Goal: Task Accomplishment & Management: Manage account settings

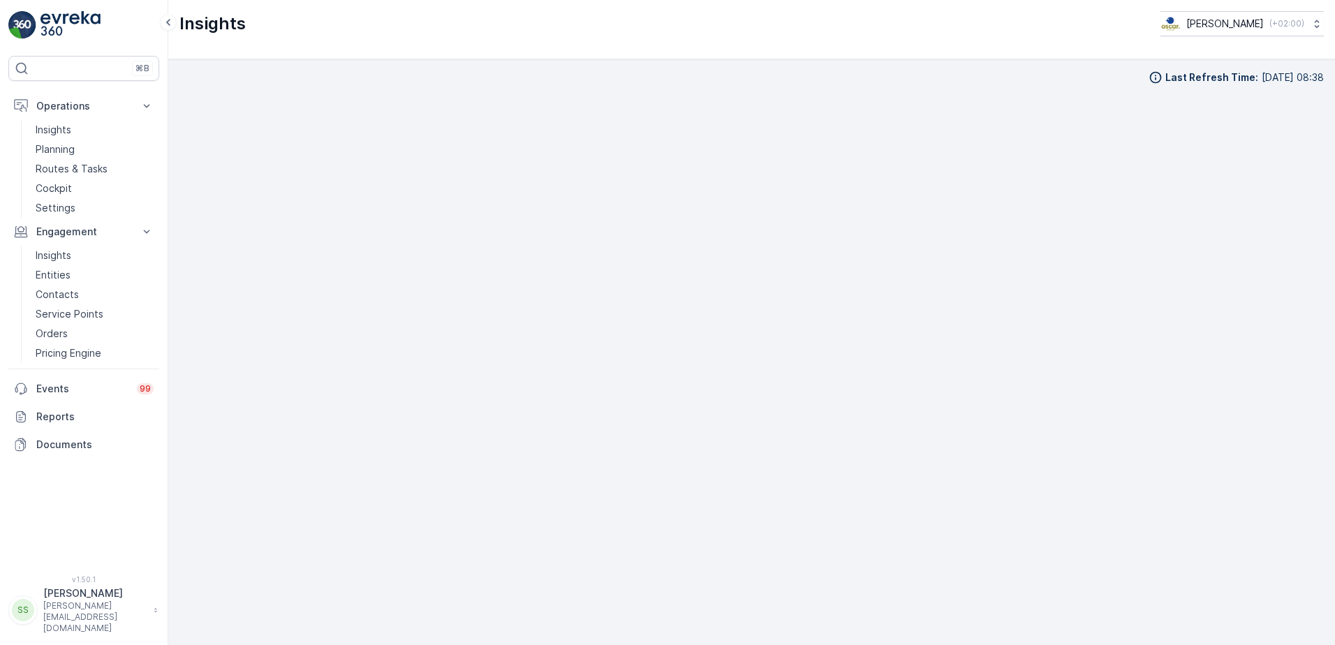
scroll to position [14, 0]
click at [36, 152] on p "Planning" at bounding box center [55, 149] width 39 height 14
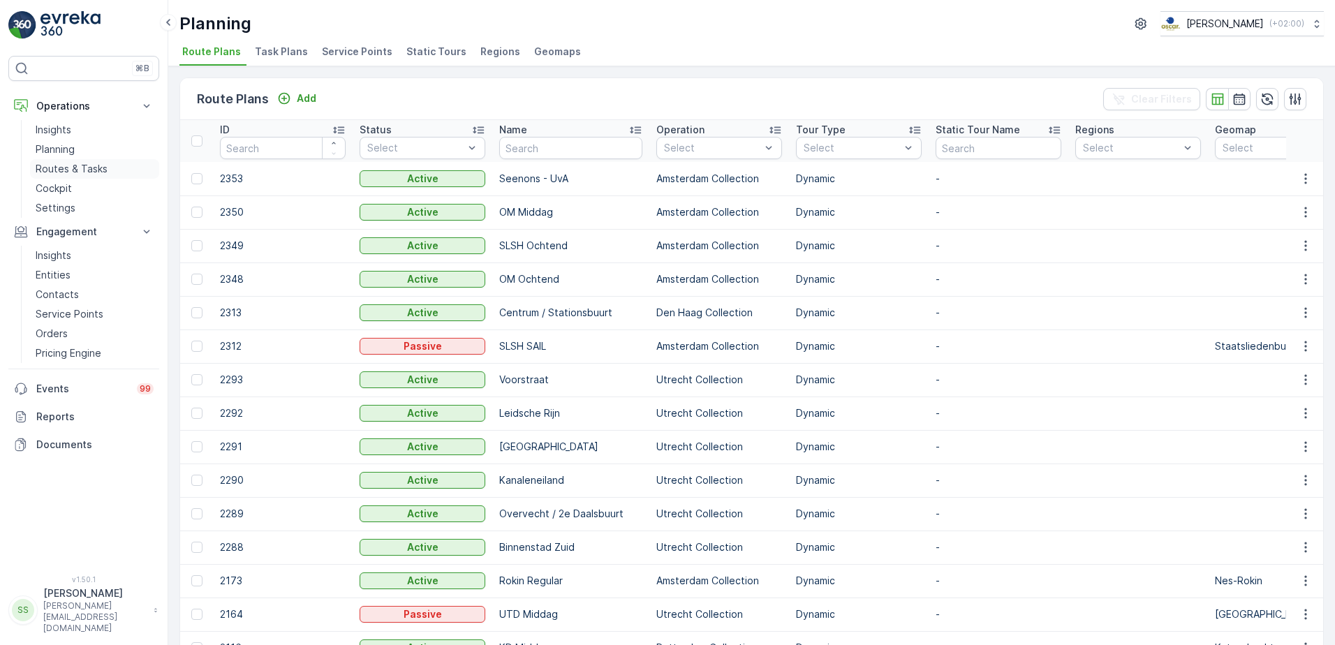
click at [59, 167] on p "Routes & Tasks" at bounding box center [72, 169] width 72 height 14
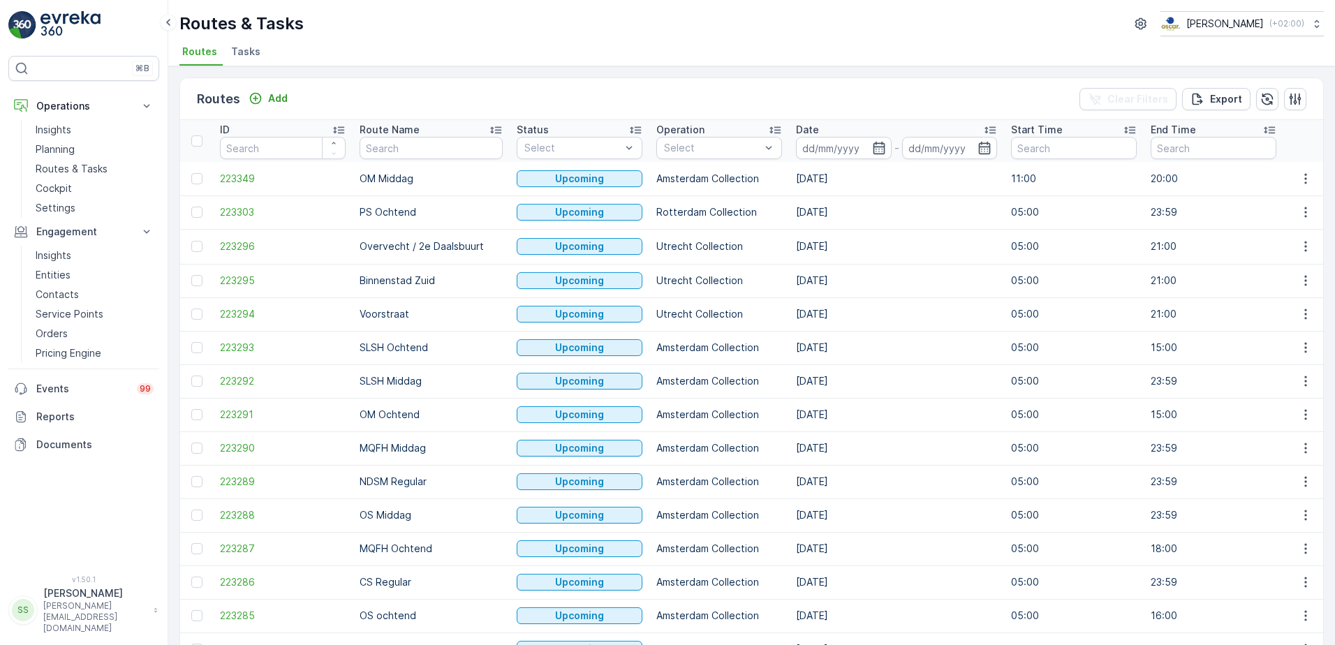
click at [242, 52] on span "Tasks" at bounding box center [245, 52] width 29 height 14
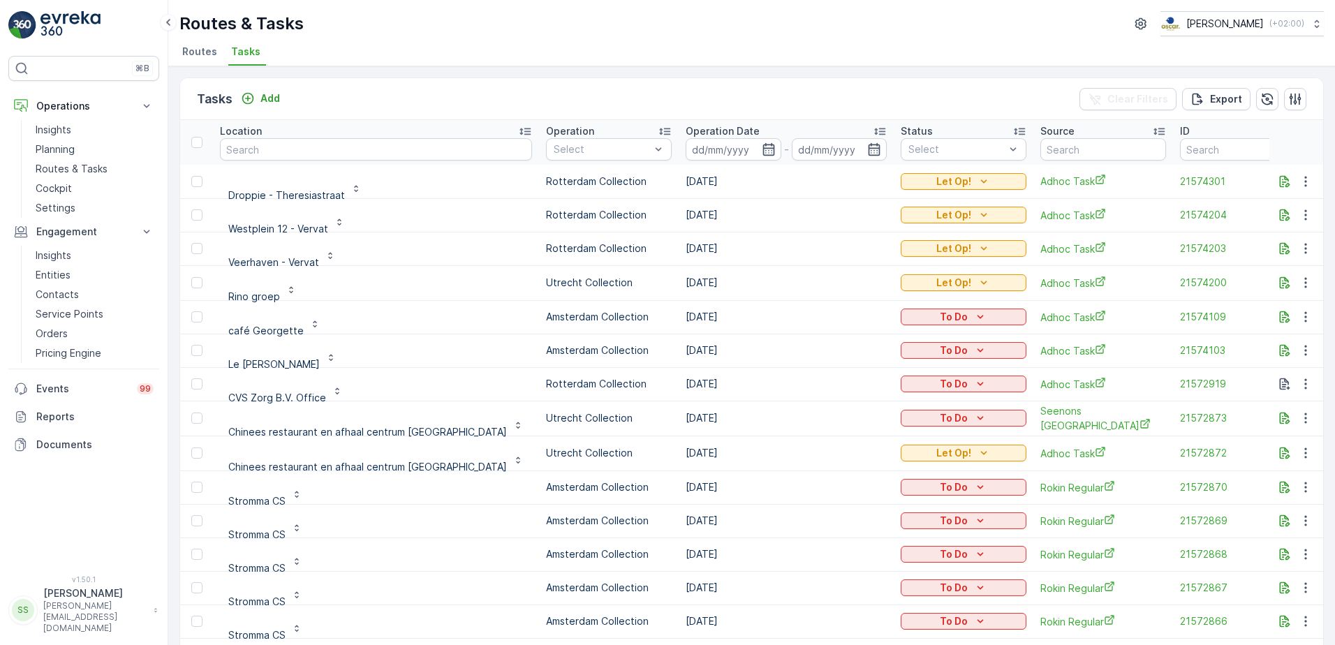
click at [266, 140] on input "text" at bounding box center [376, 149] width 312 height 22
type input "qeet"
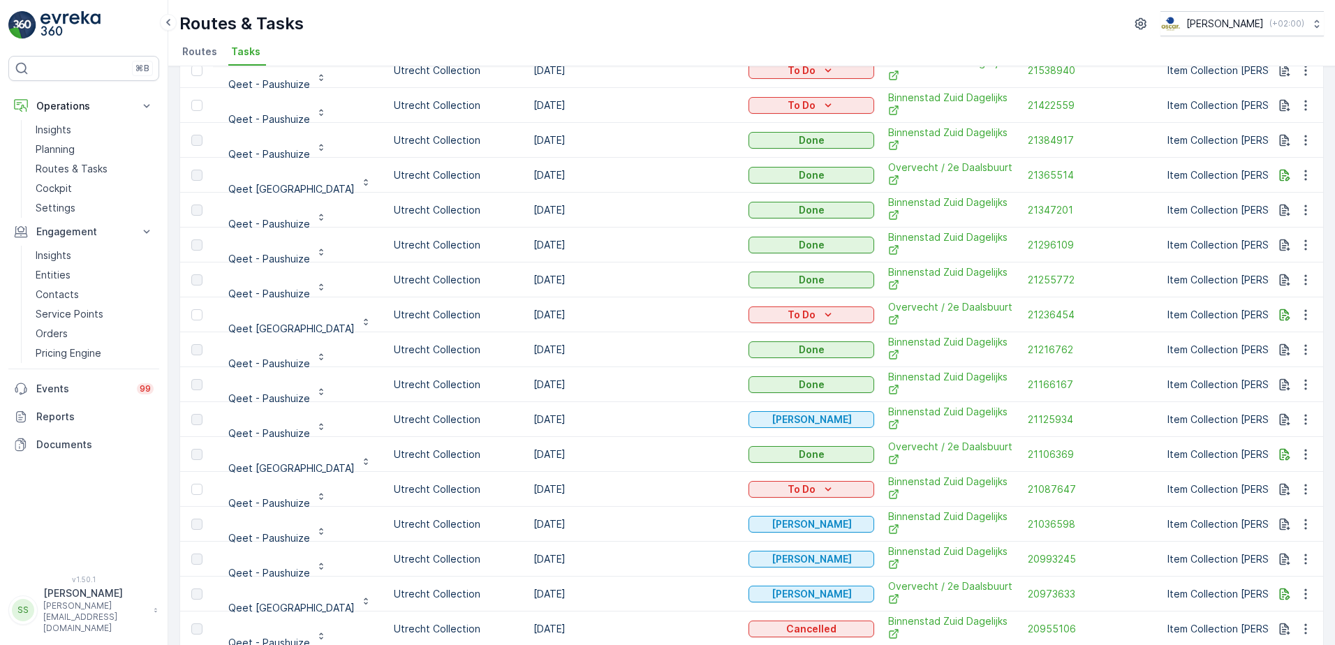
scroll to position [70, 0]
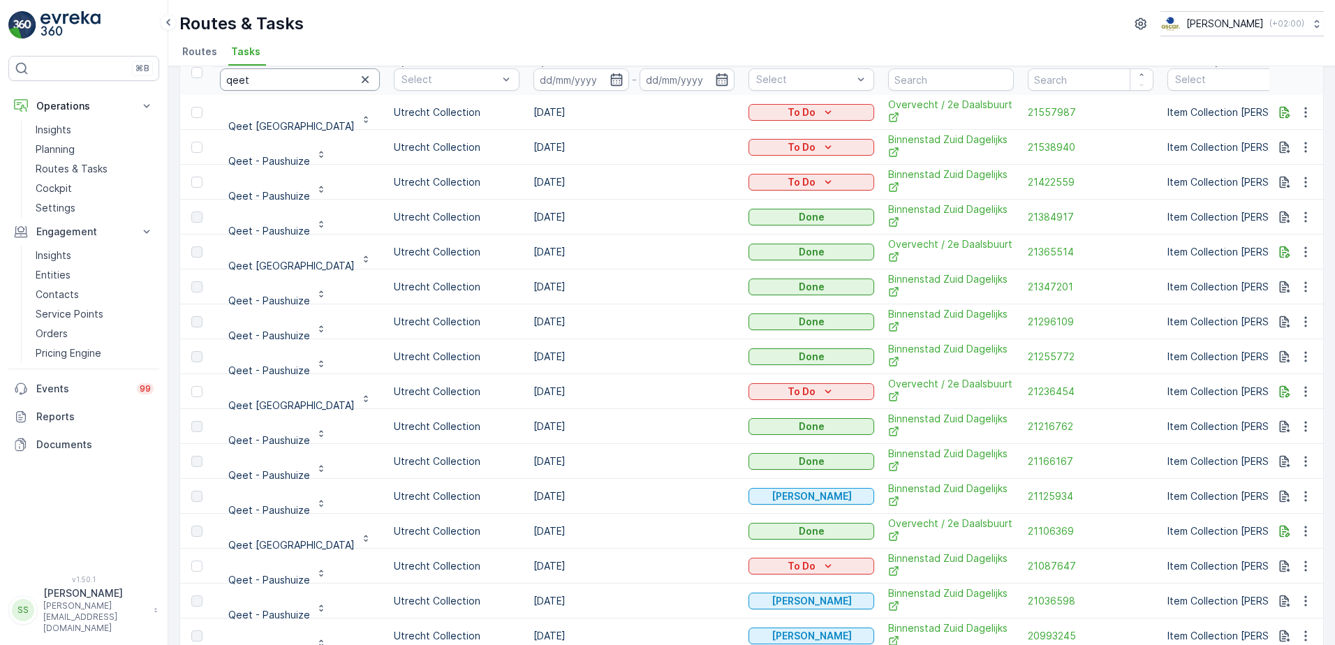
click at [266, 82] on input "qeet" at bounding box center [300, 79] width 160 height 22
type input "qeet utre"
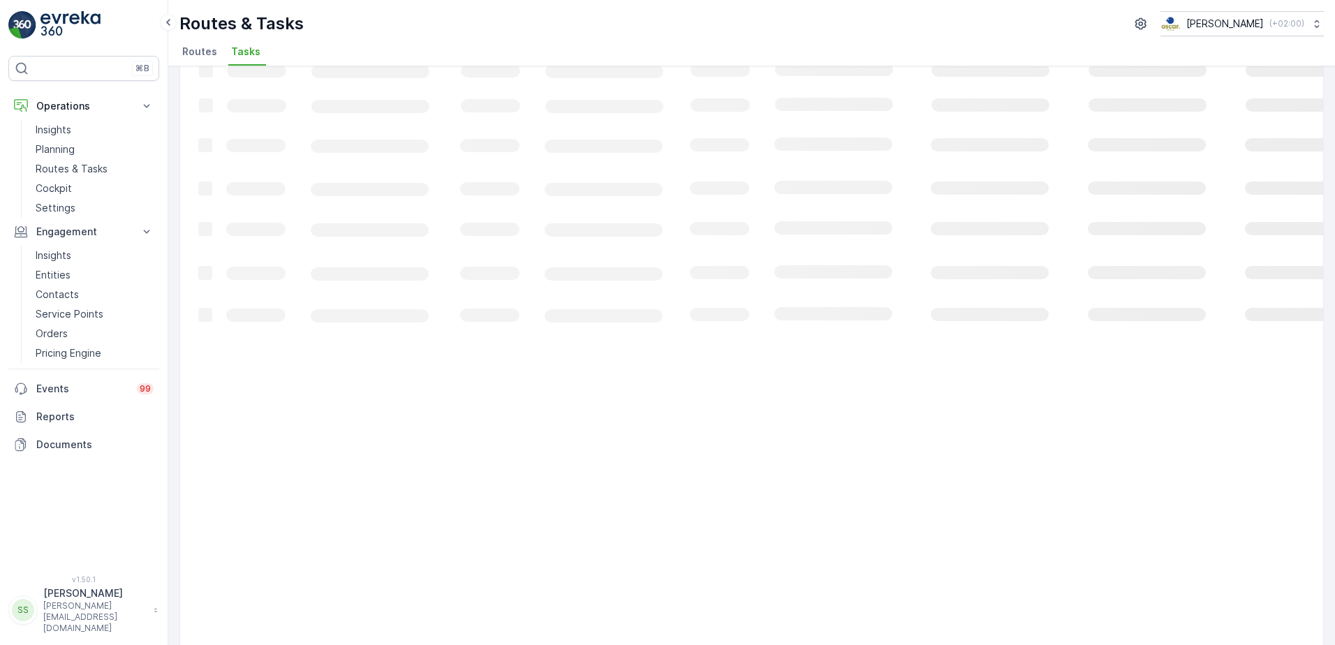
click at [369, 43] on ul "Routes Tasks" at bounding box center [745, 54] width 1133 height 24
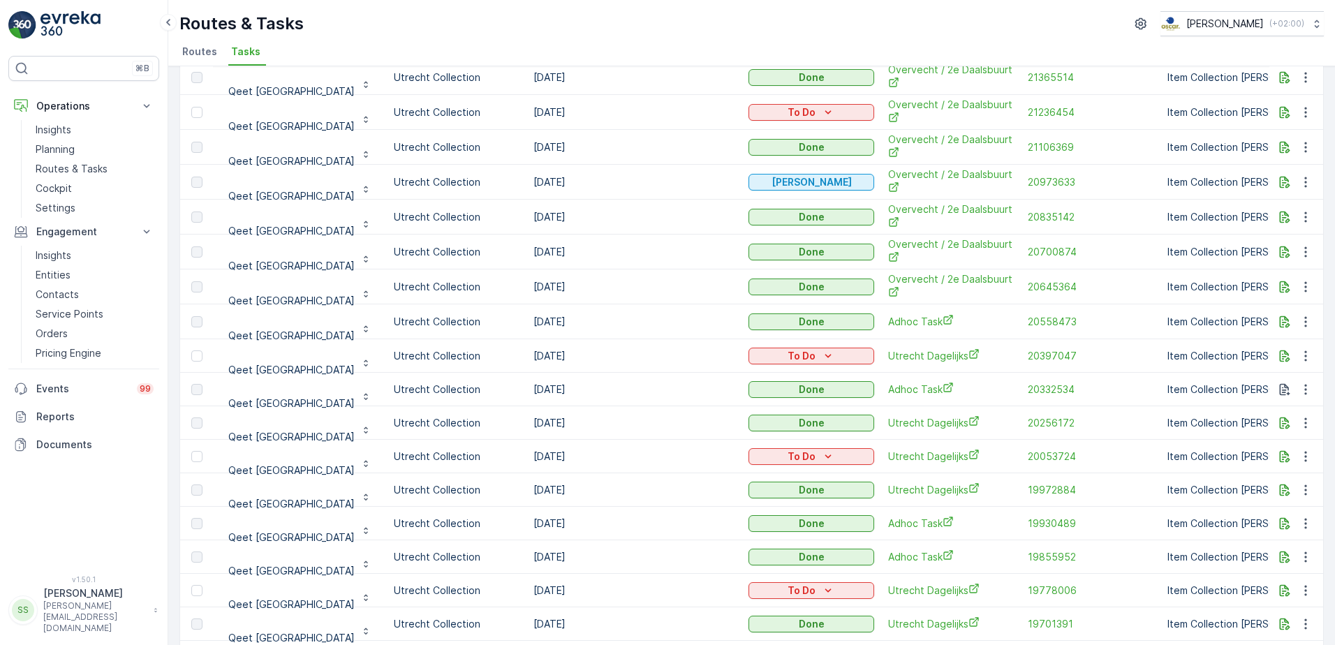
scroll to position [70, 0]
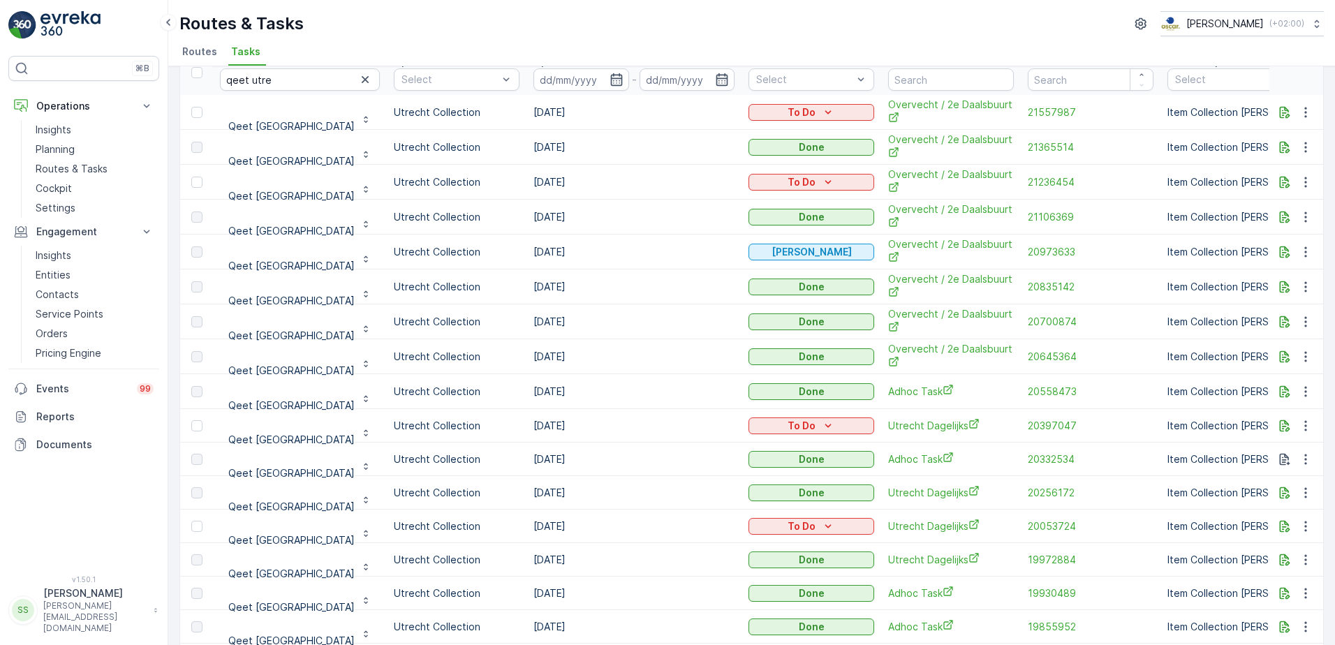
click at [427, 24] on div "Routes & Tasks [PERSON_NAME] ( +02:00 )" at bounding box center [751, 23] width 1145 height 25
click at [1028, 215] on span "21106369" at bounding box center [1091, 217] width 126 height 14
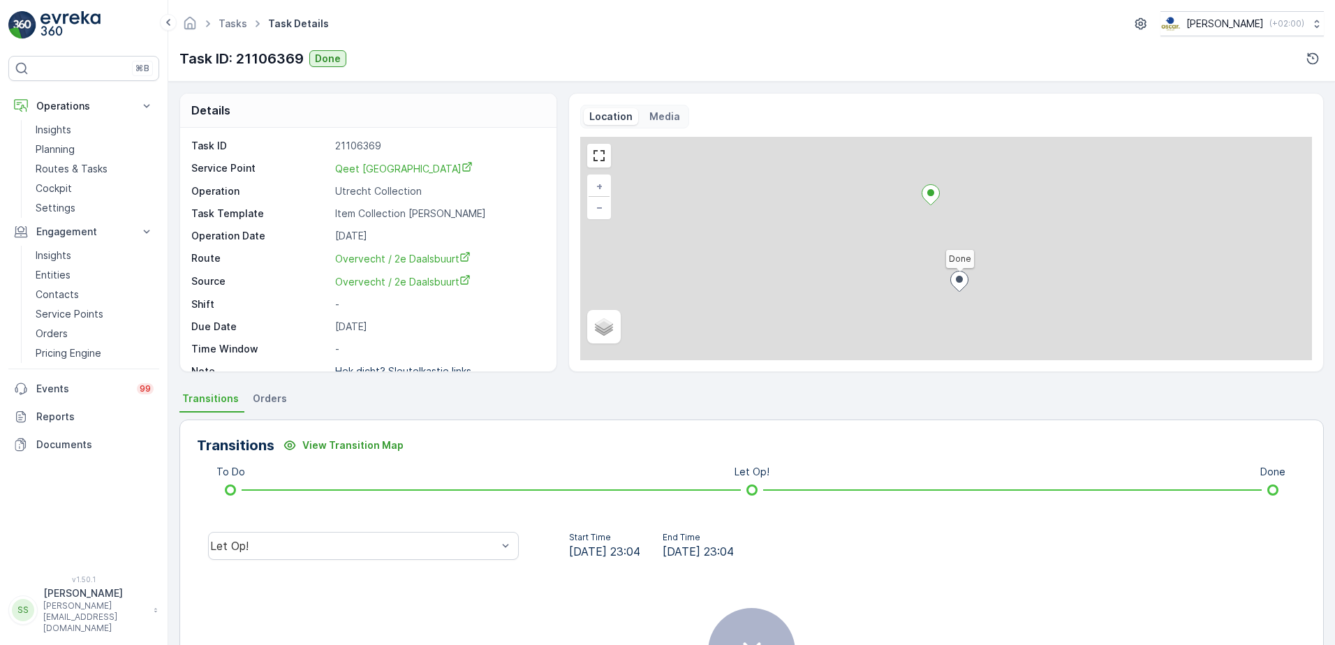
click at [381, 561] on div "Let Op!" at bounding box center [363, 546] width 333 height 45
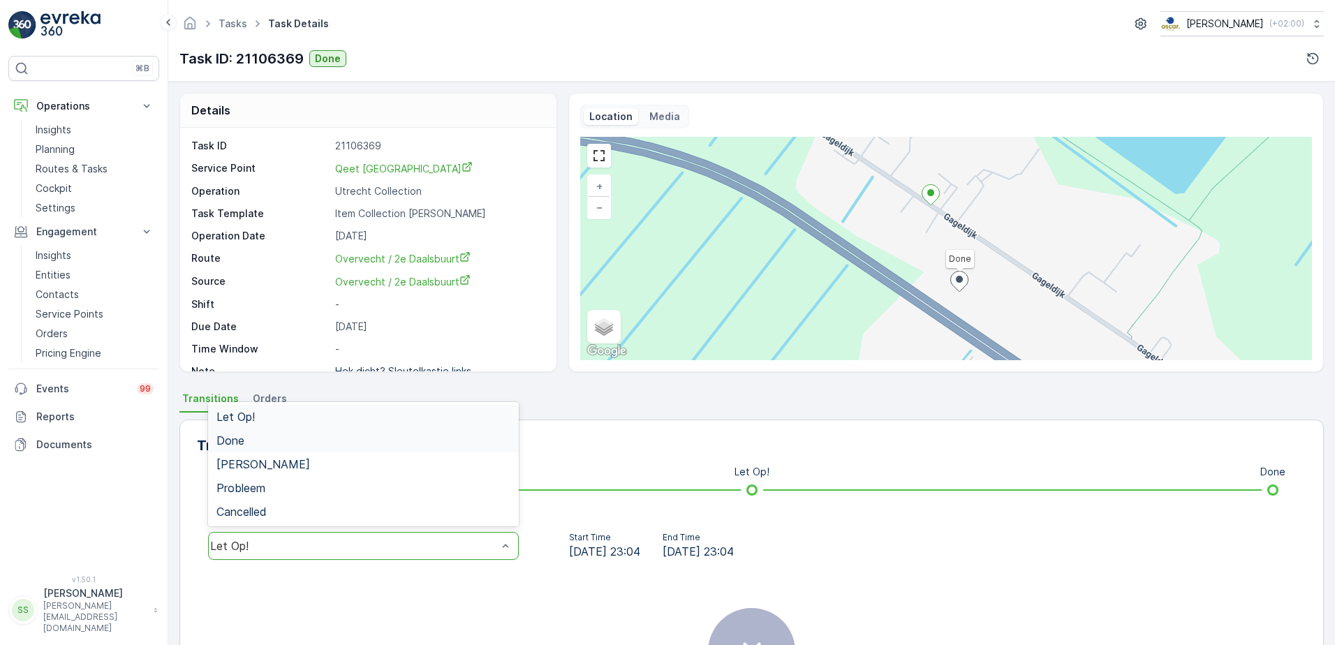
click at [248, 439] on div "Done" at bounding box center [363, 440] width 294 height 13
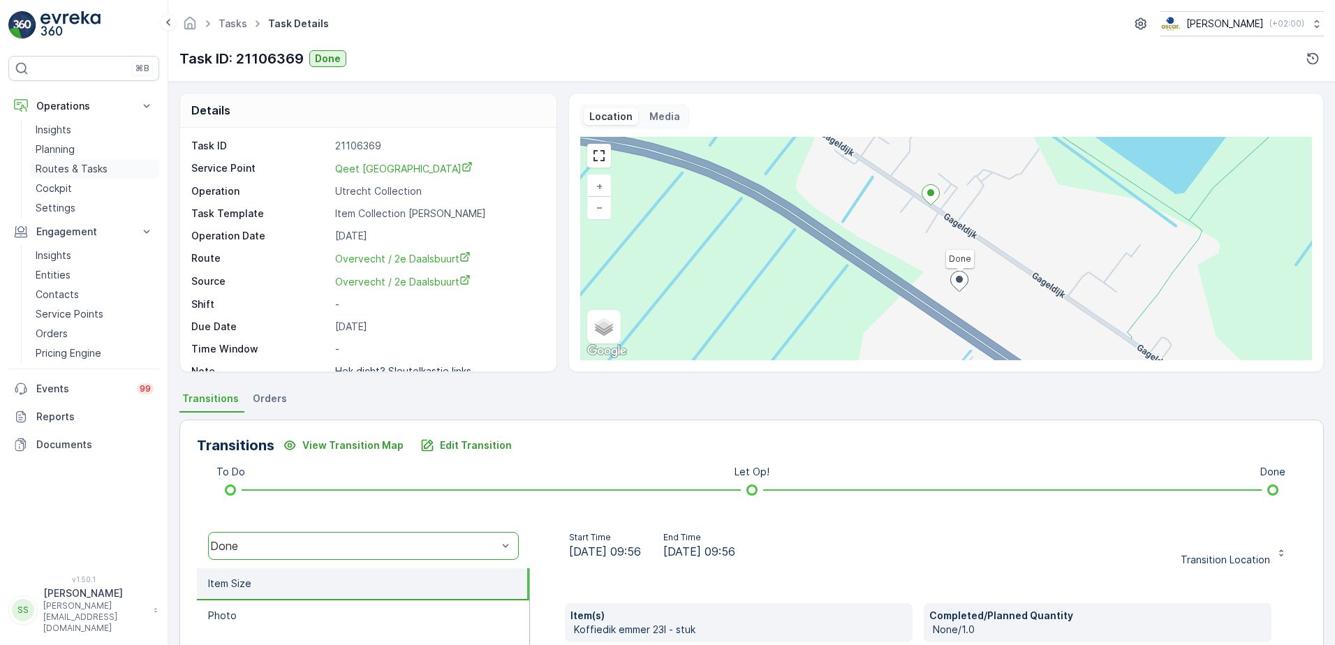
click at [64, 171] on p "Routes & Tasks" at bounding box center [72, 169] width 72 height 14
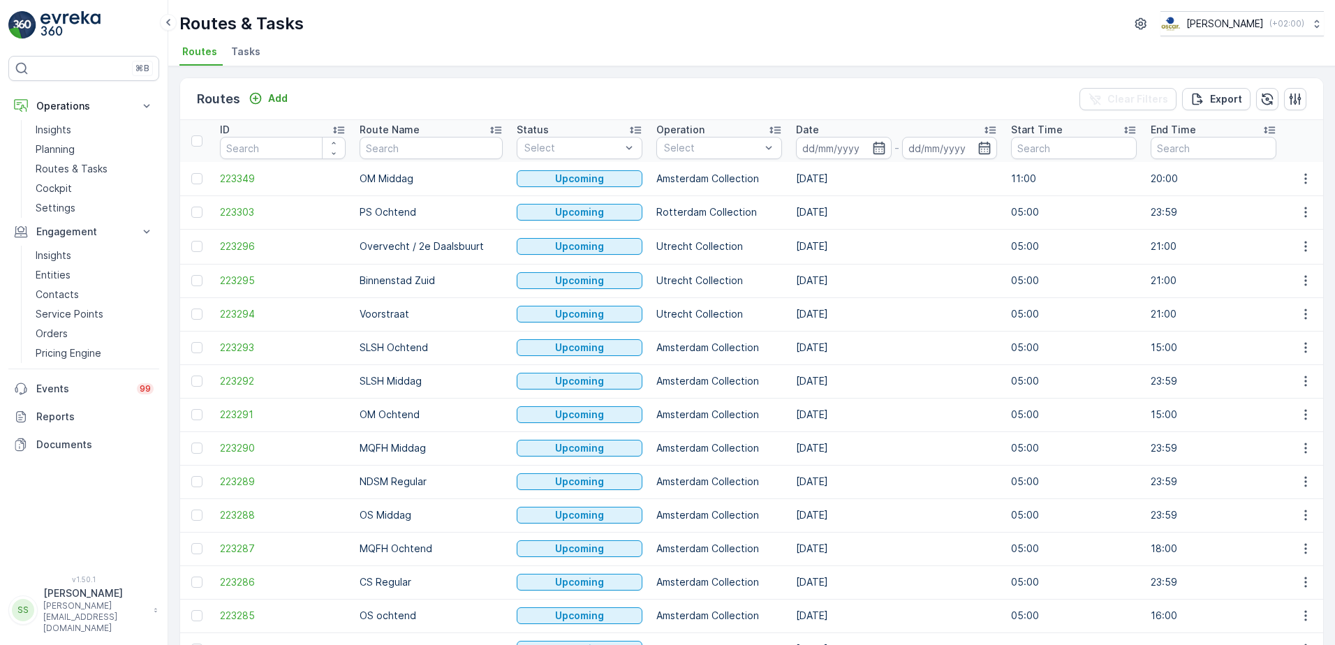
click at [409, 90] on div "Routes Add Clear Filters Export" at bounding box center [751, 99] width 1143 height 42
click at [872, 152] on icon "button" at bounding box center [879, 148] width 14 height 14
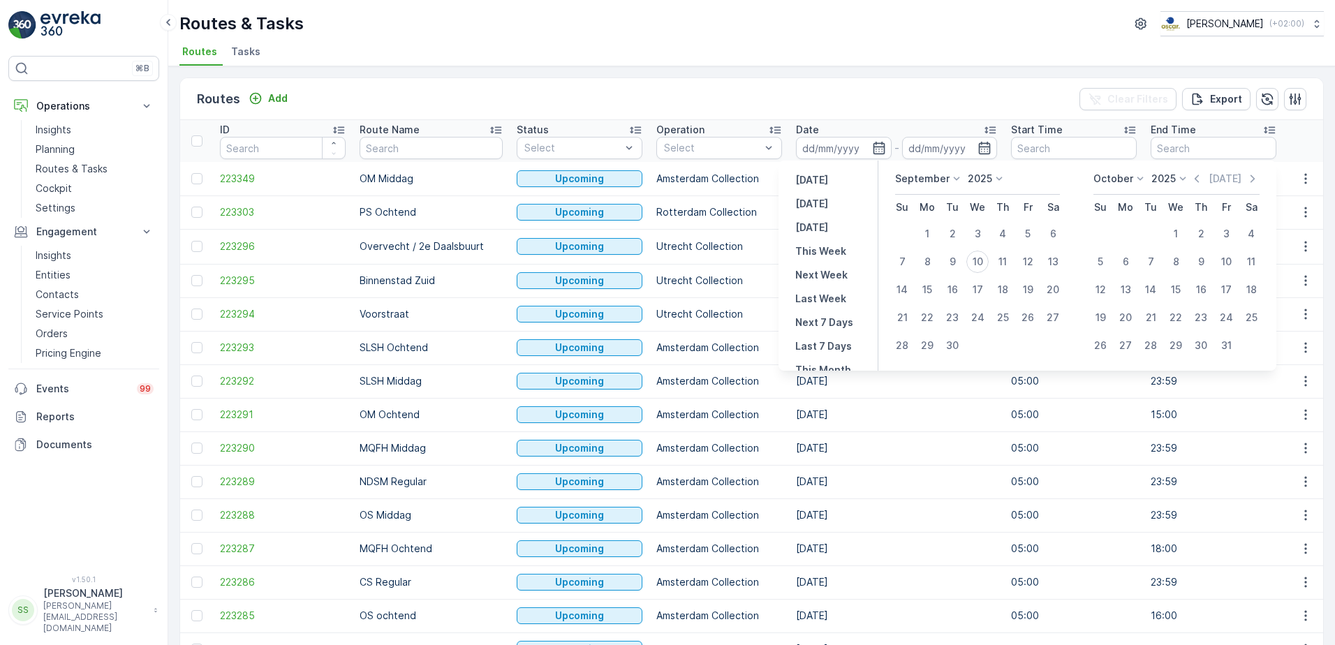
click at [874, 81] on div "Routes Add Clear Filters Export" at bounding box center [751, 99] width 1143 height 42
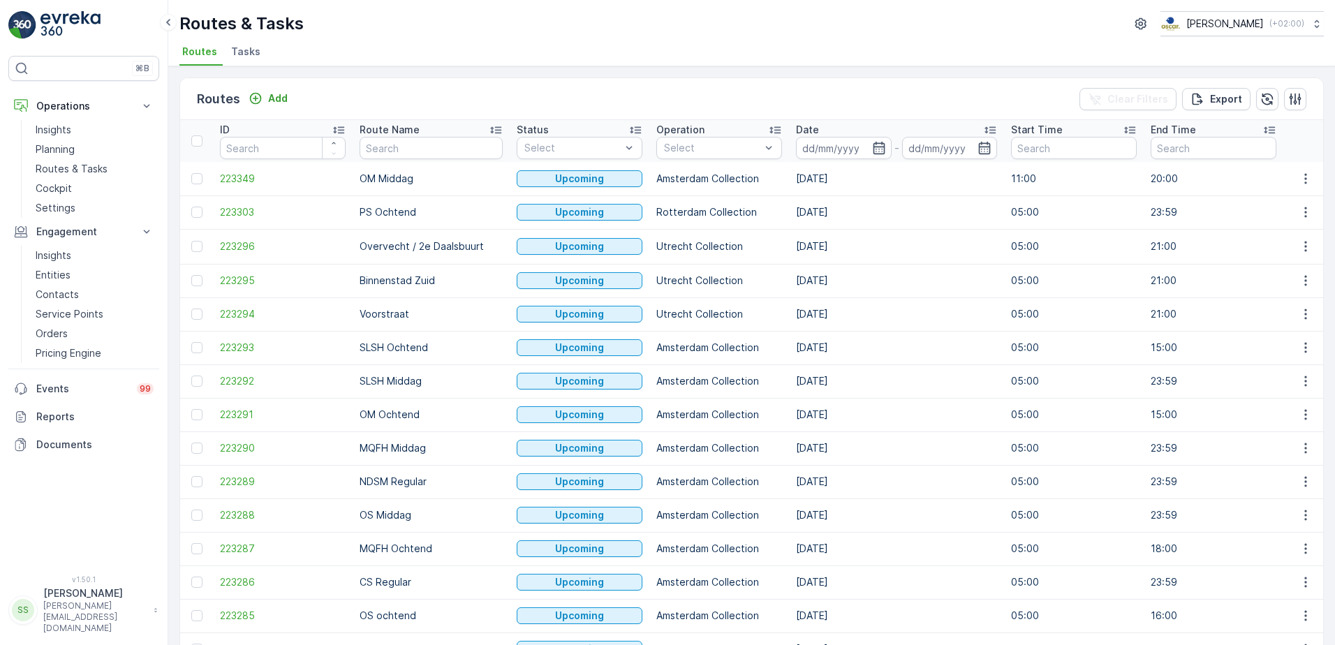
click at [311, 88] on div "Routes Add Clear Filters Export" at bounding box center [751, 99] width 1143 height 42
click at [237, 50] on span "Tasks" at bounding box center [245, 52] width 29 height 14
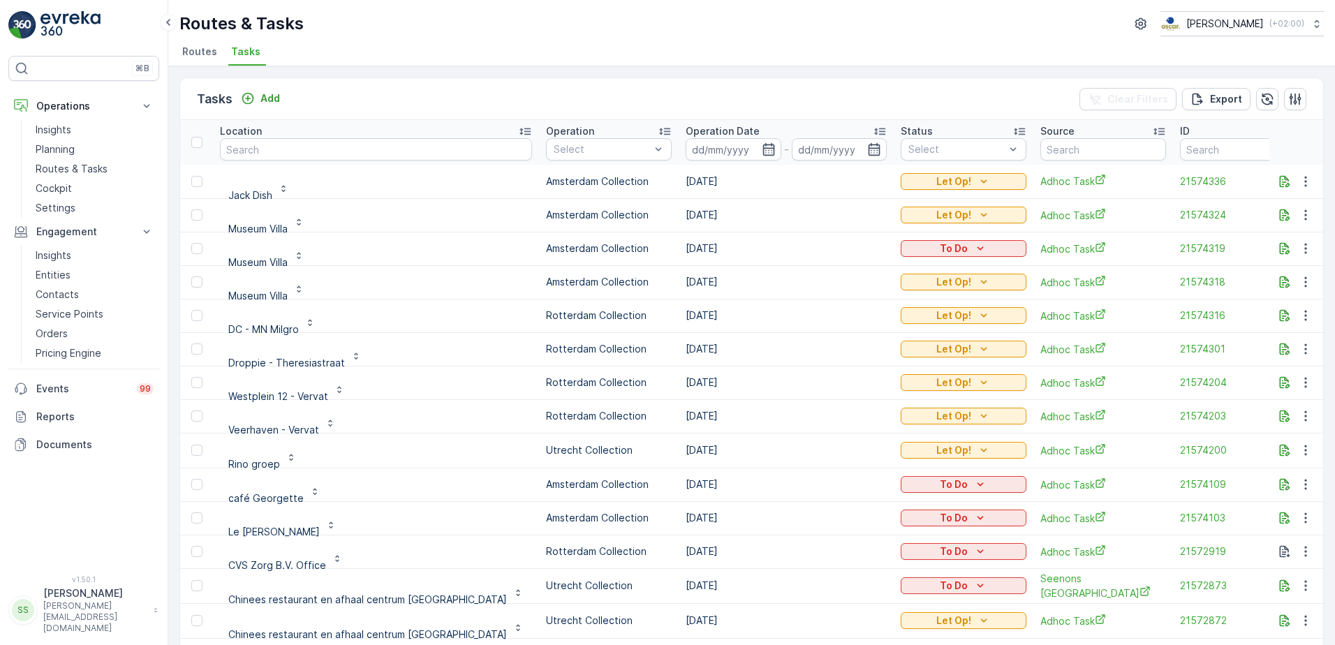
click at [356, 99] on div "Tasks Add Clear Filters Export" at bounding box center [751, 99] width 1143 height 42
click at [272, 97] on p "Add" at bounding box center [270, 98] width 20 height 14
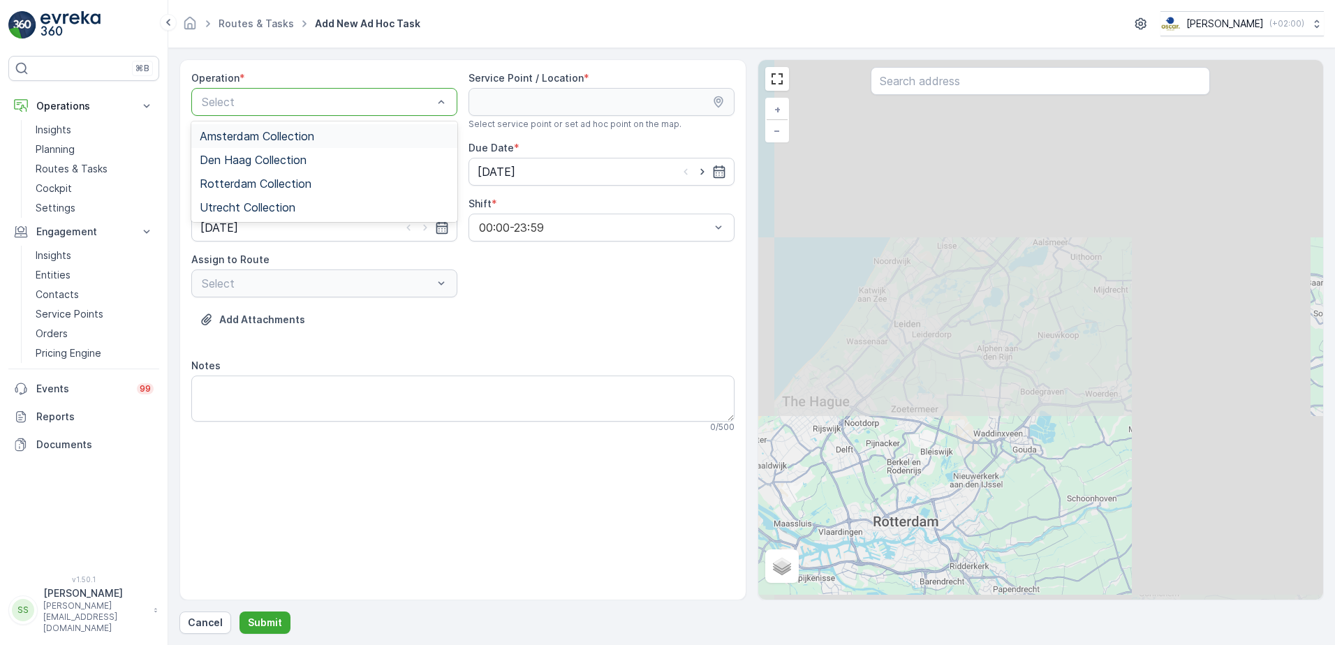
click at [246, 134] on span "Amsterdam Collection" at bounding box center [257, 136] width 115 height 13
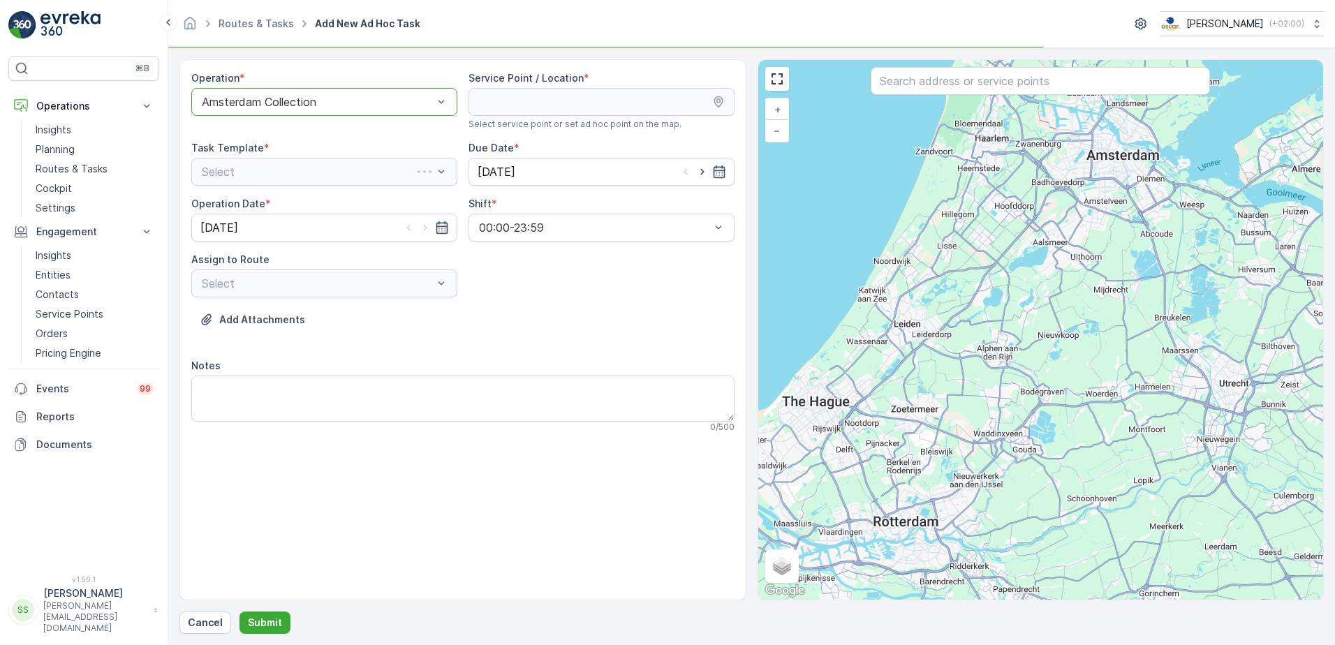
click at [654, 338] on div "Add Attachments" at bounding box center [462, 328] width 543 height 39
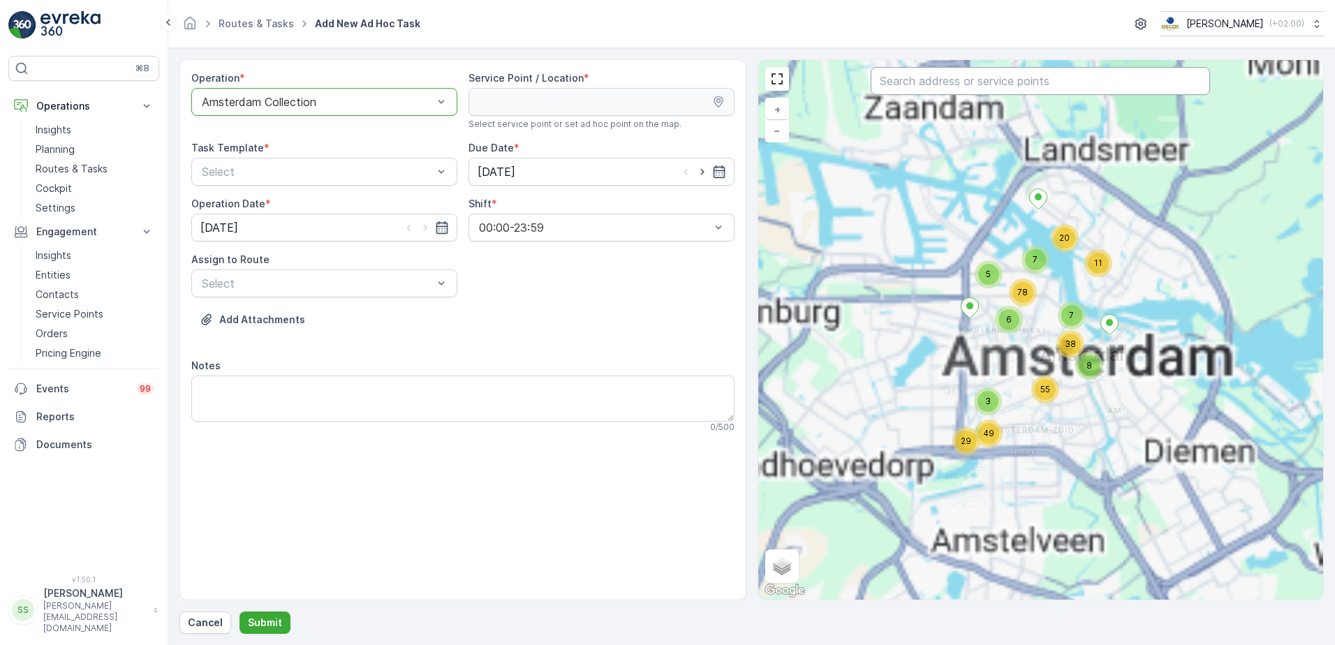
click at [907, 82] on input "text" at bounding box center [1040, 81] width 339 height 28
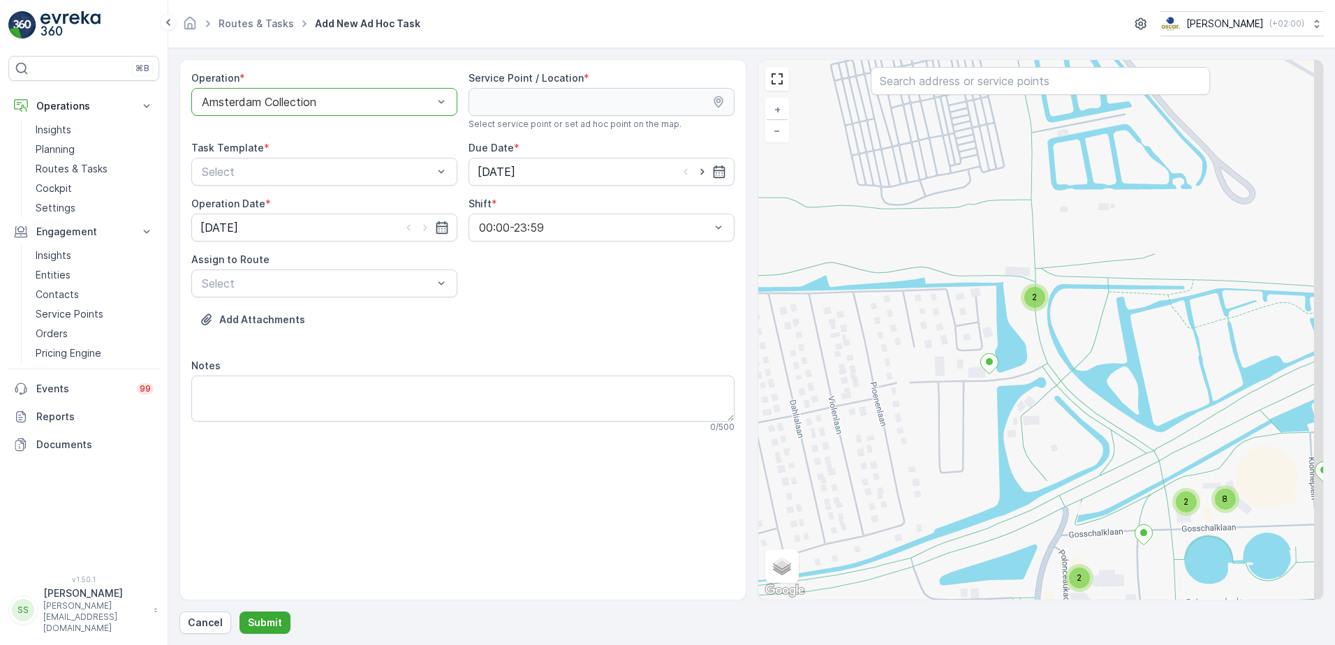
drag, startPoint x: 962, startPoint y: 468, endPoint x: 876, endPoint y: 402, distance: 107.6
click at [874, 404] on div "3 2 4 2 2 2 3 2 2 2 2 2 2 2 2 4 2 2 2 2 2 2 2 3 2 4 3 2 4 2 2 2 2 2 9 3 2 3 2 2…" at bounding box center [1041, 330] width 566 height 540
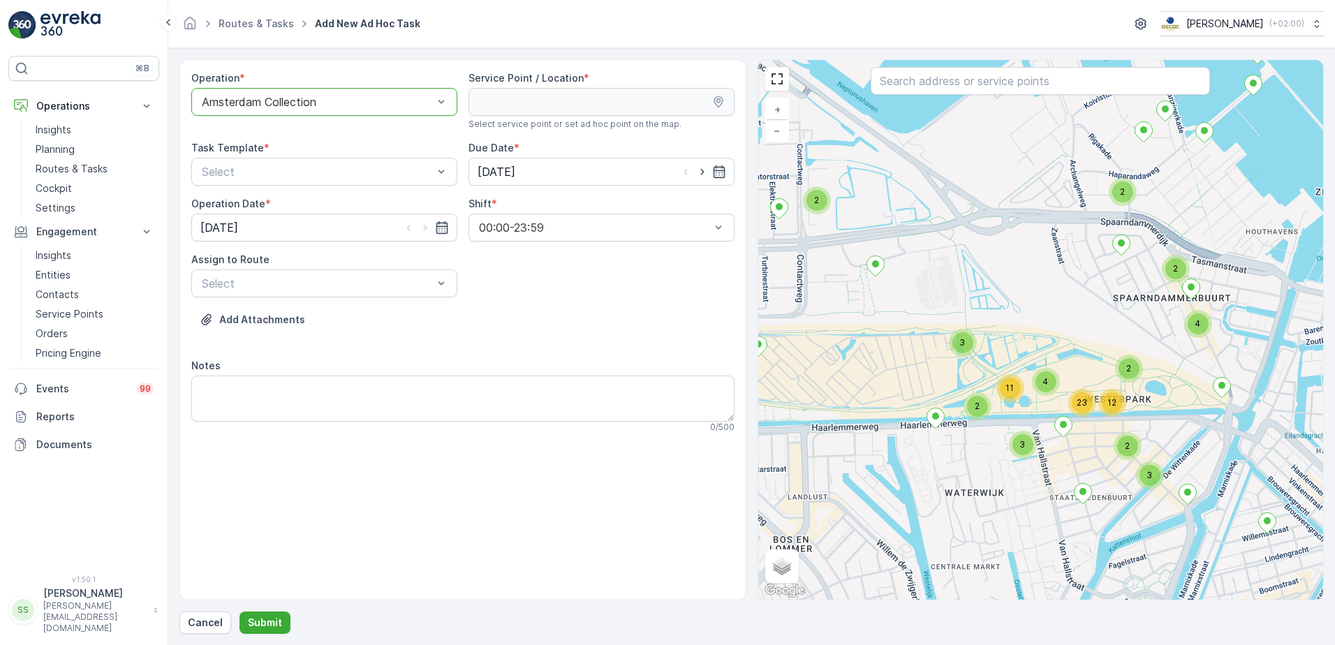
drag, startPoint x: 899, startPoint y: 390, endPoint x: 923, endPoint y: 351, distance: 45.5
click at [935, 384] on div "3 2 2 2 2 2 4 17 2 2 3 3 3 4 5 10 3 3 3 6 2 4 3 5 4 4 7 2 3 8 11 12 12 2 2 2 3 …" at bounding box center [1041, 330] width 566 height 540
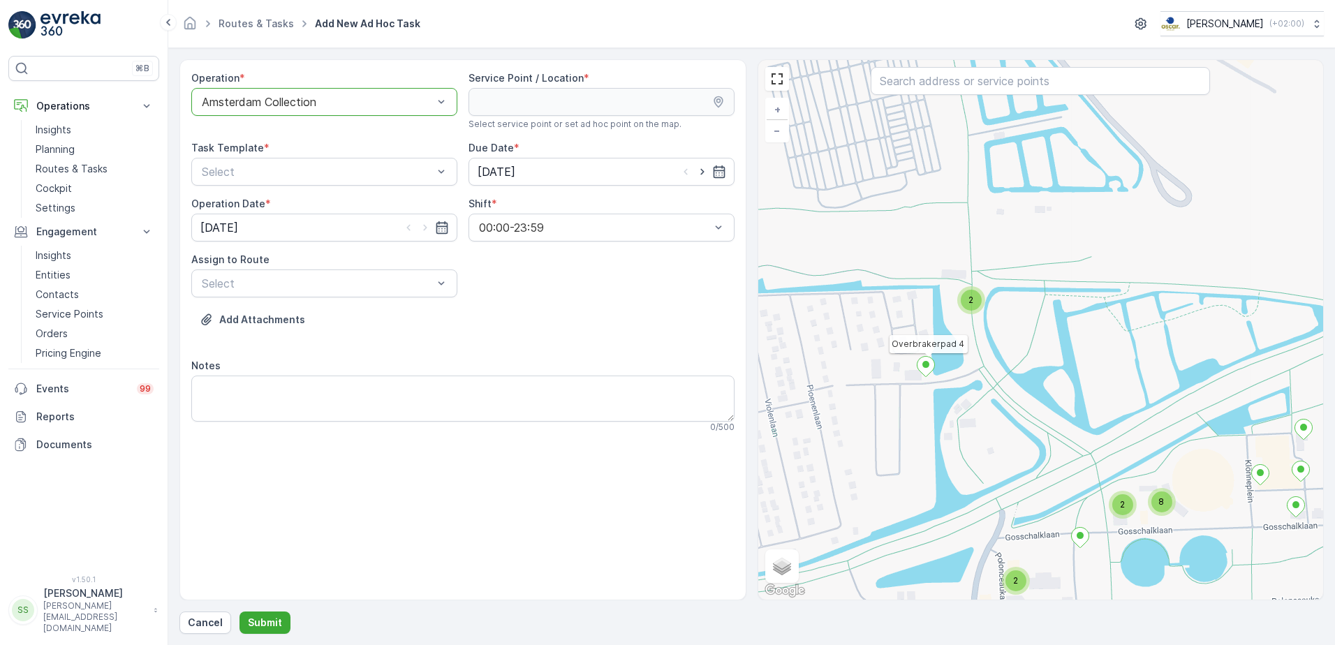
click at [930, 370] on icon at bounding box center [925, 367] width 17 height 20
click at [589, 321] on div "Add Attachments" at bounding box center [462, 328] width 543 height 39
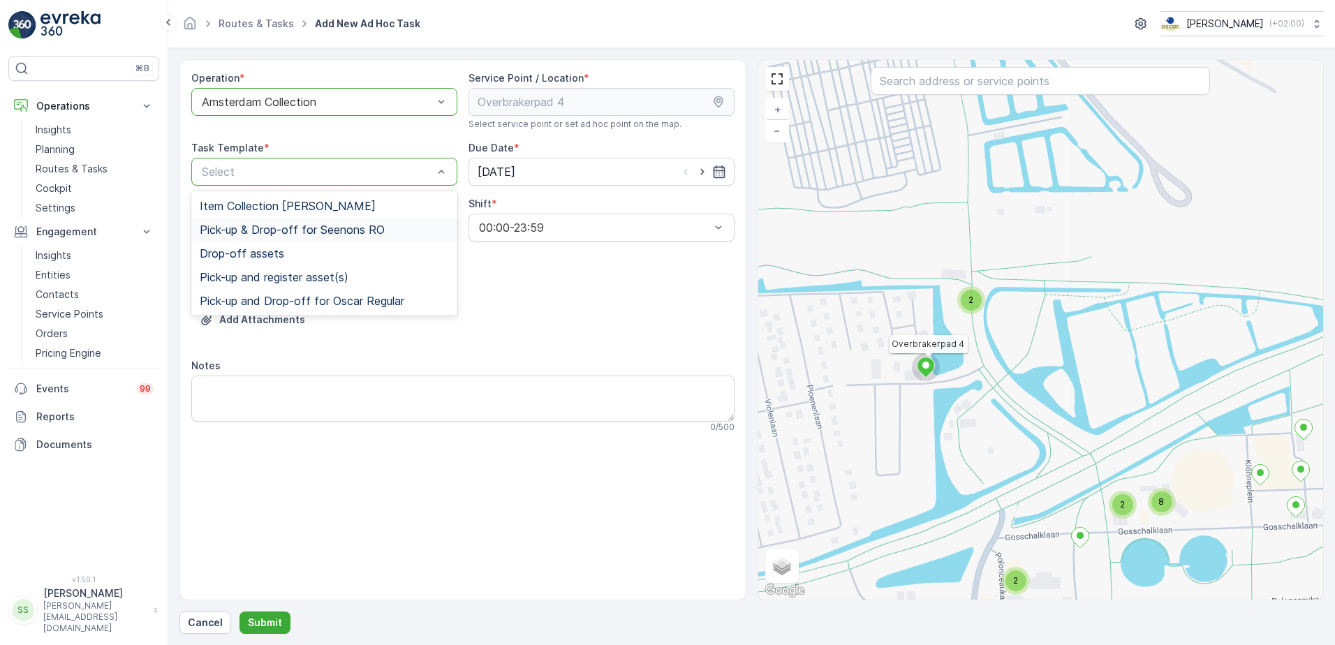
click at [614, 301] on div "Operation * option Amsterdam Collection, selected. Amsterdam Collection Service…" at bounding box center [462, 257] width 543 height 373
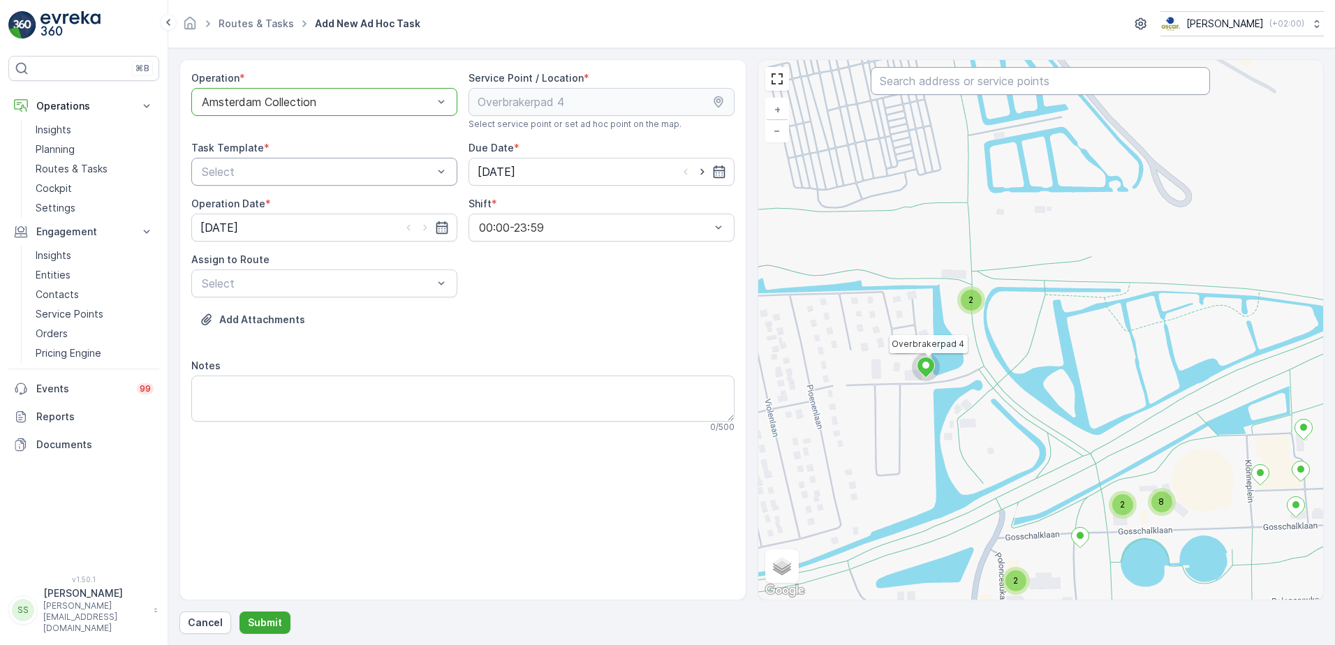
click at [925, 75] on input "text" at bounding box center [1040, 81] width 339 height 28
type input "over"
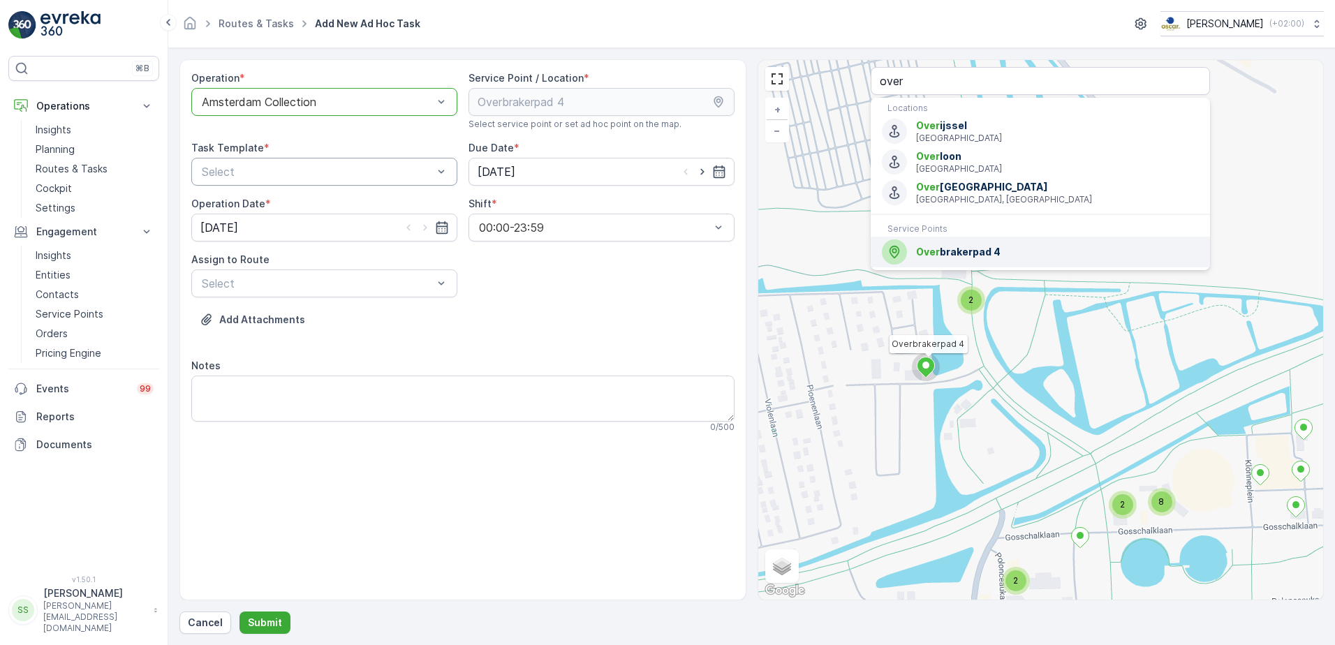
drag, startPoint x: 980, startPoint y: 251, endPoint x: 754, endPoint y: 340, distance: 242.4
click at [979, 251] on span "Over brakerpad 4" at bounding box center [1057, 252] width 283 height 14
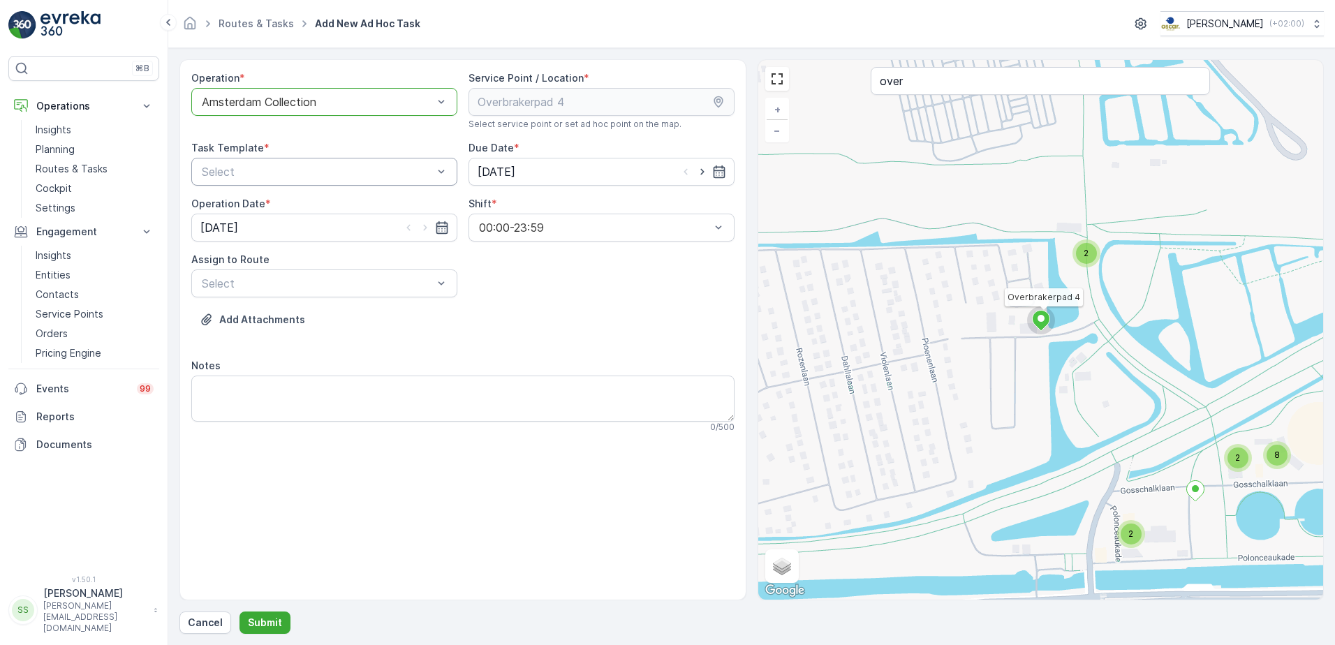
click at [598, 308] on div "Operation * option Amsterdam Collection, selected. Amsterdam Collection Service…" at bounding box center [462, 257] width 543 height 373
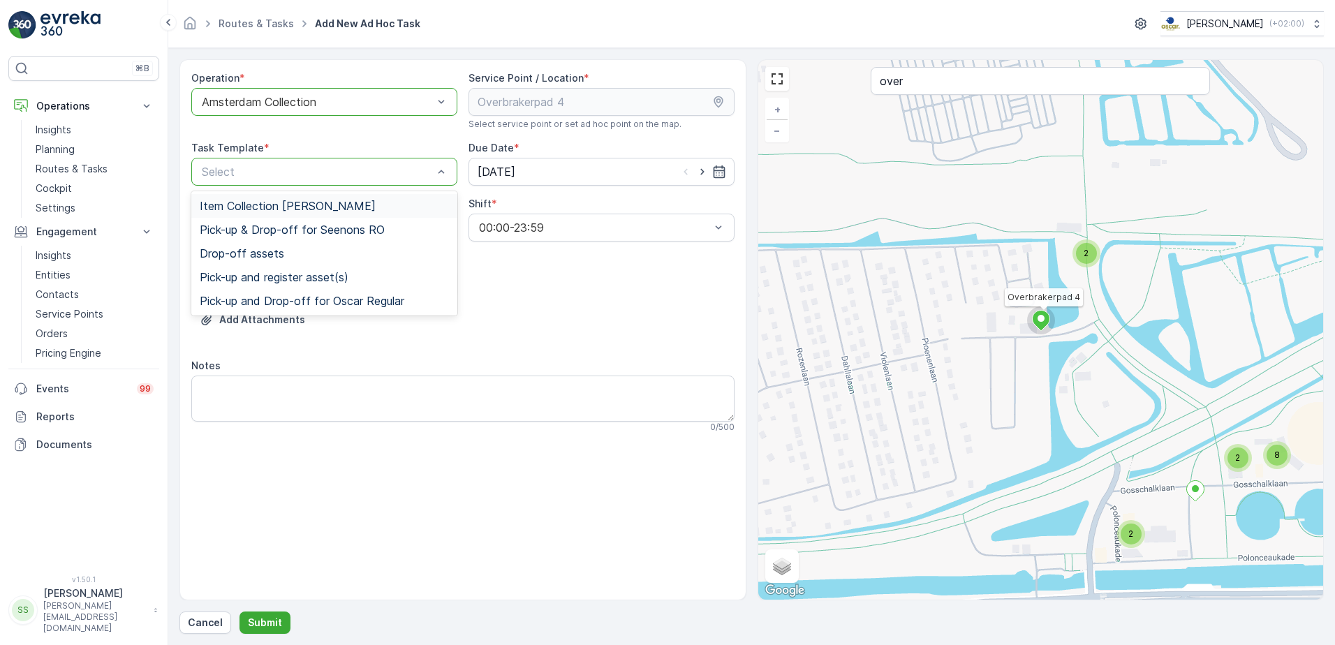
click at [237, 202] on span "Item Collection [PERSON_NAME]" at bounding box center [288, 206] width 176 height 13
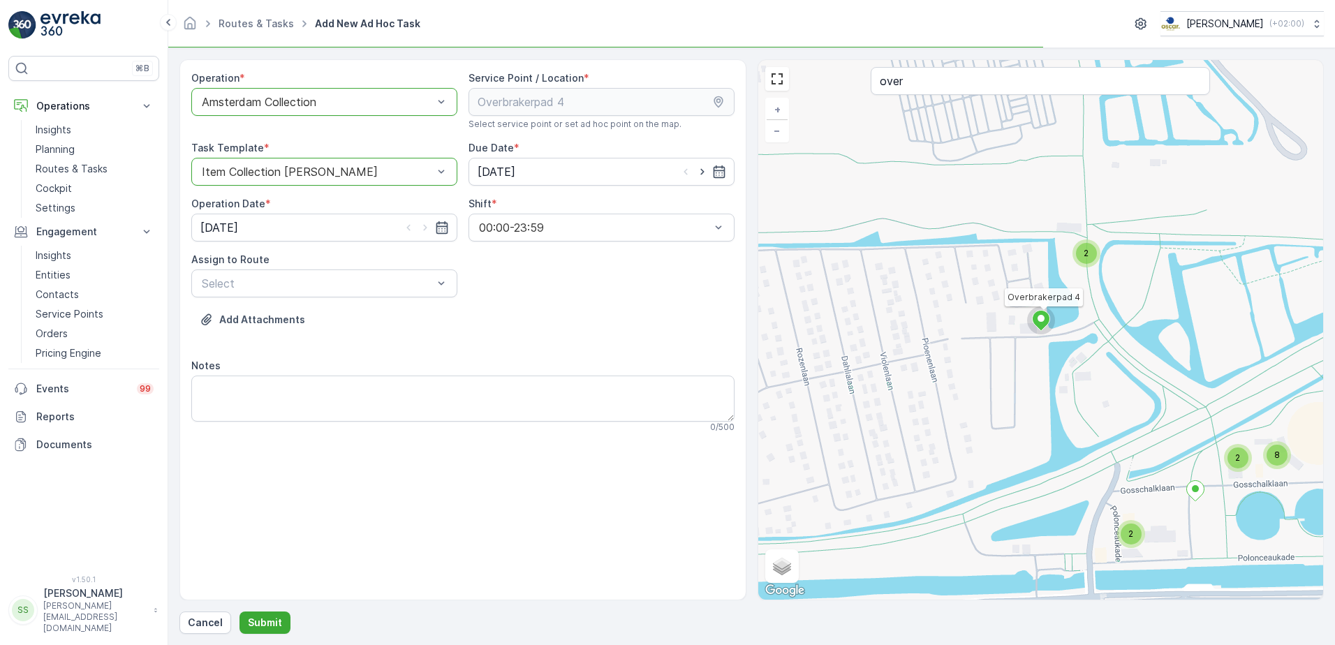
click at [604, 298] on div "Operation * option Amsterdam Collection, selected. Amsterdam Collection Service…" at bounding box center [462, 257] width 543 height 373
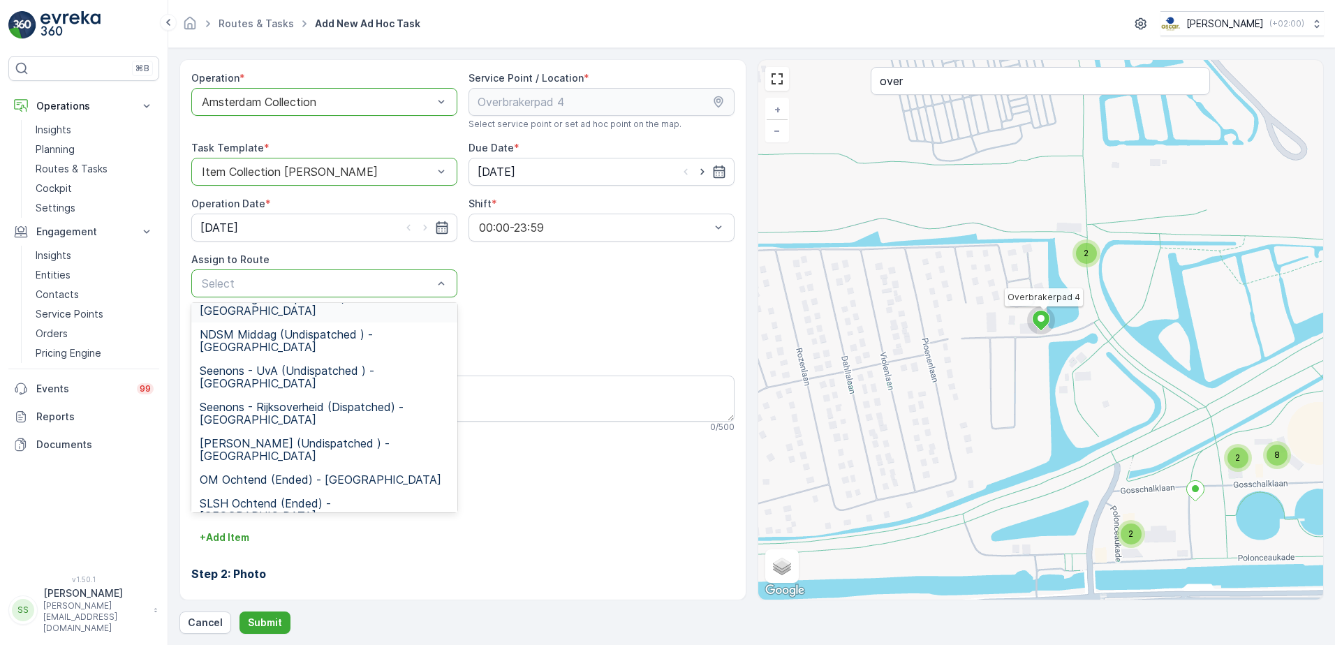
scroll to position [260, 0]
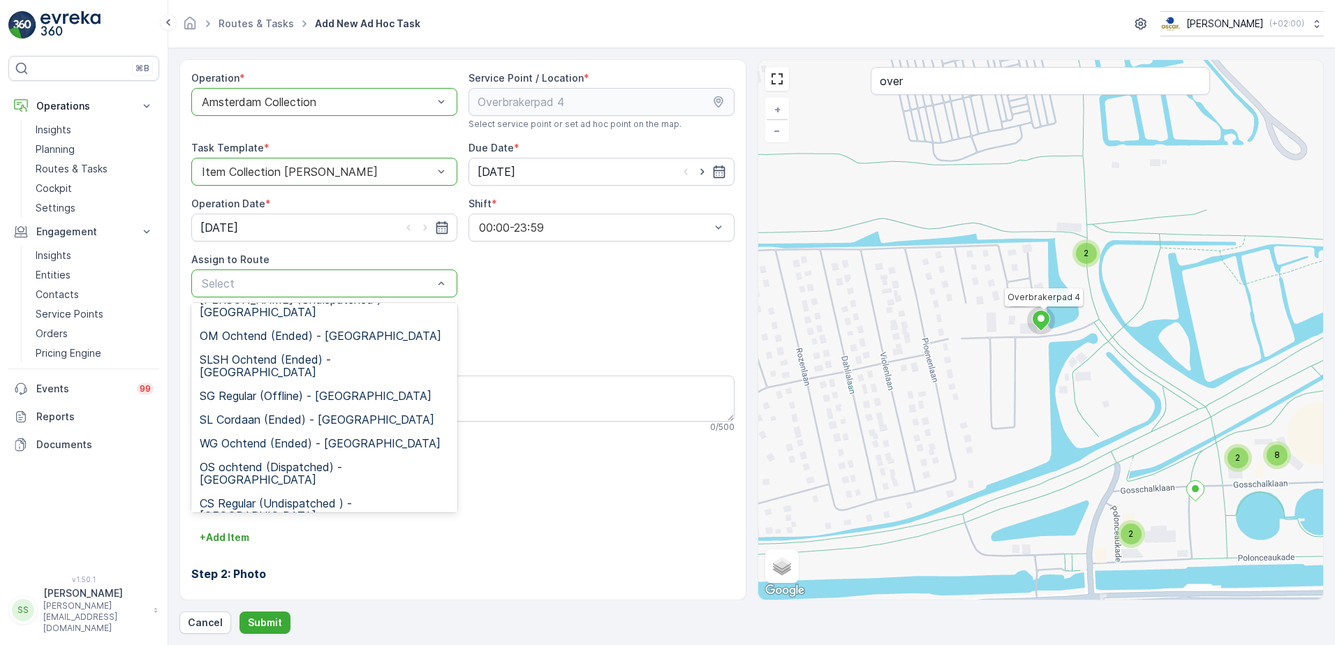
click at [226, 534] on span "WG avond (Undispatched ) - Amsterdam" at bounding box center [324, 546] width 249 height 25
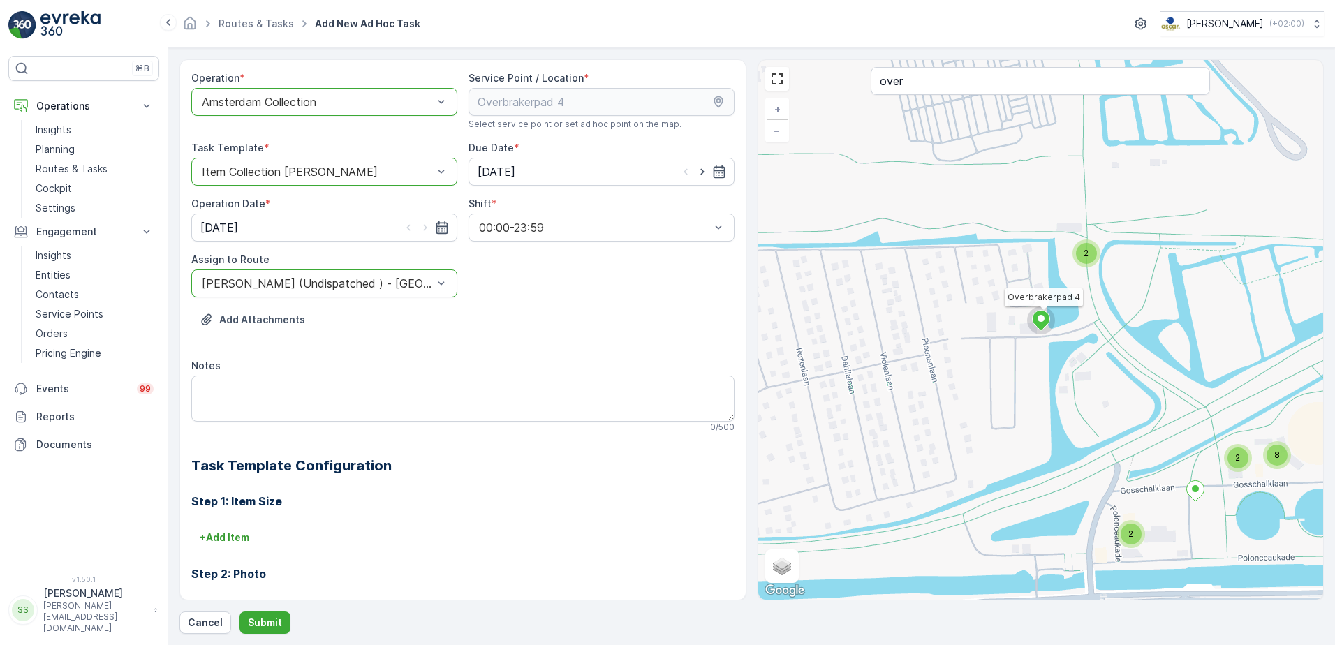
click at [462, 297] on div "Operation * option Amsterdam Collection, selected. Amsterdam Collection Service…" at bounding box center [462, 417] width 543 height 693
click at [268, 622] on p "Submit" at bounding box center [265, 623] width 34 height 14
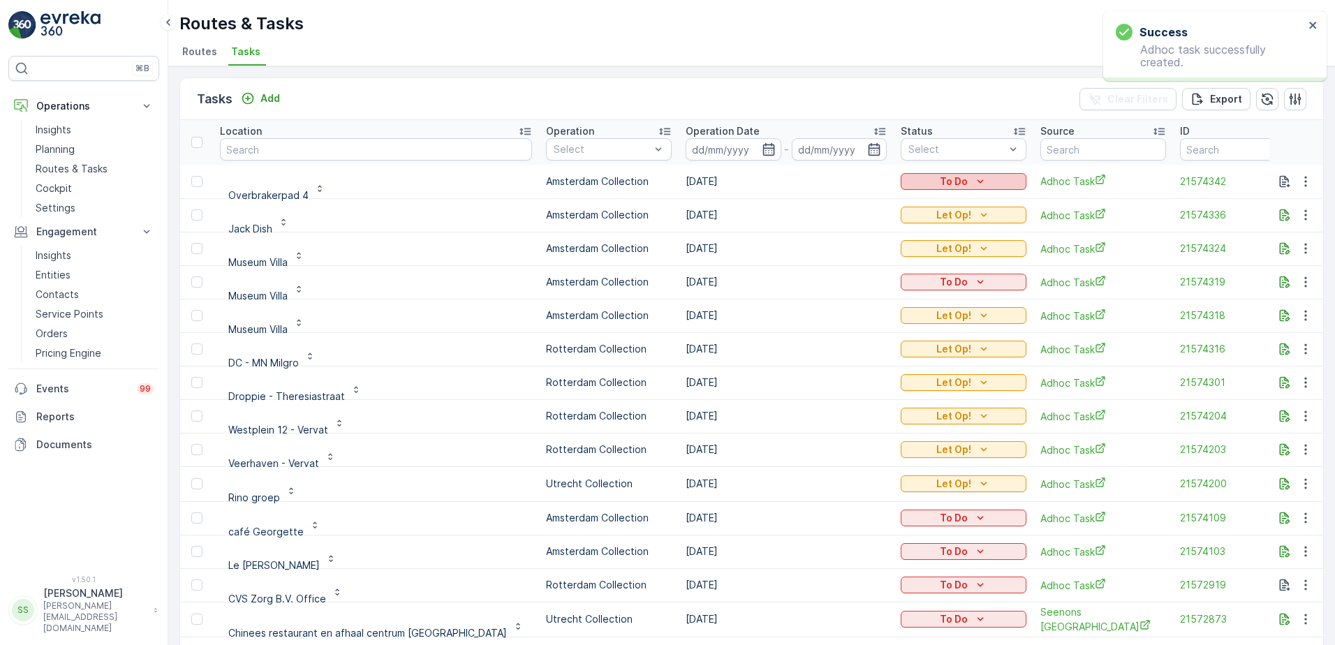
click at [940, 179] on p "To Do" at bounding box center [954, 182] width 28 height 14
click at [863, 201] on span "Let Op!" at bounding box center [862, 203] width 35 height 14
click at [277, 197] on p "Overbrakerpad 4" at bounding box center [268, 196] width 80 height 14
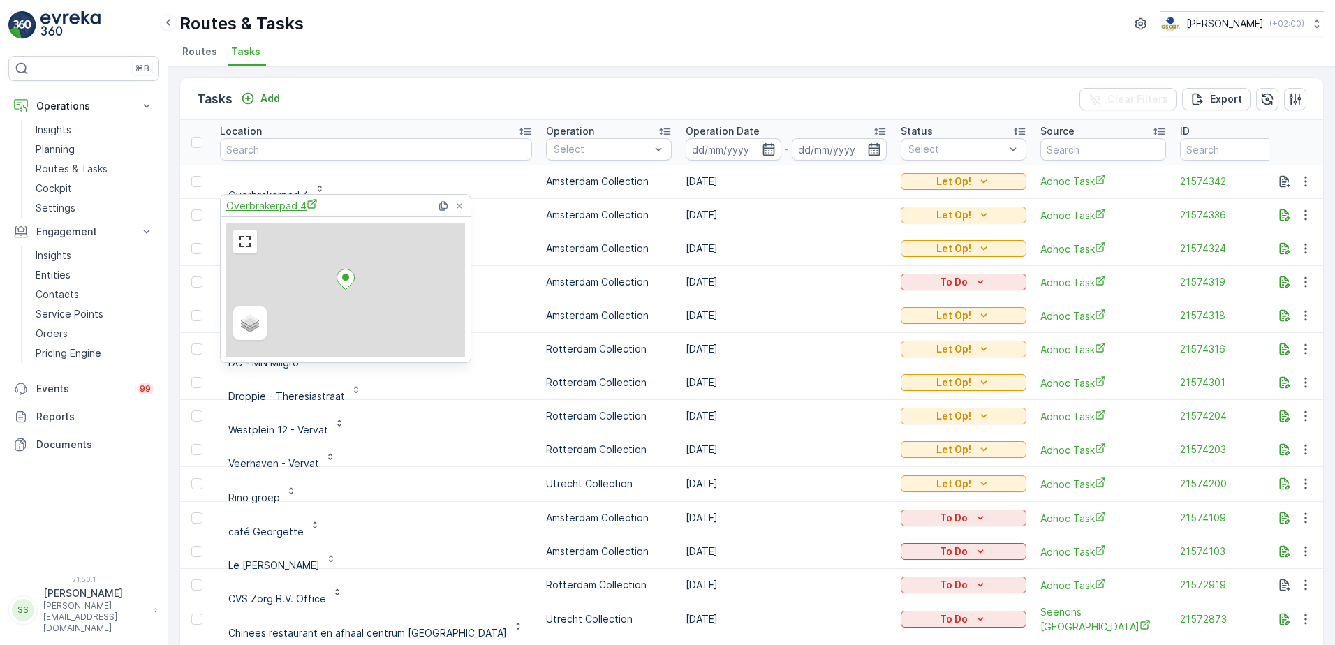
click at [272, 199] on span "Overbrakerpad 4" at bounding box center [271, 205] width 91 height 15
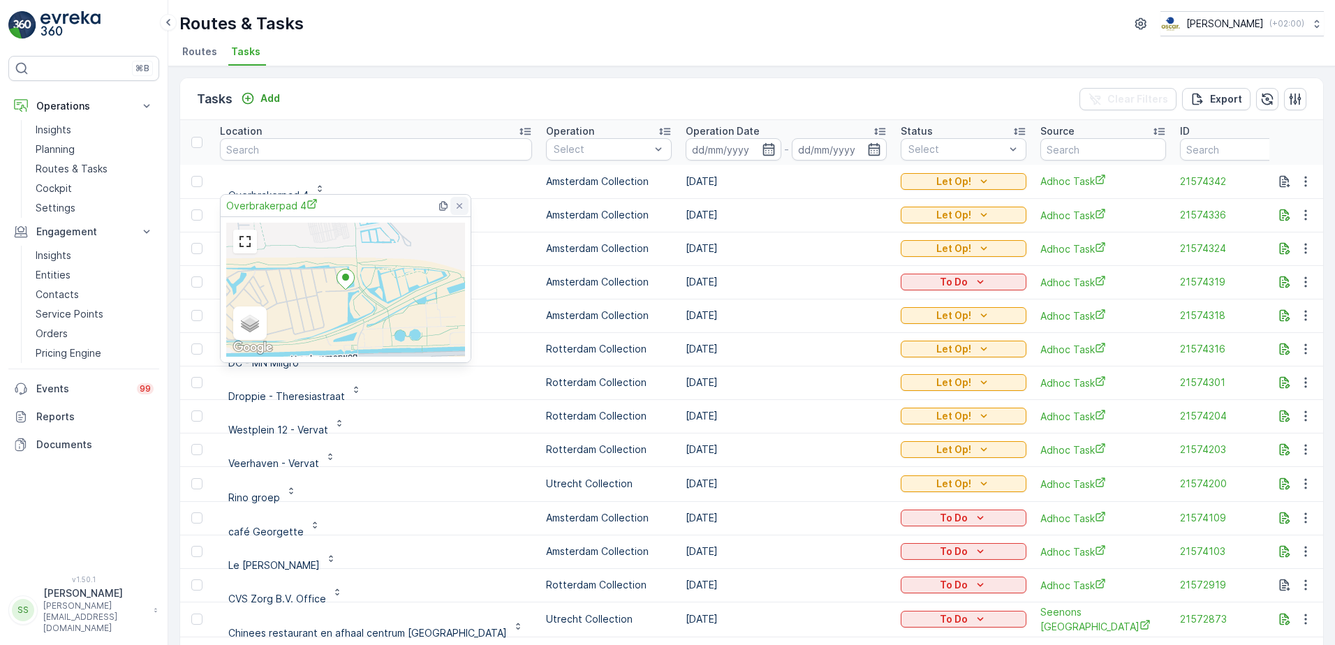
click at [461, 207] on icon at bounding box center [460, 206] width 6 height 6
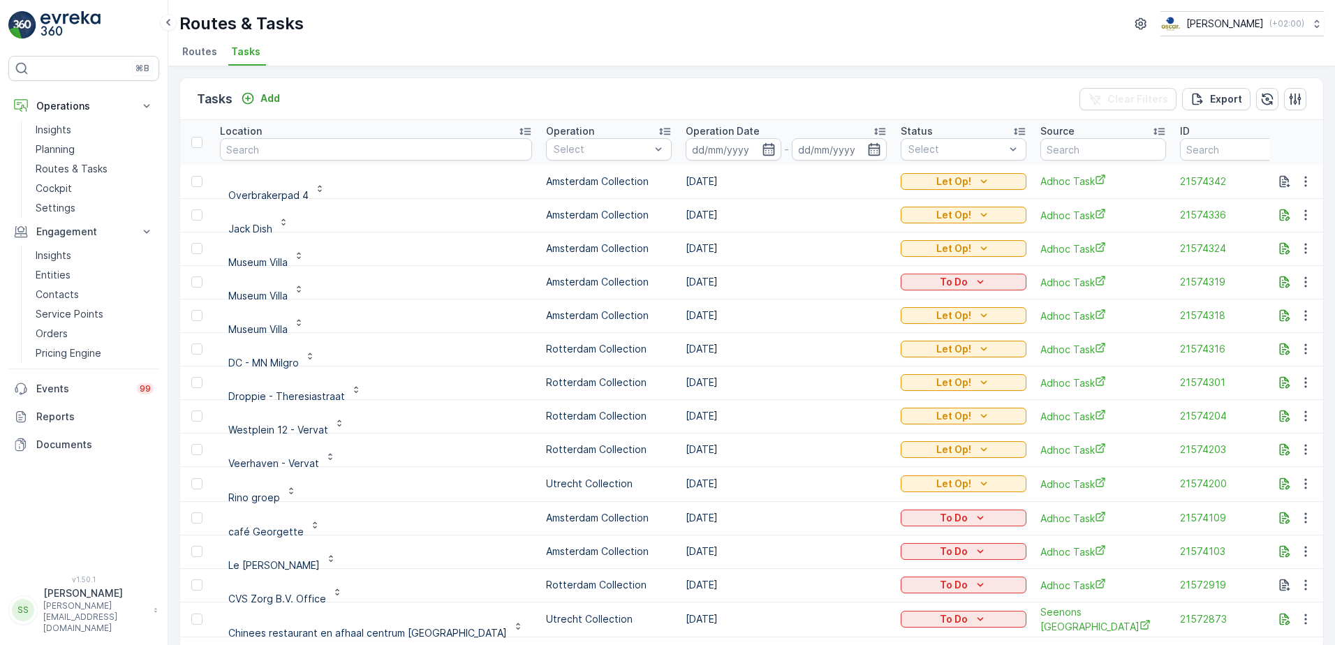
click at [375, 87] on div "Tasks Add Clear Filters Export" at bounding box center [751, 99] width 1143 height 42
click at [200, 51] on span "Routes" at bounding box center [199, 52] width 35 height 14
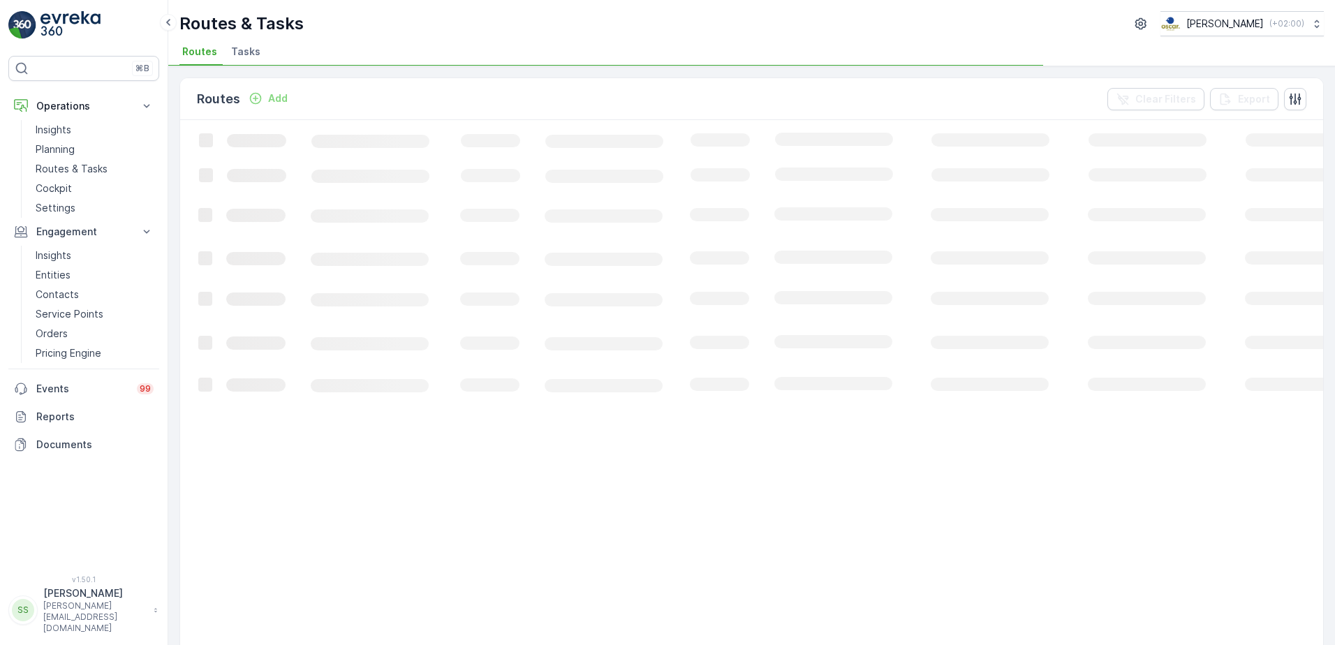
click at [292, 49] on ul "Routes Tasks" at bounding box center [745, 54] width 1133 height 24
click at [249, 52] on span "Tasks" at bounding box center [245, 52] width 29 height 14
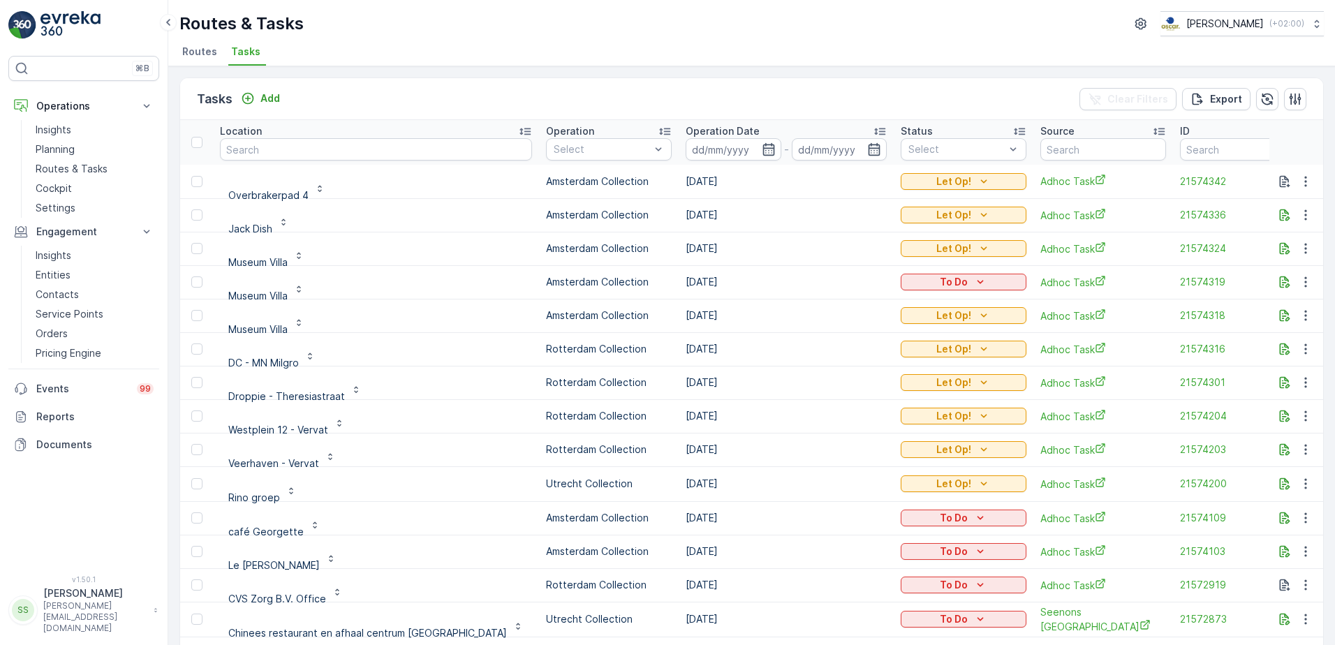
click at [473, 101] on div "Tasks Add Clear Filters Export" at bounding box center [751, 99] width 1143 height 42
click at [762, 149] on icon "button" at bounding box center [769, 149] width 14 height 14
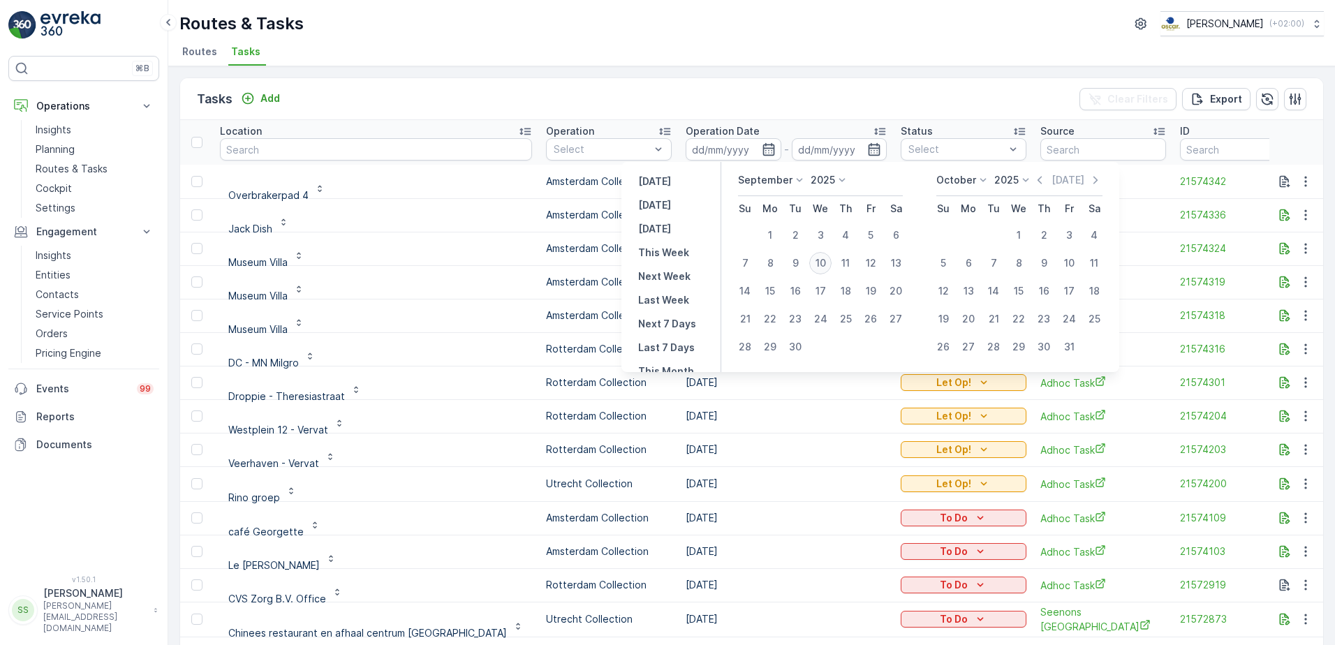
click at [817, 259] on div "10" at bounding box center [820, 263] width 22 height 22
type input "[DATE]"
click at [782, 98] on div "Tasks Add Clear Filters Export" at bounding box center [751, 99] width 1143 height 42
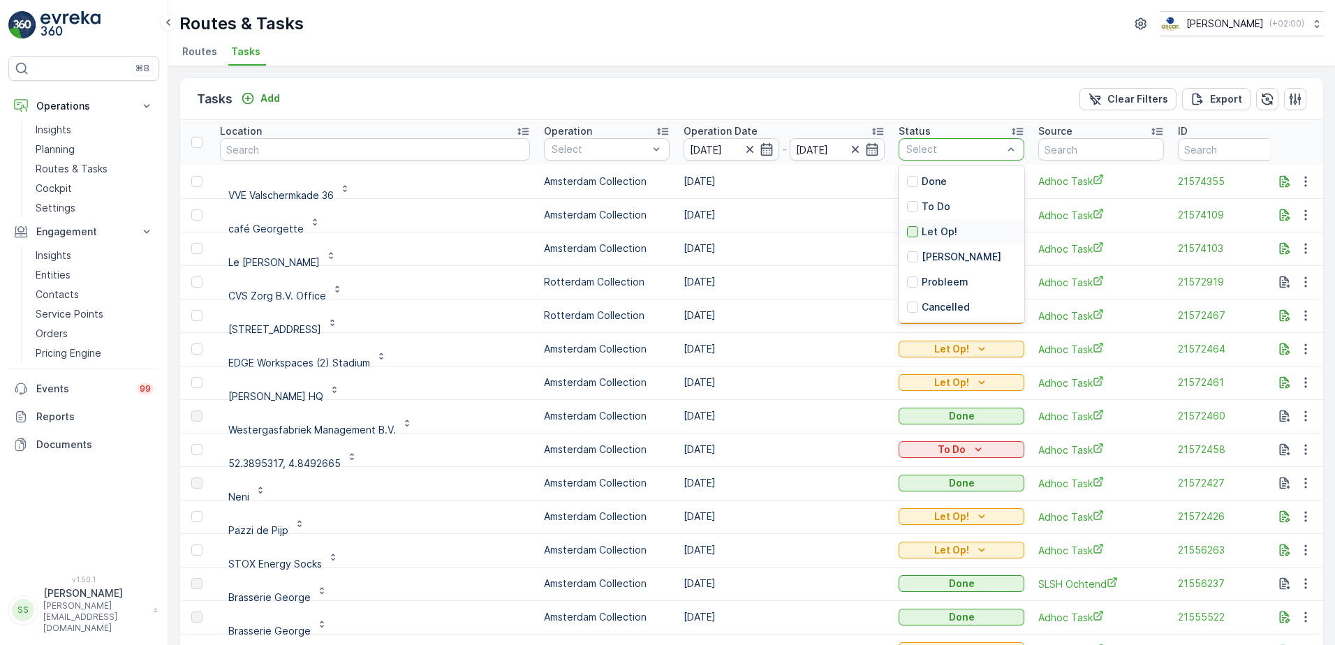
click at [907, 234] on div at bounding box center [912, 231] width 11 height 11
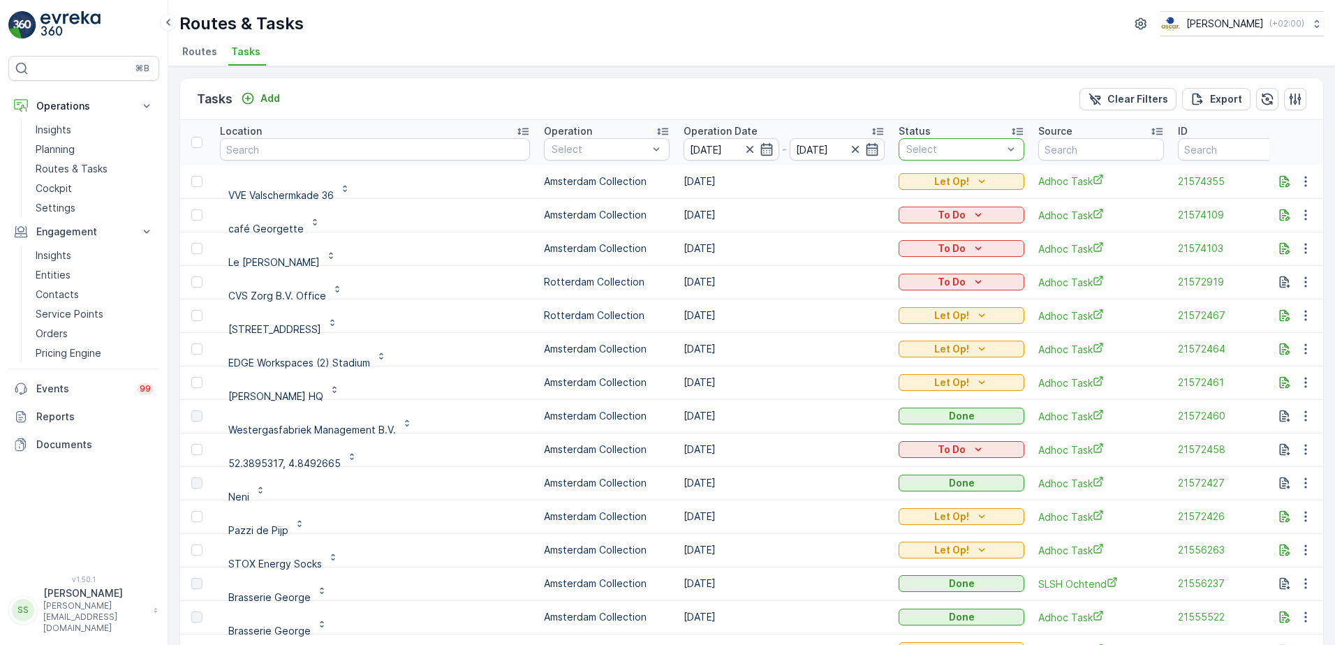
click at [912, 101] on div "Tasks Add Clear Filters Export" at bounding box center [751, 99] width 1143 height 42
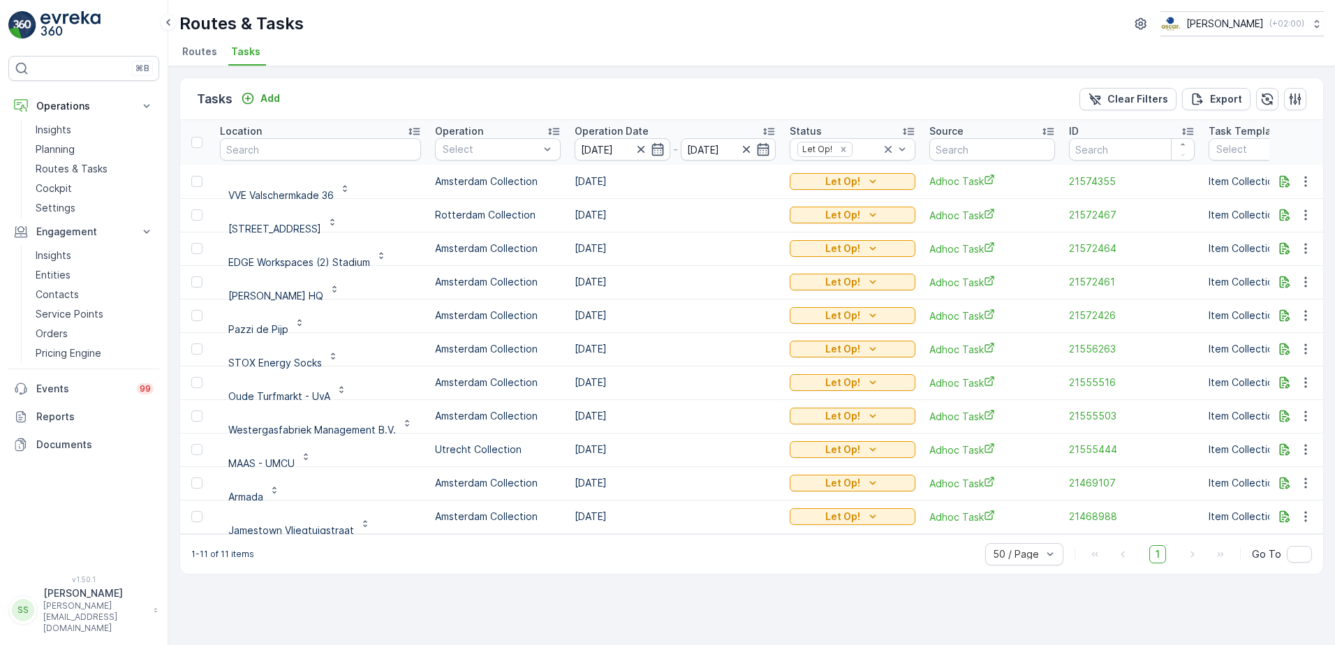
drag, startPoint x: 560, startPoint y: 87, endPoint x: 532, endPoint y: 99, distance: 30.6
click at [559, 87] on div "Tasks Add Clear Filters Export" at bounding box center [751, 99] width 1143 height 42
click at [457, 554] on div "1-11 of 11 items 50 / Page 1 Go To" at bounding box center [751, 554] width 1143 height 40
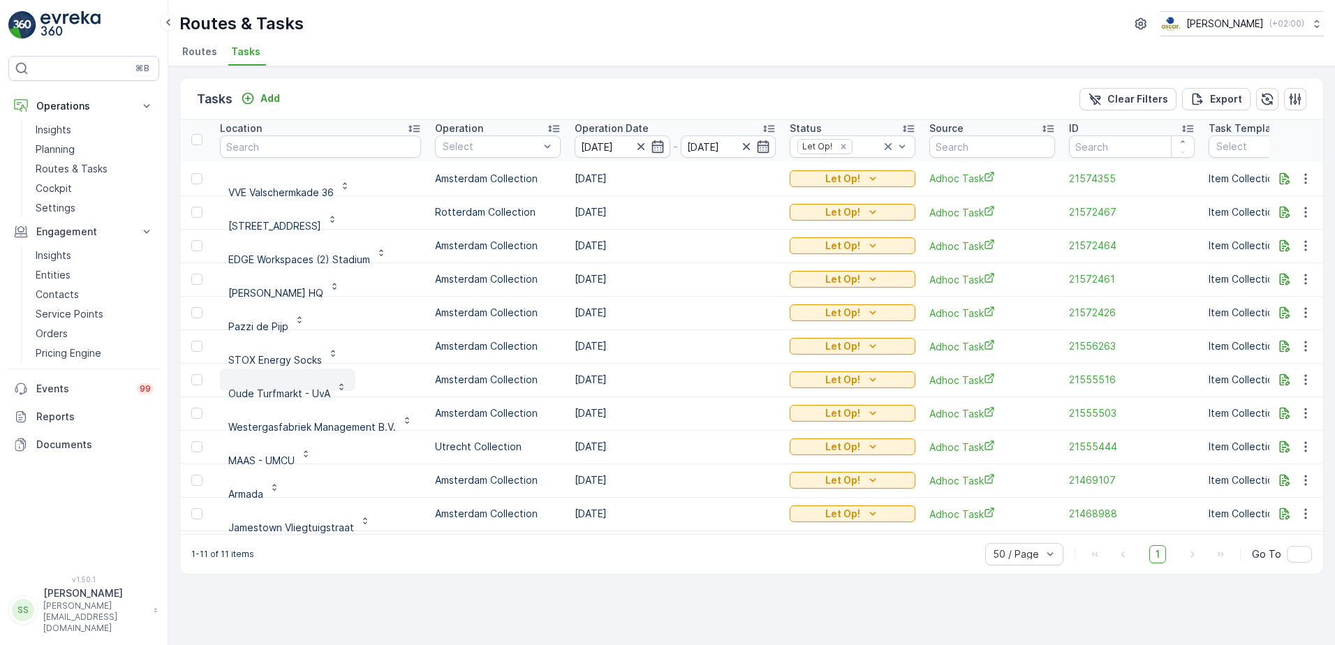
scroll to position [3, 0]
click at [1280, 446] on icon "button" at bounding box center [1285, 446] width 14 height 14
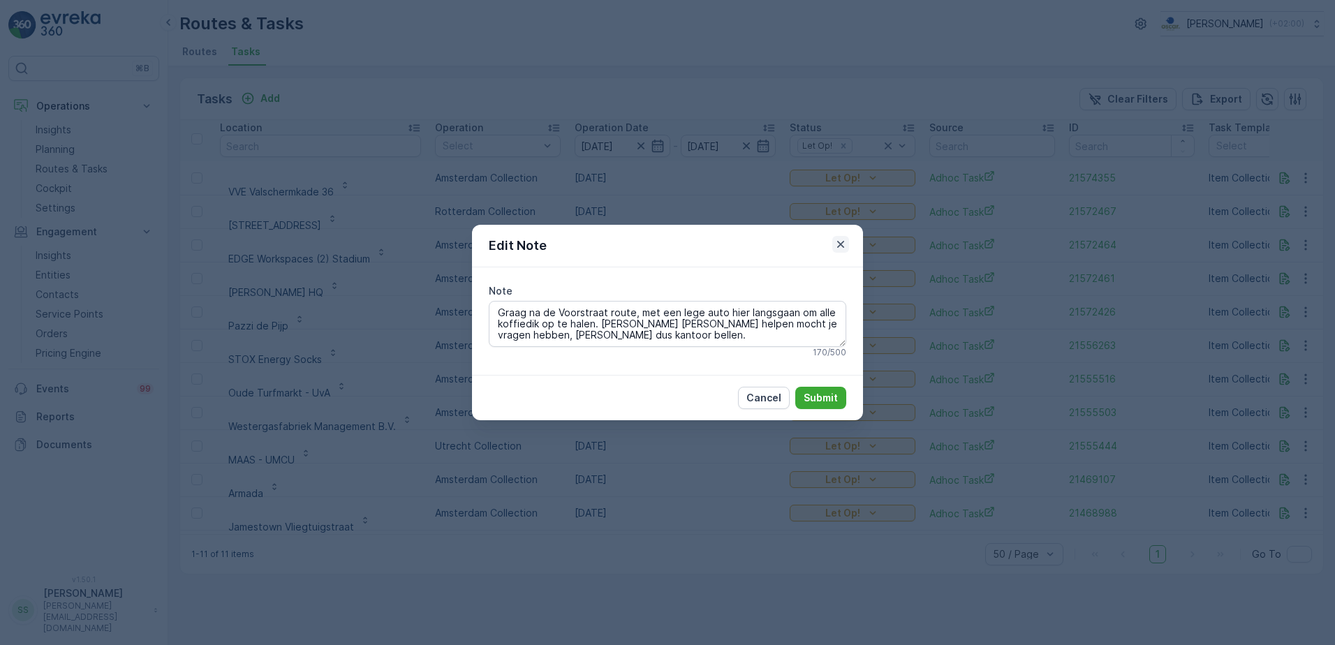
click at [842, 242] on icon "button" at bounding box center [840, 244] width 7 height 7
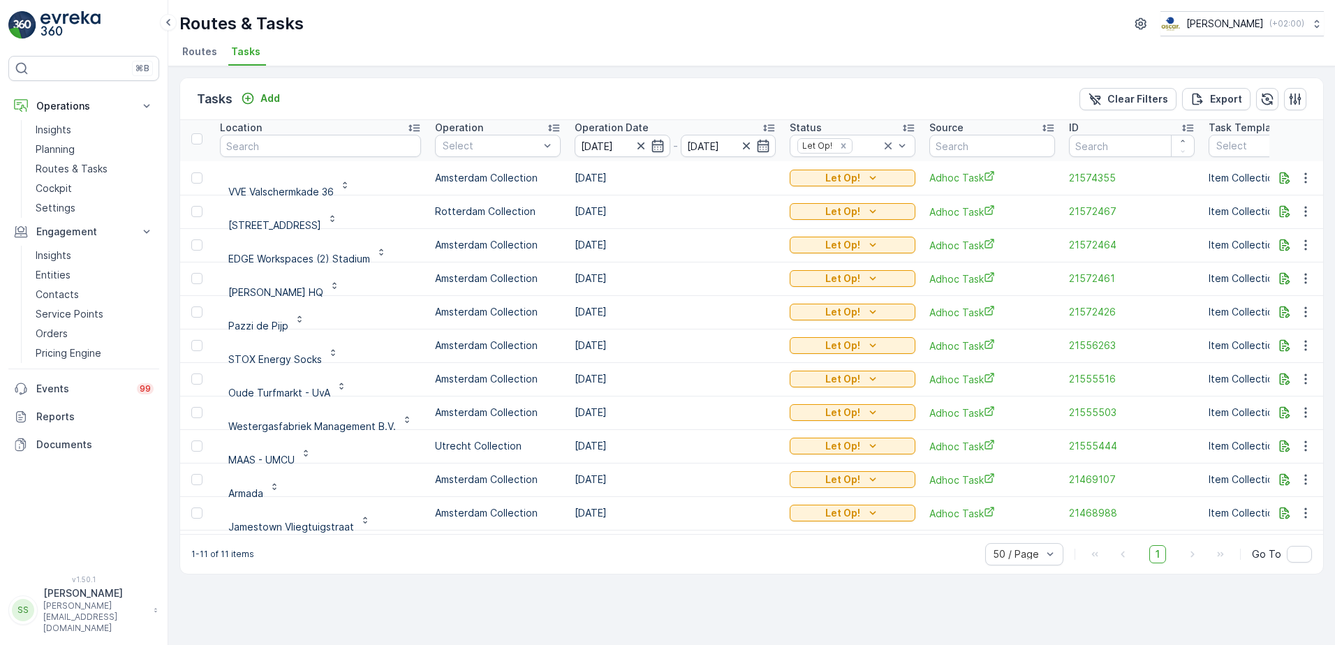
click at [810, 91] on div "Tasks Add Clear Filters Export" at bounding box center [751, 99] width 1143 height 42
click at [1096, 249] on span "21572464" at bounding box center [1132, 245] width 126 height 14
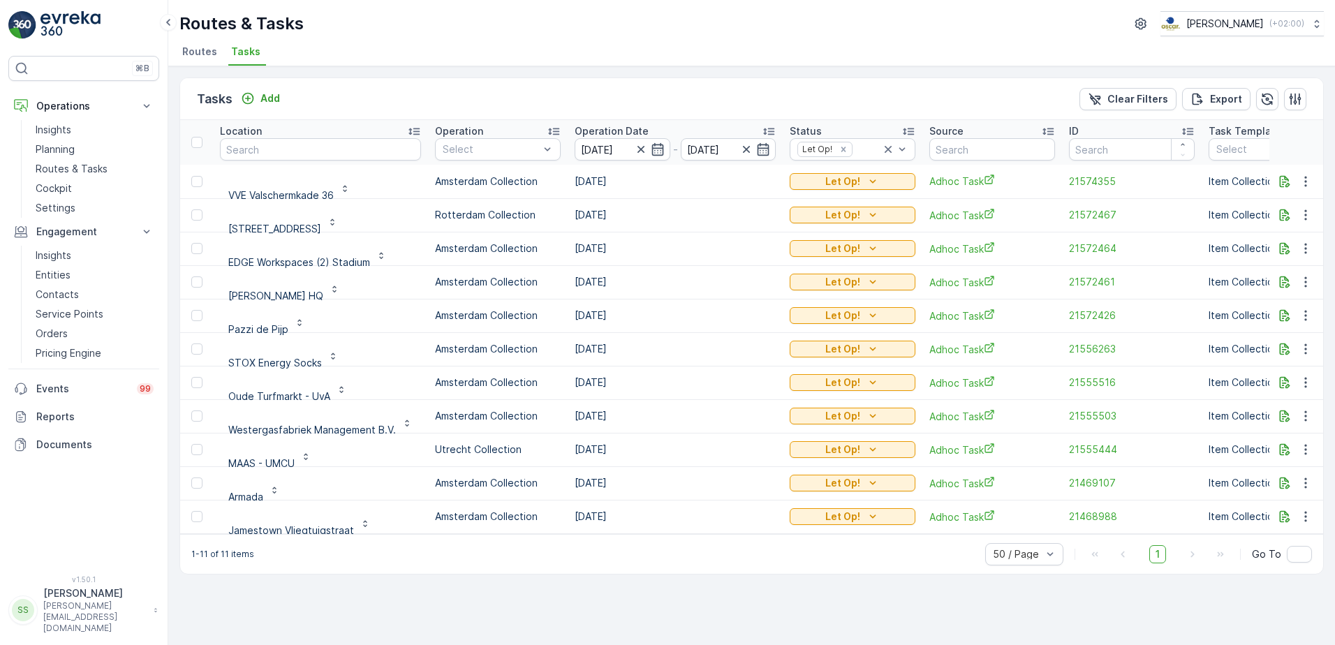
click at [409, 557] on div "1-11 of 11 items 50 / Page 1 Go To" at bounding box center [751, 554] width 1143 height 40
click at [380, 25] on div "Routes & Tasks Oscar Circulair ( +02:00 )" at bounding box center [751, 23] width 1145 height 25
drag, startPoint x: 311, startPoint y: 22, endPoint x: 182, endPoint y: 23, distance: 128.5
click at [182, 23] on div "Routes & Tasks Oscar Circulair ( +02:00 )" at bounding box center [751, 23] width 1145 height 25
click at [636, 38] on div "Routes & Tasks Oscar Circulair ( +02:00 ) Routes Tasks" at bounding box center [751, 33] width 1167 height 66
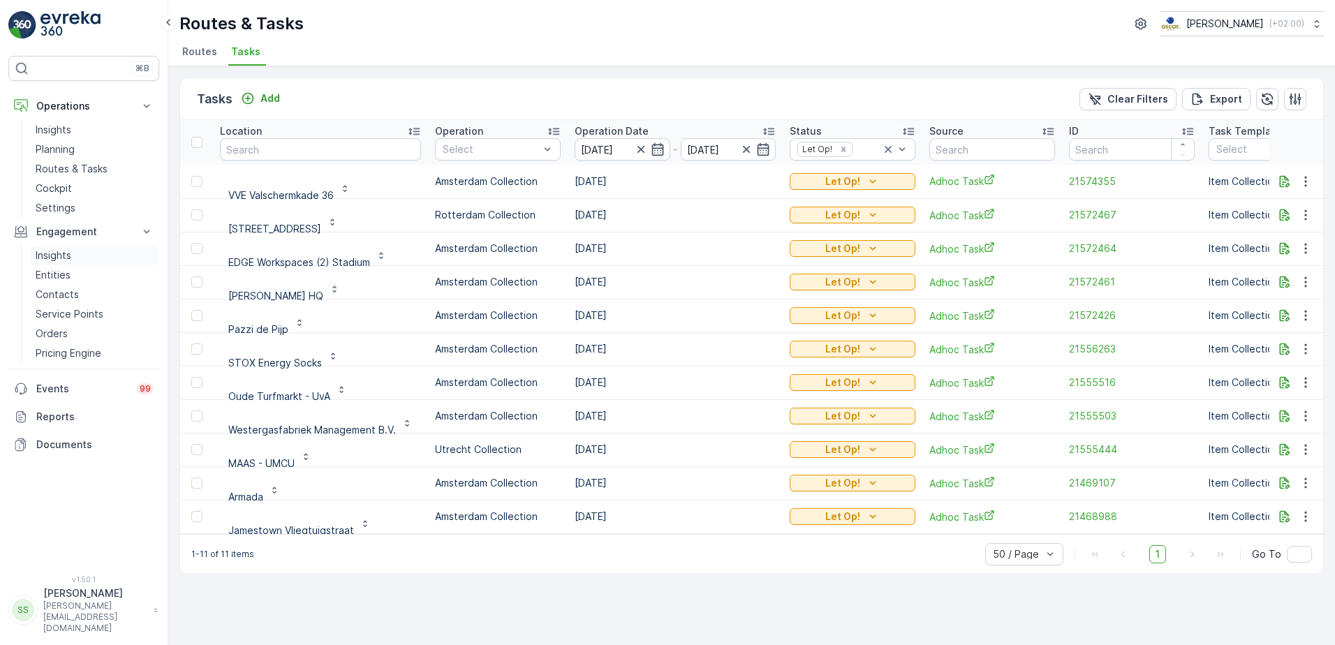
click at [51, 256] on p "Insights" at bounding box center [54, 256] width 36 height 14
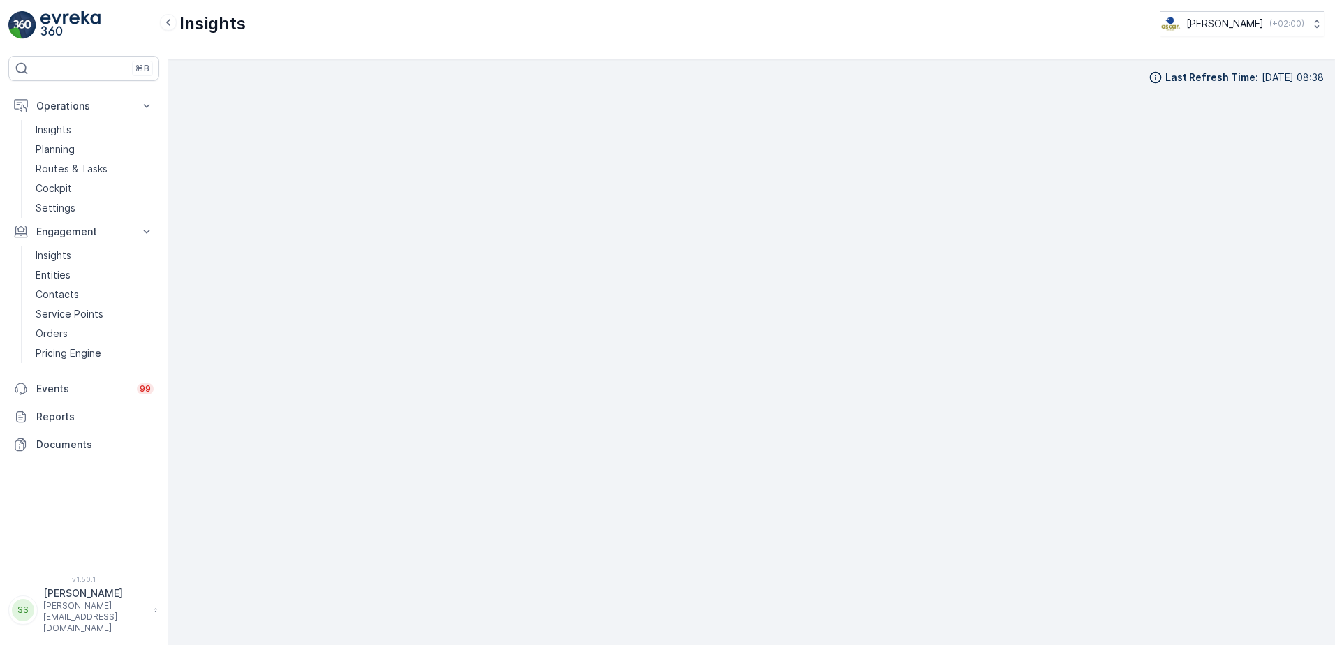
scroll to position [14, 0]
drag, startPoint x: 166, startPoint y: 189, endPoint x: 168, endPoint y: 204, distance: 14.8
click at [166, 189] on div "⌘B Operations Insights Planning Routes & Tasks Cockpit Settings Engagement Insi…" at bounding box center [84, 322] width 168 height 645
click at [258, 75] on div "Last Refresh Time : 10.09.2025 08:38" at bounding box center [751, 336] width 1145 height 564
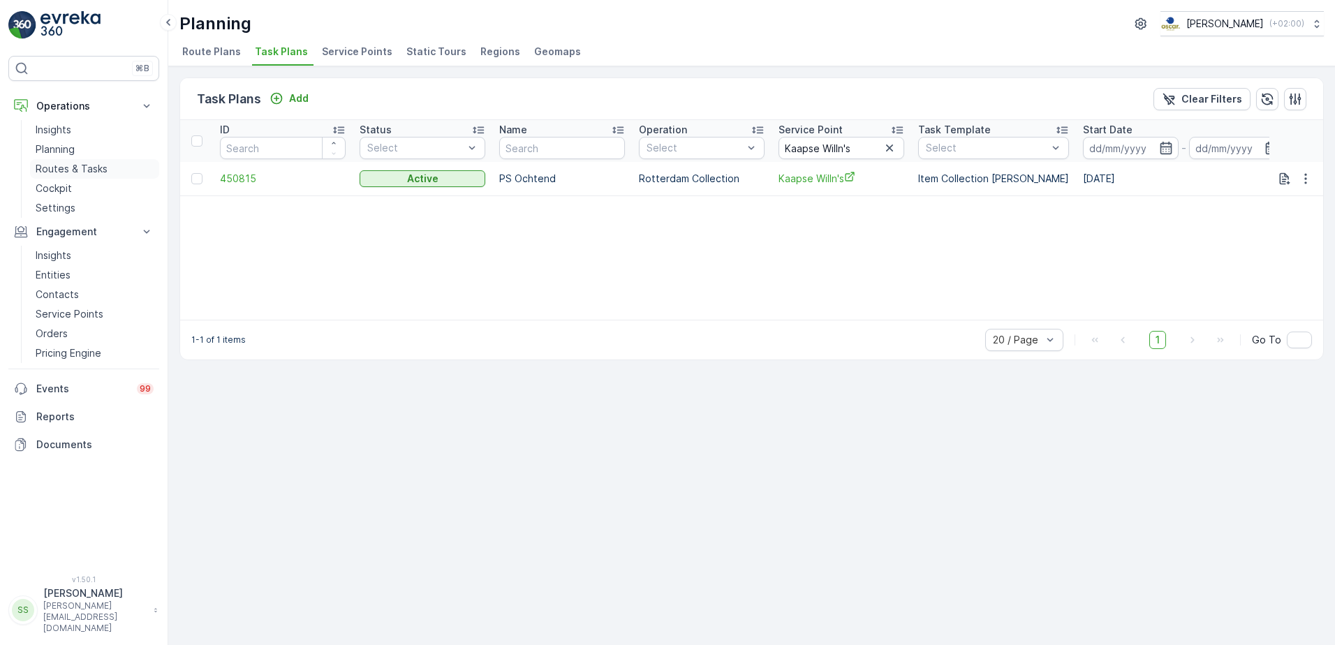
click at [53, 168] on p "Routes & Tasks" at bounding box center [72, 169] width 72 height 14
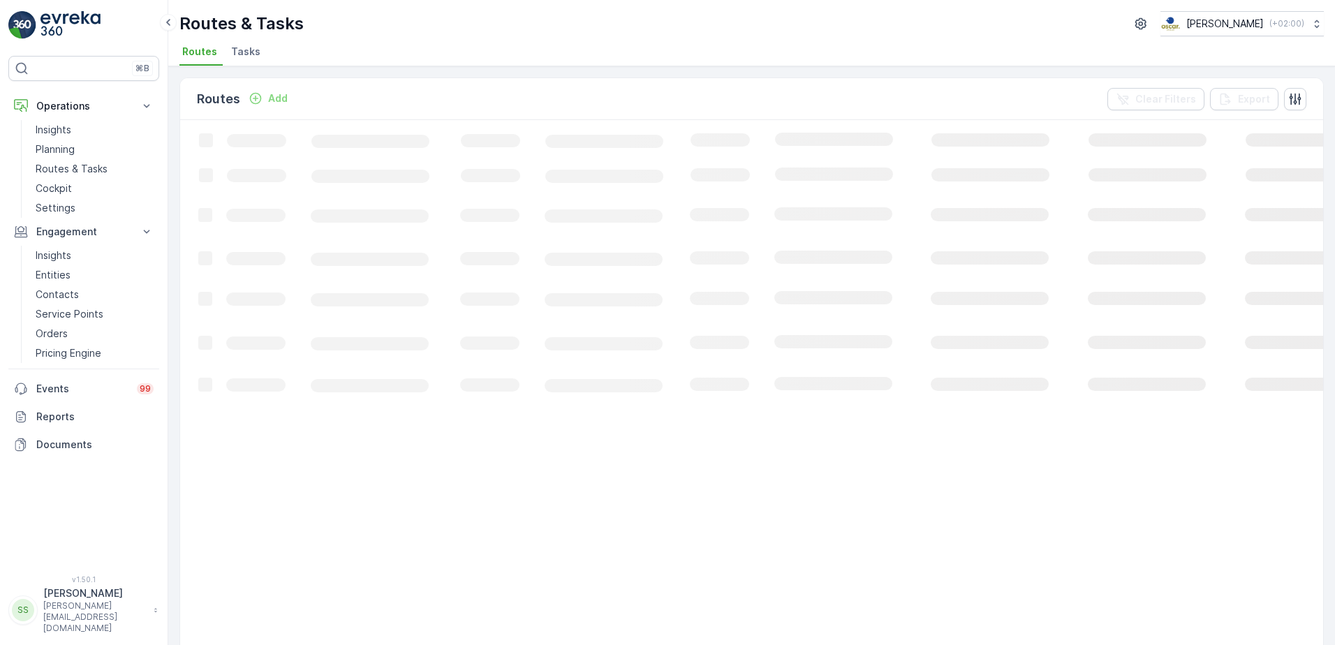
click at [557, 96] on div "Routes Add Clear Filters Export" at bounding box center [751, 99] width 1143 height 42
click at [659, 105] on div "Routes Add Clear Filters Export" at bounding box center [751, 99] width 1143 height 42
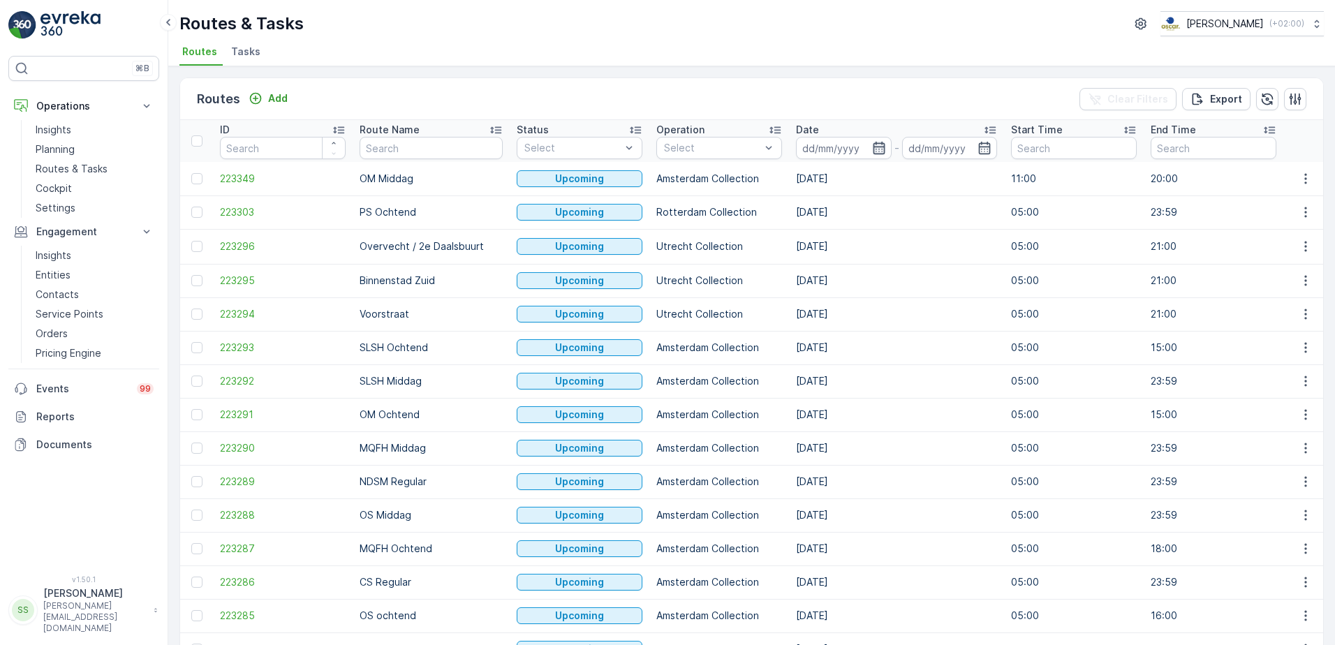
click at [872, 151] on icon "button" at bounding box center [879, 148] width 14 height 14
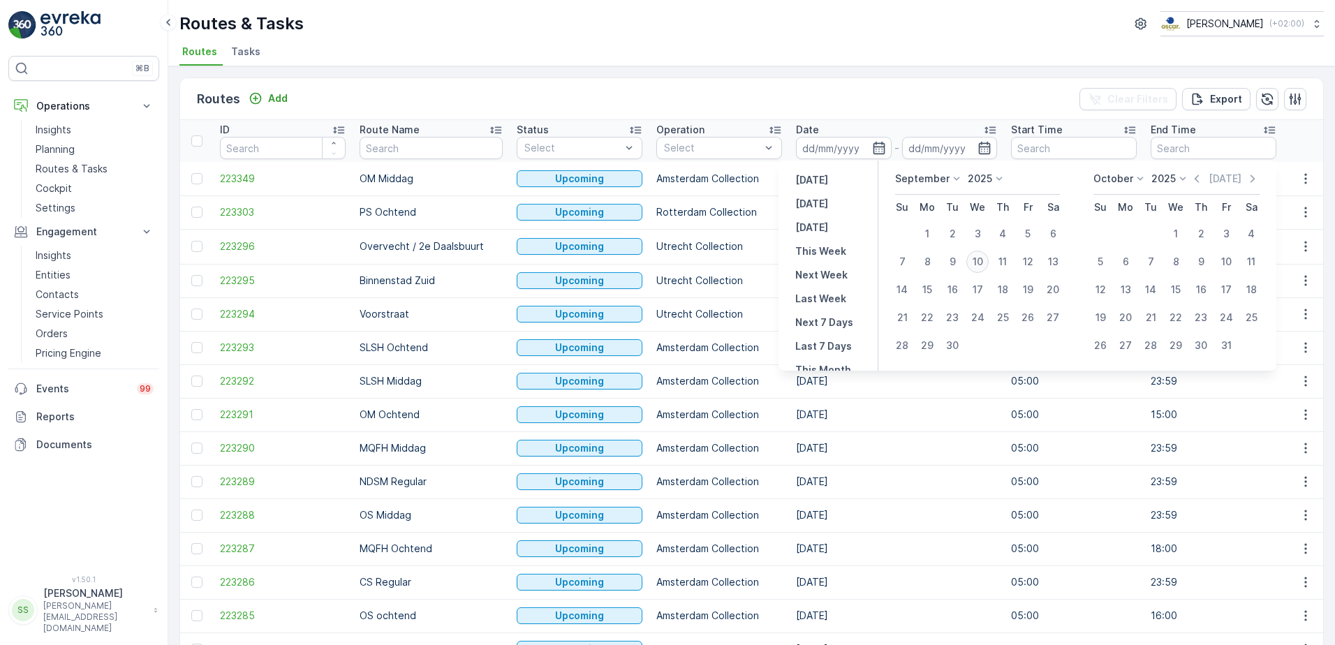
click at [983, 256] on div "10" at bounding box center [978, 262] width 22 height 22
type input "[DATE]"
click at [886, 113] on div "Routes Add Clear Filters Export" at bounding box center [751, 99] width 1143 height 42
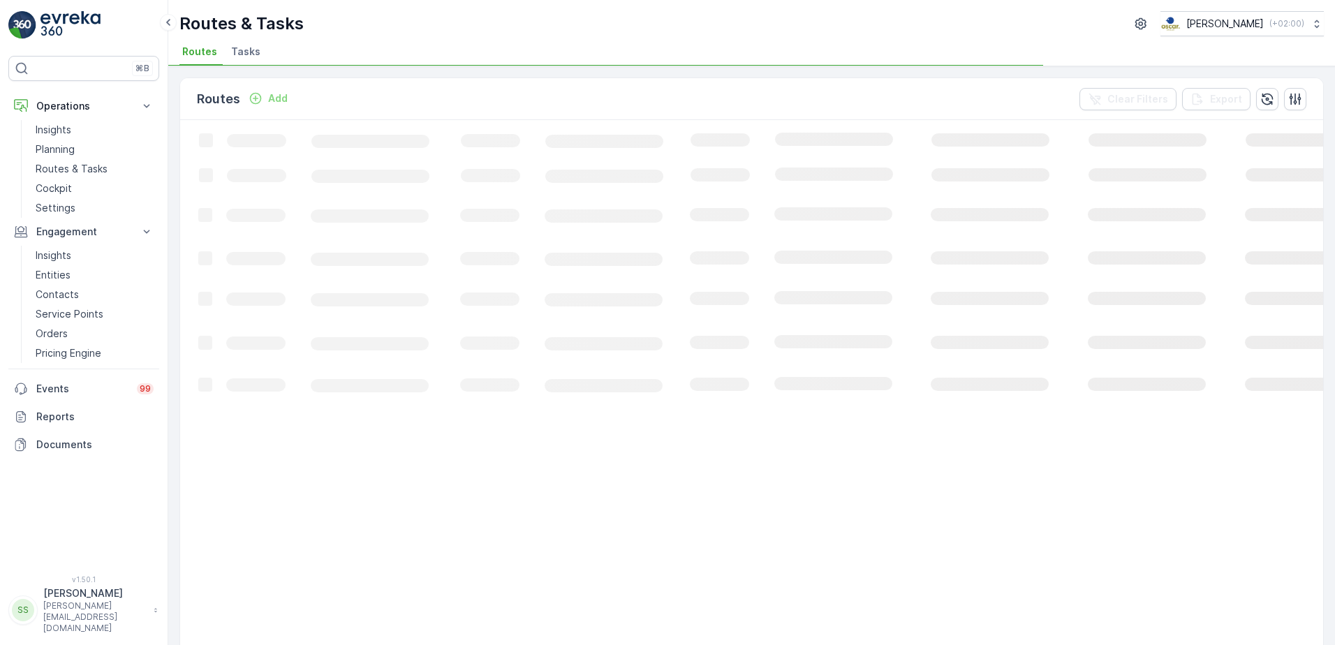
click at [706, 99] on div "Routes Add Clear Filters Export" at bounding box center [751, 99] width 1143 height 42
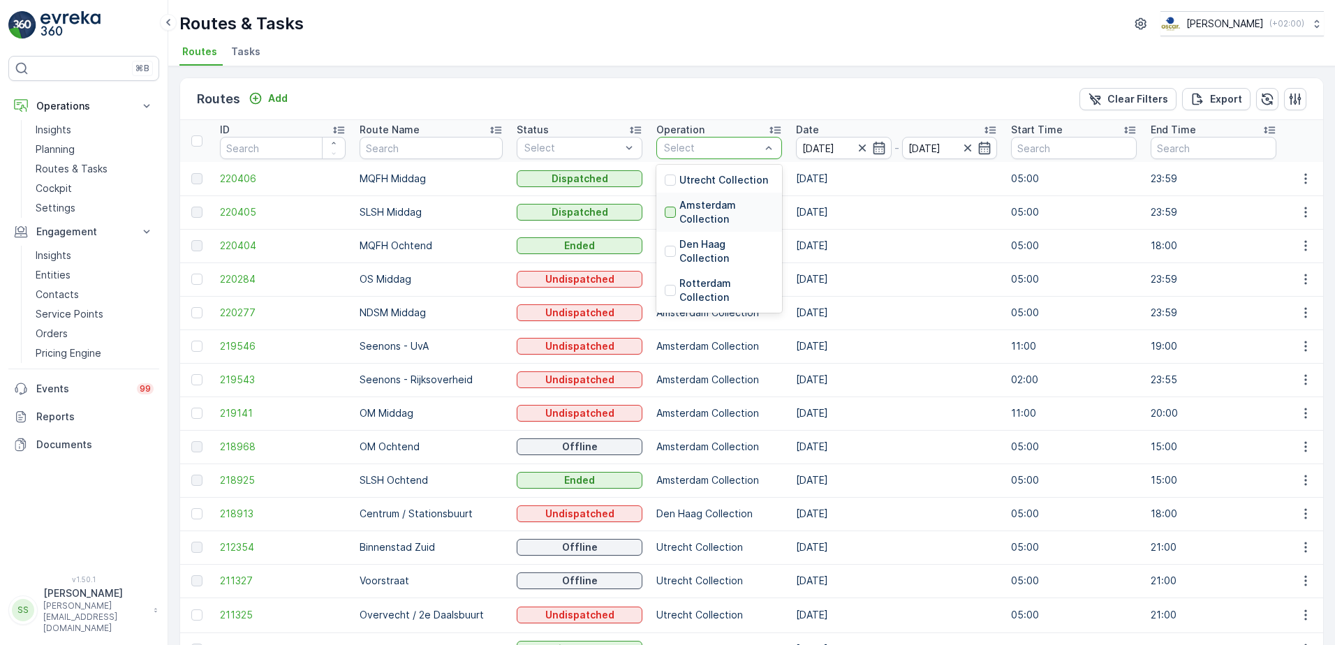
click at [665, 214] on div at bounding box center [670, 212] width 11 height 11
click at [686, 86] on div "Routes Add Clear Filters Export" at bounding box center [751, 99] width 1143 height 42
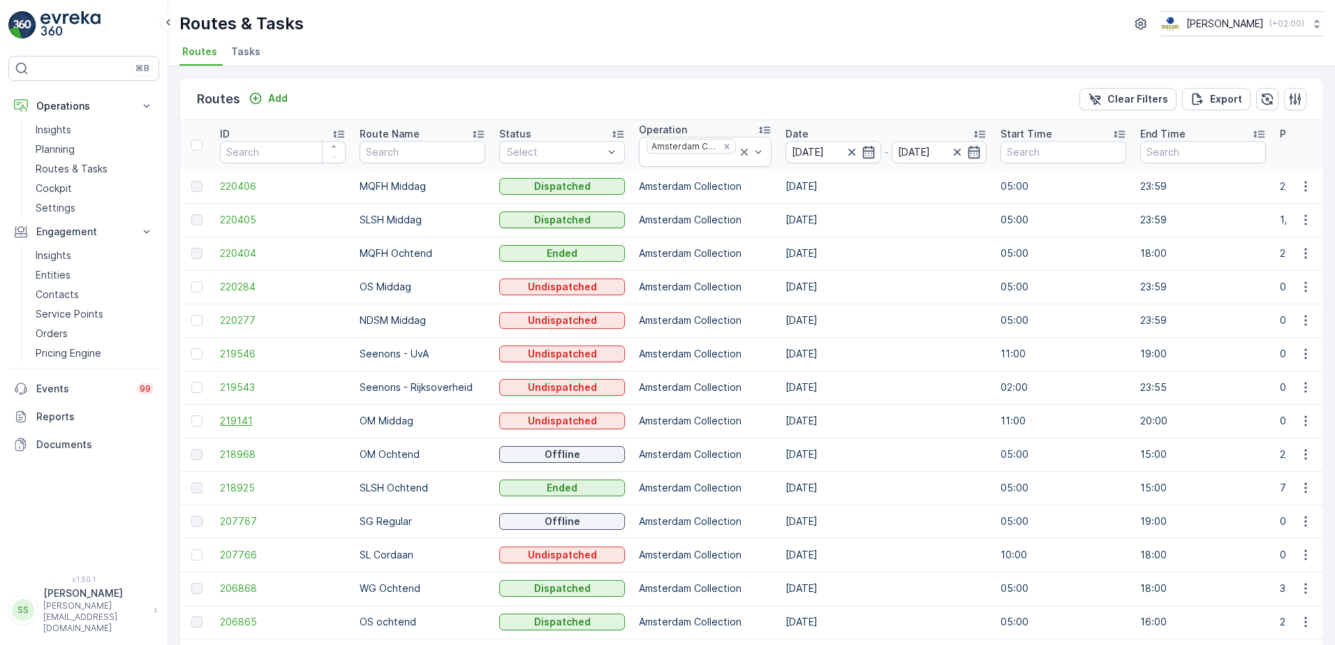
click at [228, 420] on span "219141" at bounding box center [283, 421] width 126 height 14
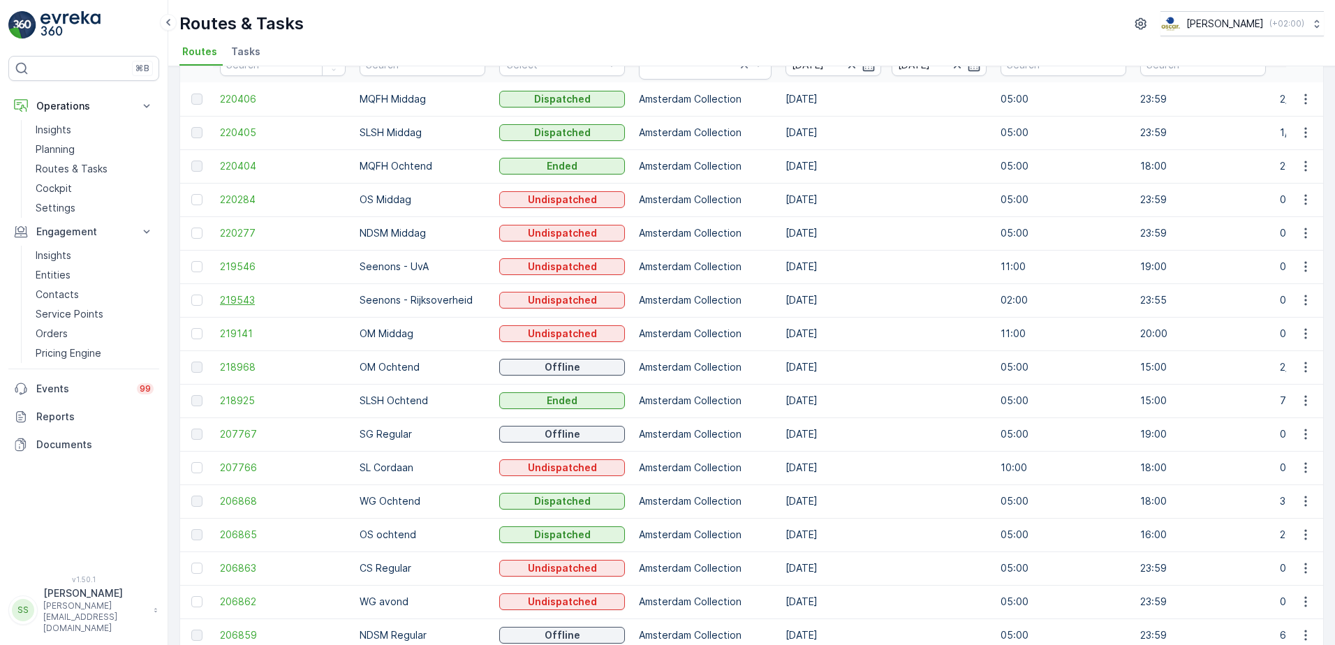
scroll to position [221, 0]
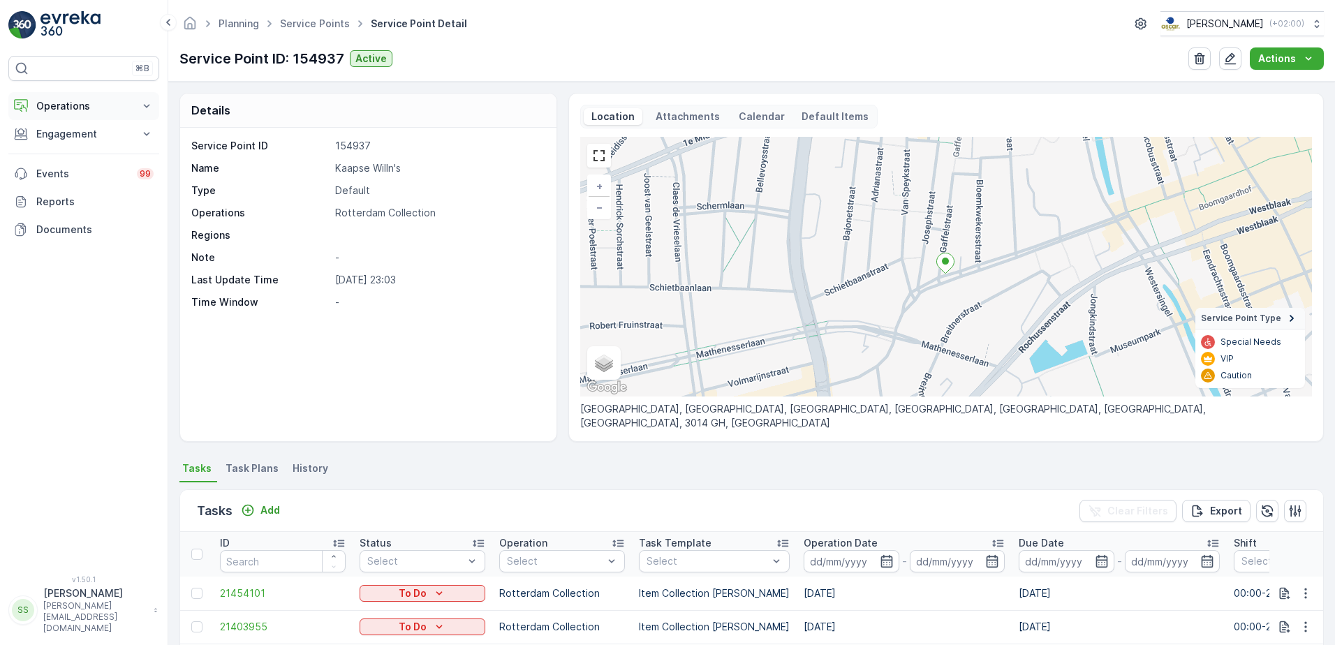
click at [47, 107] on p "Operations" at bounding box center [83, 106] width 95 height 14
click at [60, 149] on p "Planning" at bounding box center [55, 149] width 39 height 14
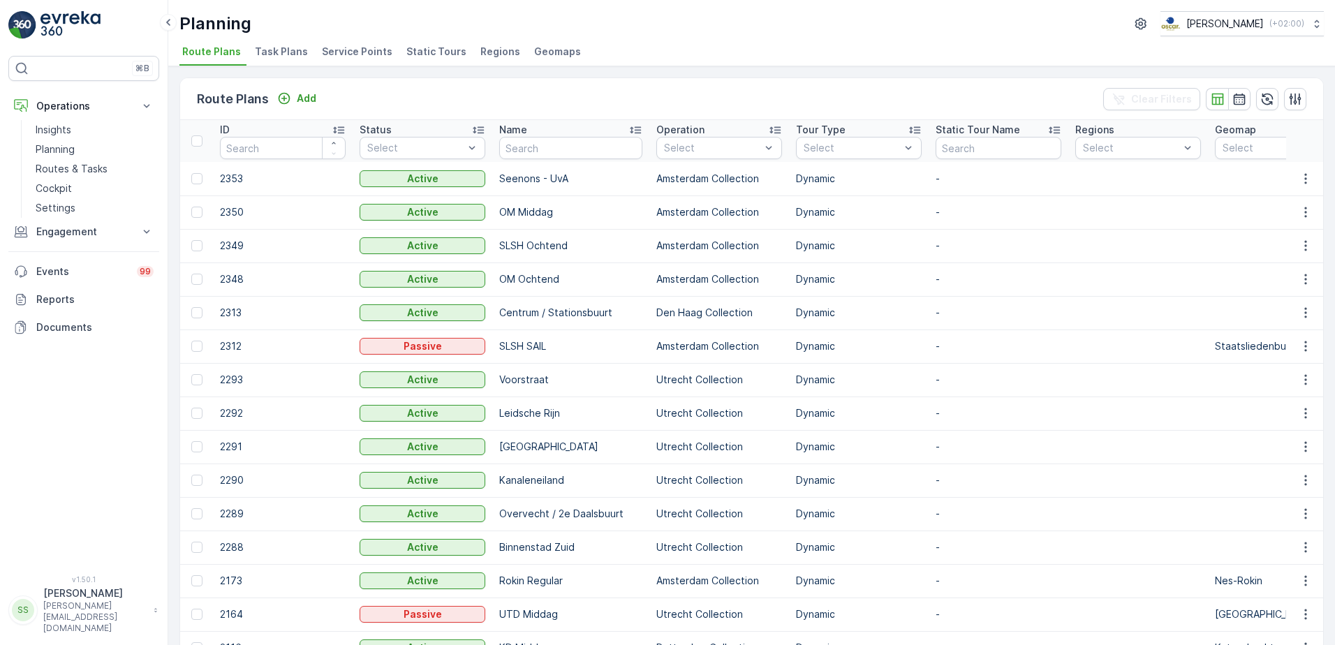
click at [318, 10] on div "Planning Oscar Circulair ( +02:00 ) Route Plans Task Plans Service Points Stati…" at bounding box center [751, 33] width 1167 height 66
click at [703, 33] on div "Planning Oscar Circulair ( +02:00 )" at bounding box center [751, 23] width 1145 height 25
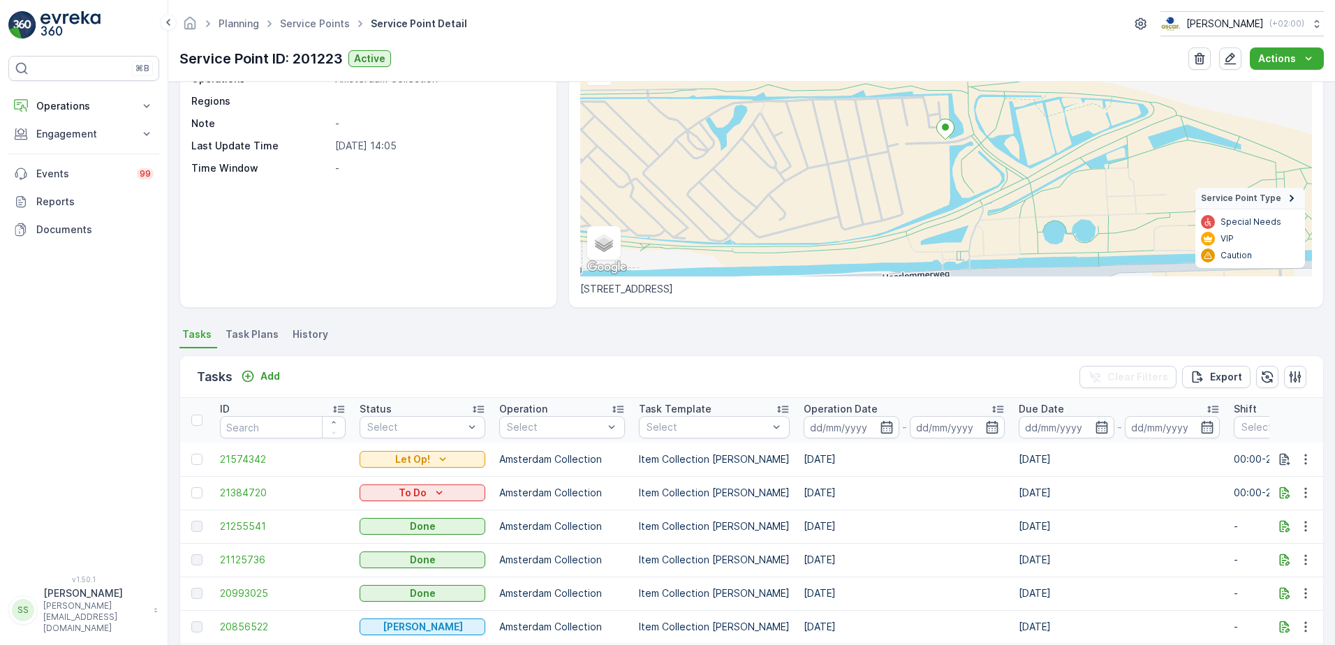
scroll to position [140, 0]
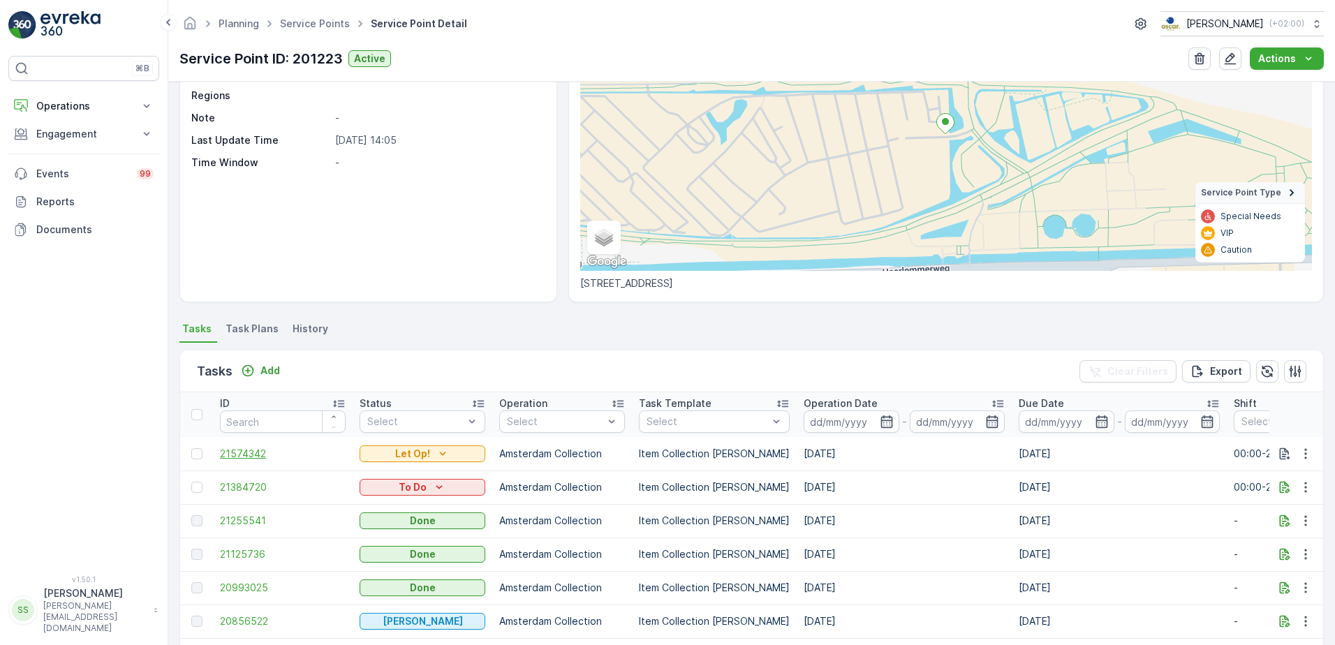
click at [238, 455] on span "21574342" at bounding box center [283, 454] width 126 height 14
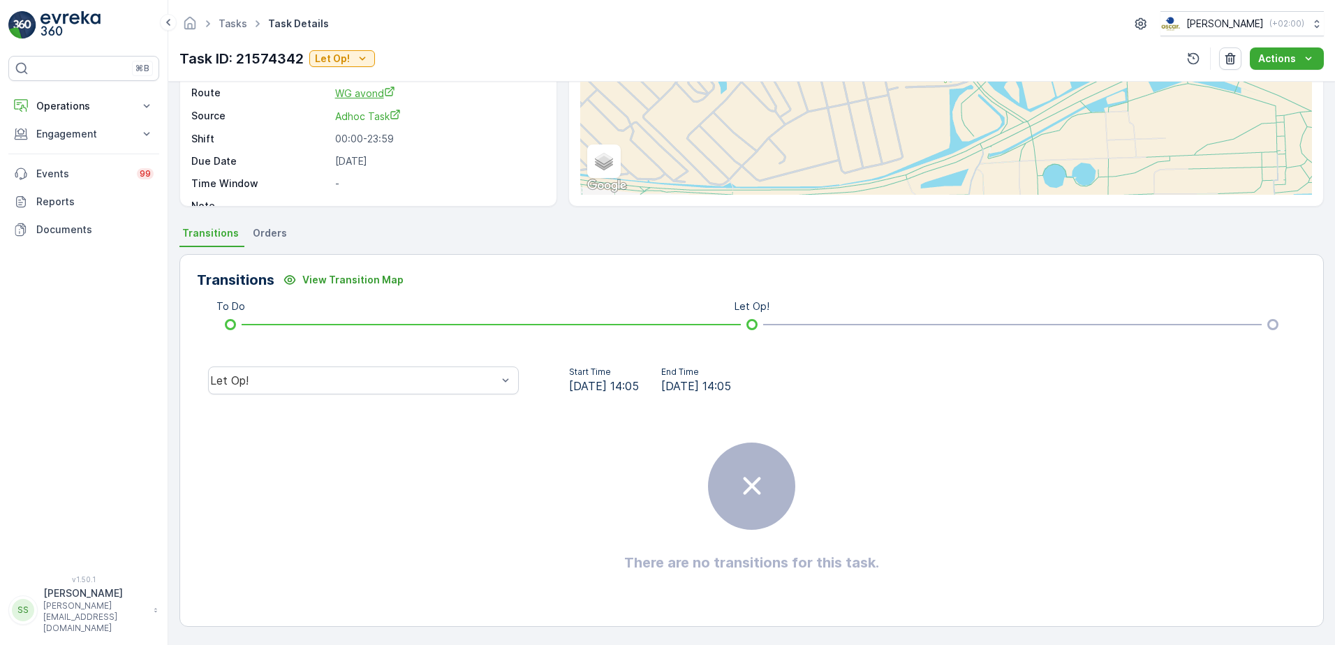
click at [367, 89] on span "WG avond" at bounding box center [365, 93] width 60 height 12
drag, startPoint x: 421, startPoint y: 247, endPoint x: 647, endPoint y: 247, distance: 226.3
click at [425, 246] on ul "Transitions Orders" at bounding box center [751, 235] width 1145 height 24
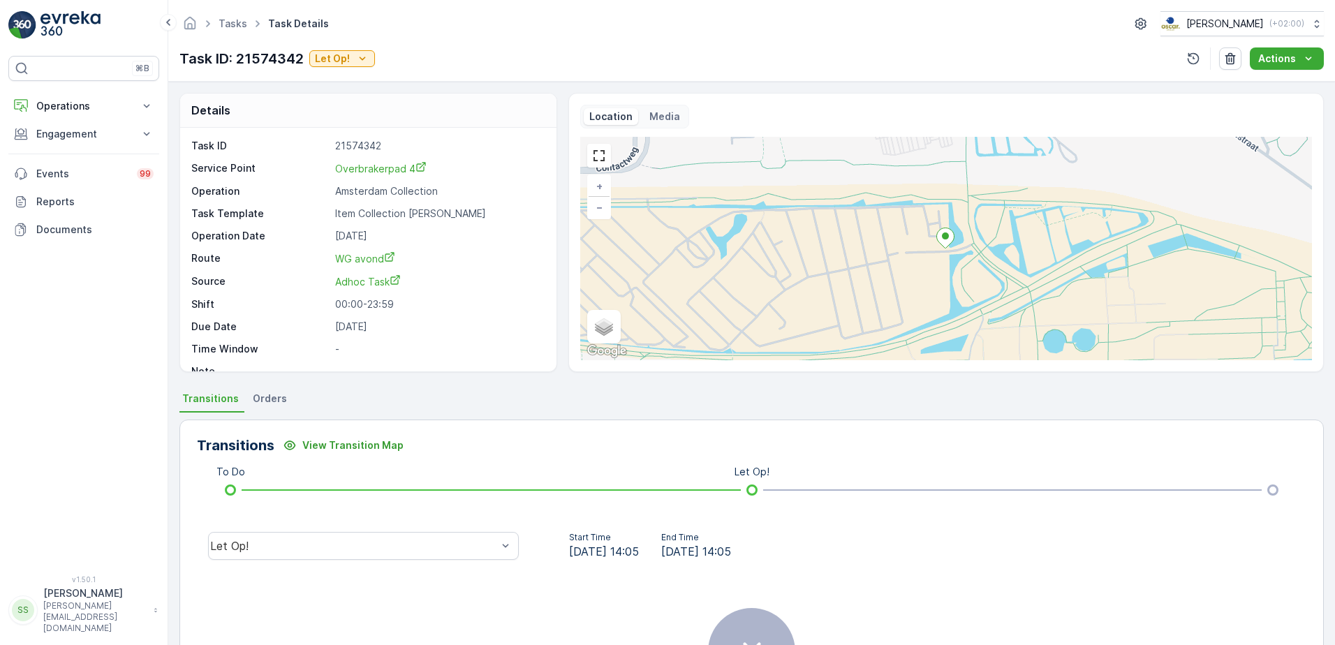
click at [557, 318] on div "Details Task ID 21574342 Service Point Overbrakerpad 4 Operation Amsterdam Coll…" at bounding box center [751, 232] width 1145 height 279
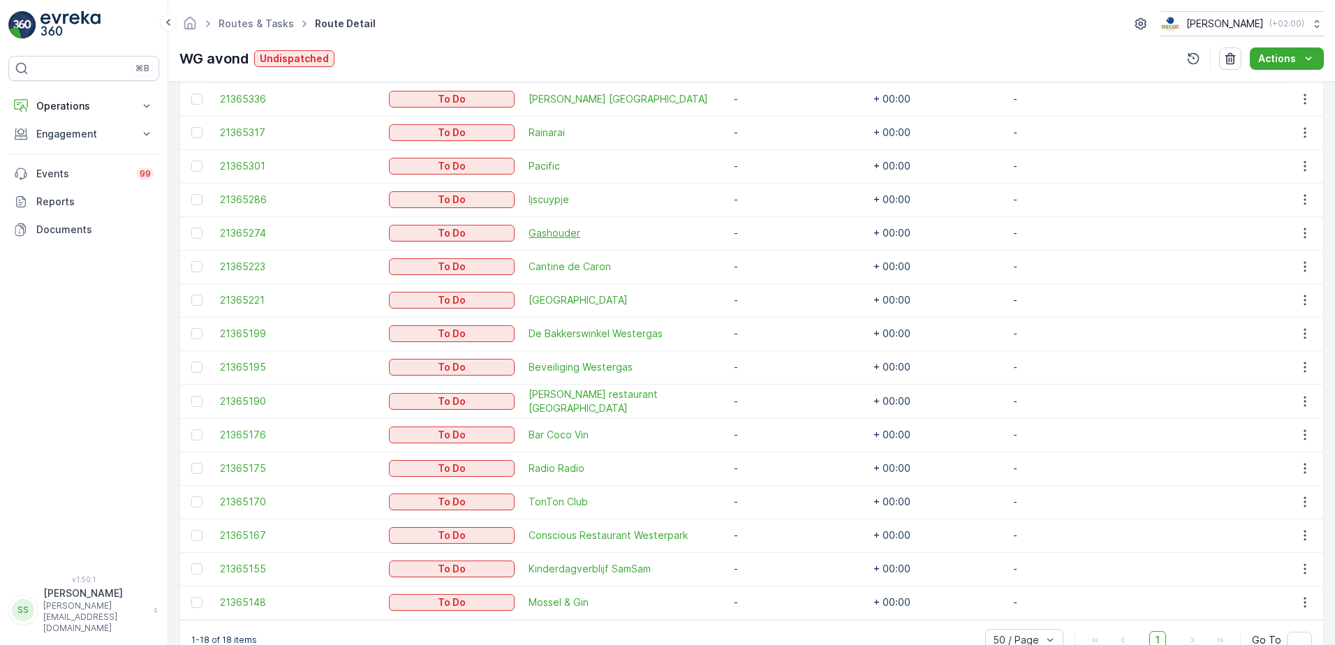
scroll to position [279, 0]
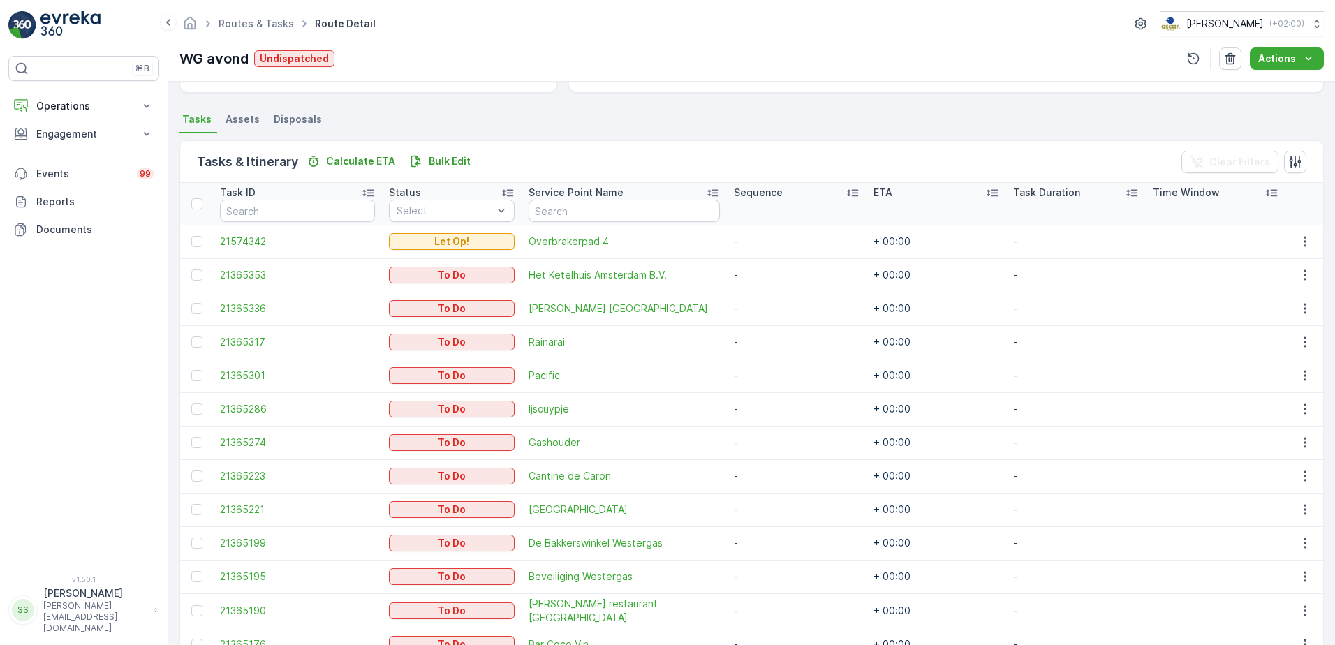
click at [260, 240] on span "21574342" at bounding box center [297, 242] width 155 height 14
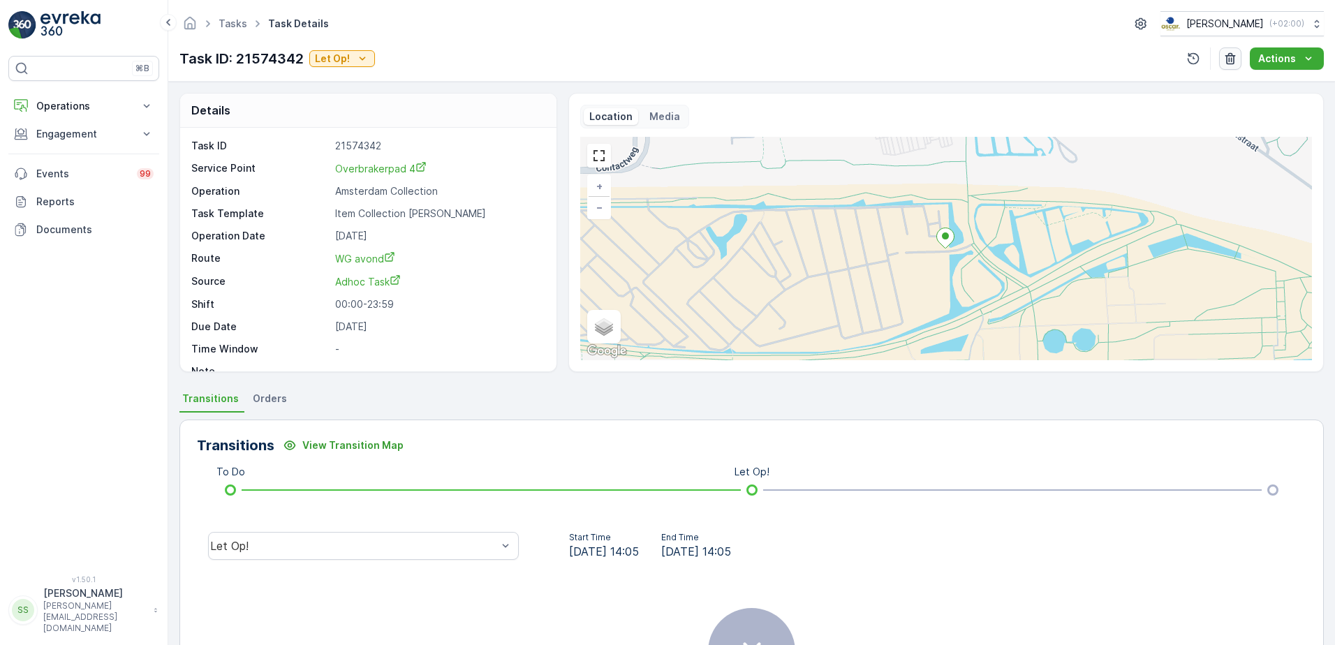
click at [1234, 61] on icon "button" at bounding box center [1231, 59] width 14 height 14
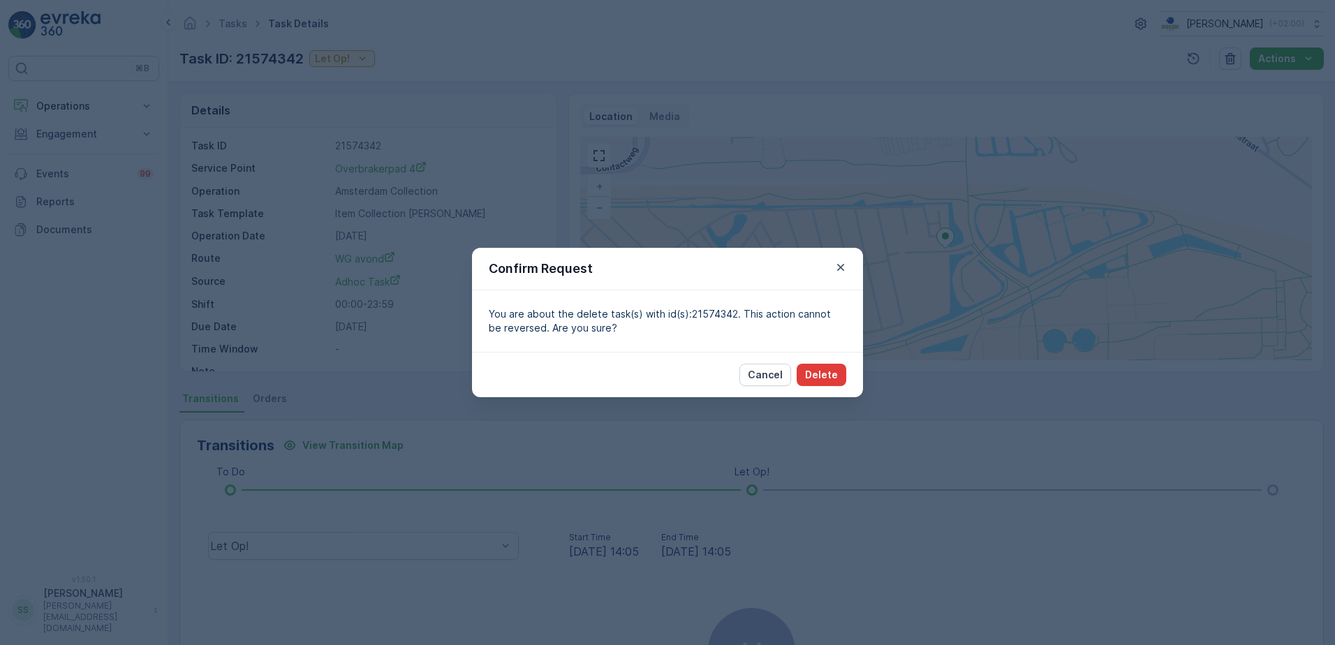
click at [828, 376] on p "Delete" at bounding box center [821, 375] width 33 height 14
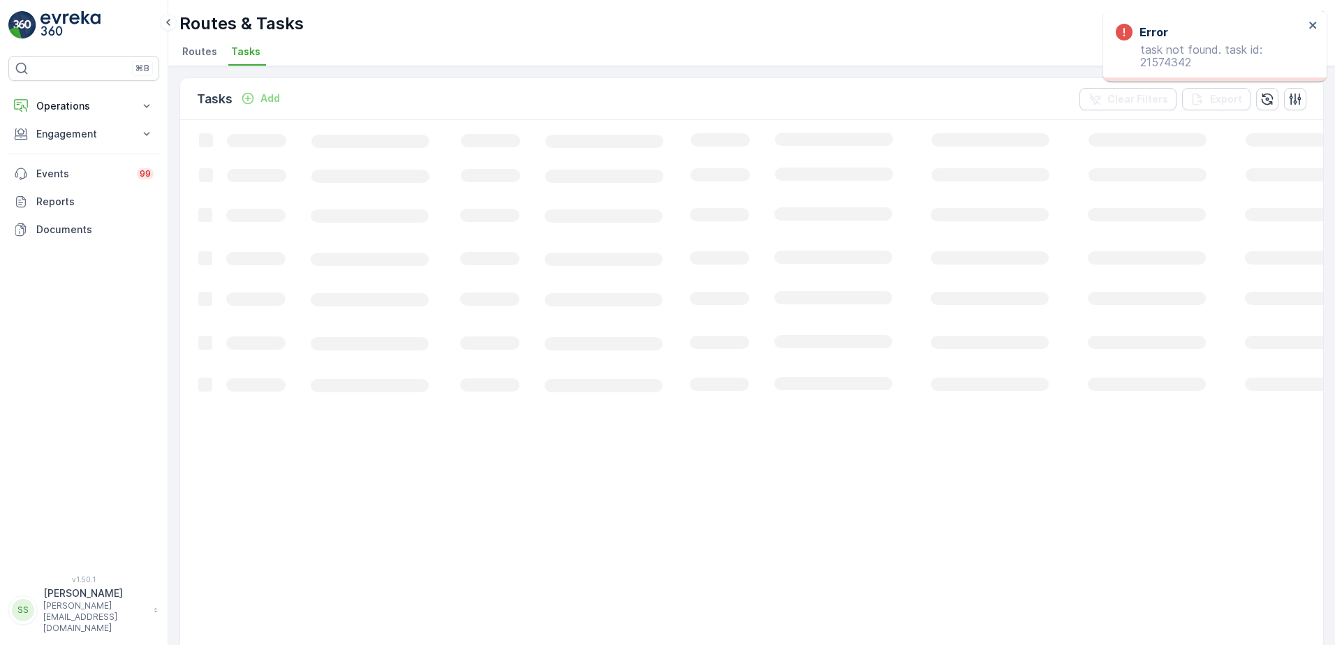
click at [443, 99] on div "Tasks Add Clear Filters Export" at bounding box center [751, 99] width 1143 height 42
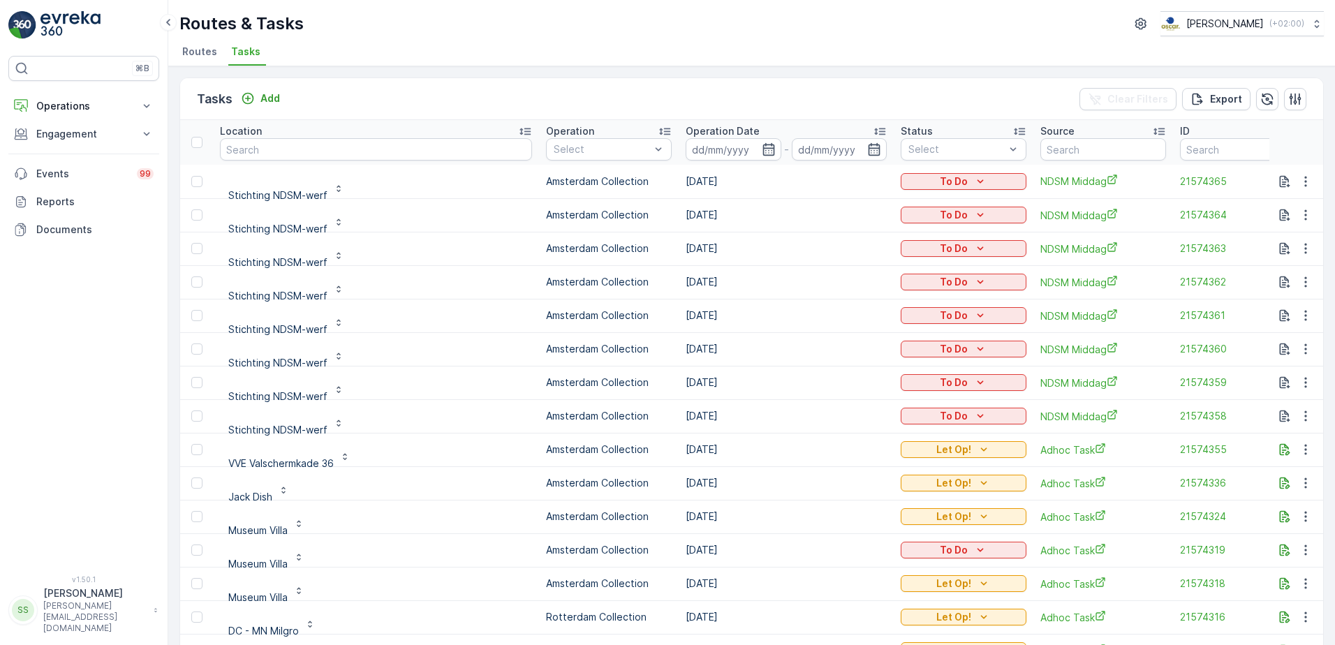
click at [240, 49] on span "Tasks" at bounding box center [245, 52] width 29 height 14
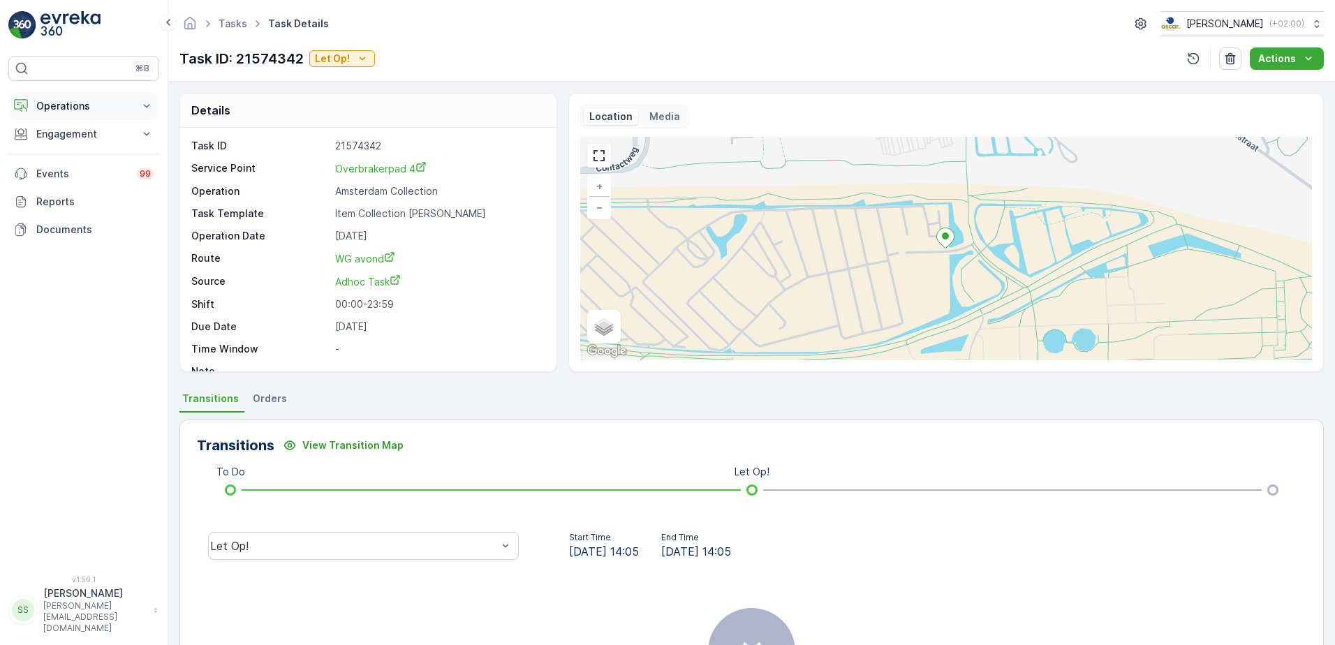
drag, startPoint x: 0, startPoint y: 0, endPoint x: 74, endPoint y: 108, distance: 130.6
click at [75, 108] on p "Operations" at bounding box center [83, 106] width 95 height 14
click at [73, 170] on p "Routes & Tasks" at bounding box center [72, 169] width 72 height 14
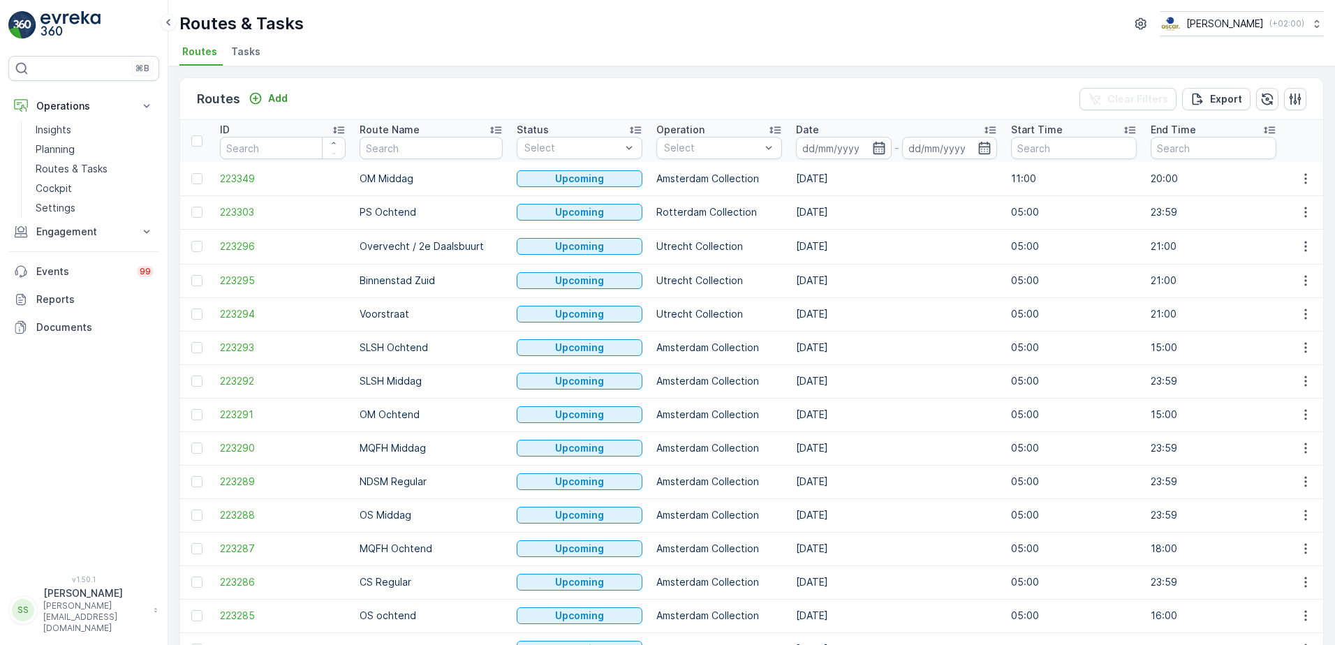
click at [872, 148] on icon "button" at bounding box center [879, 148] width 14 height 14
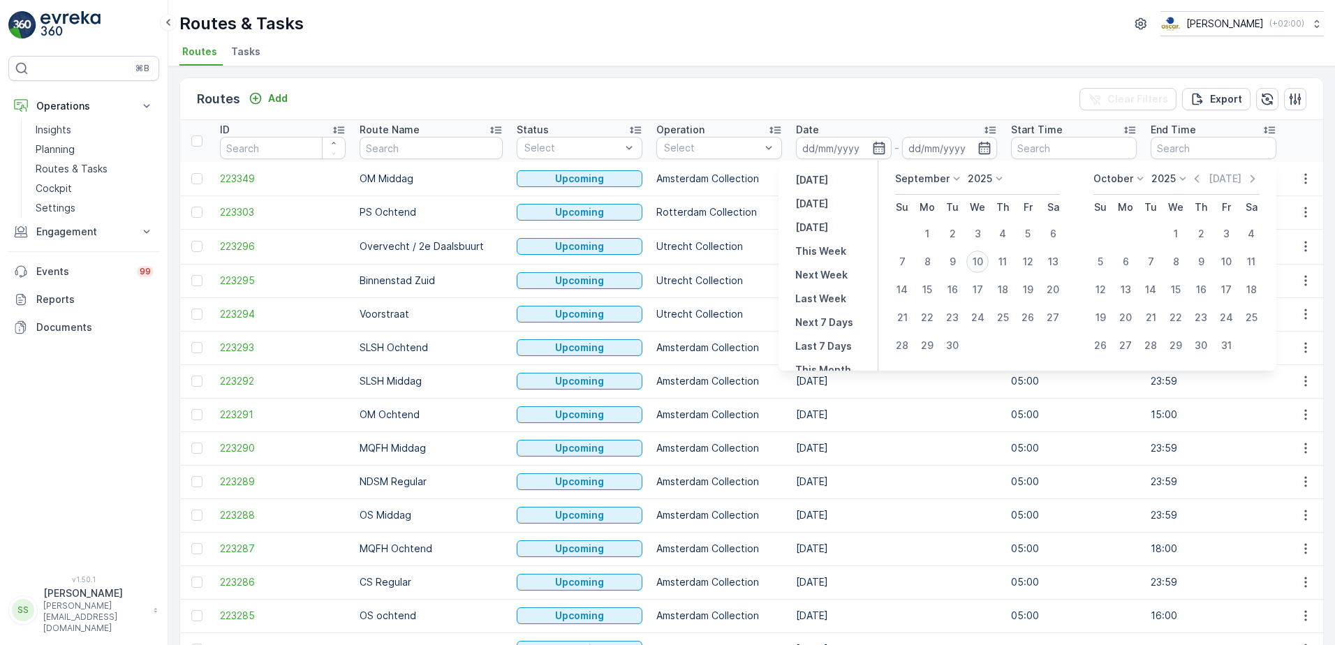
click at [974, 258] on div "10" at bounding box center [978, 262] width 22 height 22
type input "[DATE]"
click at [838, 100] on div "Routes Add Clear Filters Export" at bounding box center [751, 99] width 1143 height 42
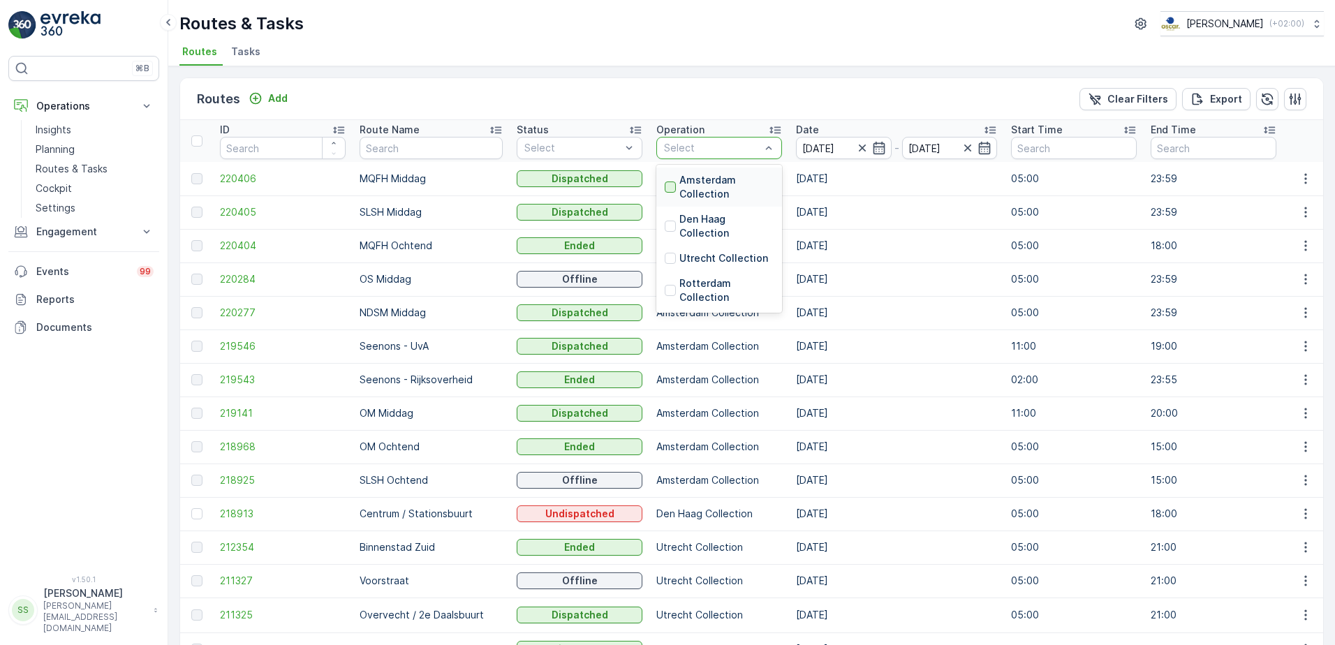
click at [665, 185] on div at bounding box center [670, 187] width 11 height 11
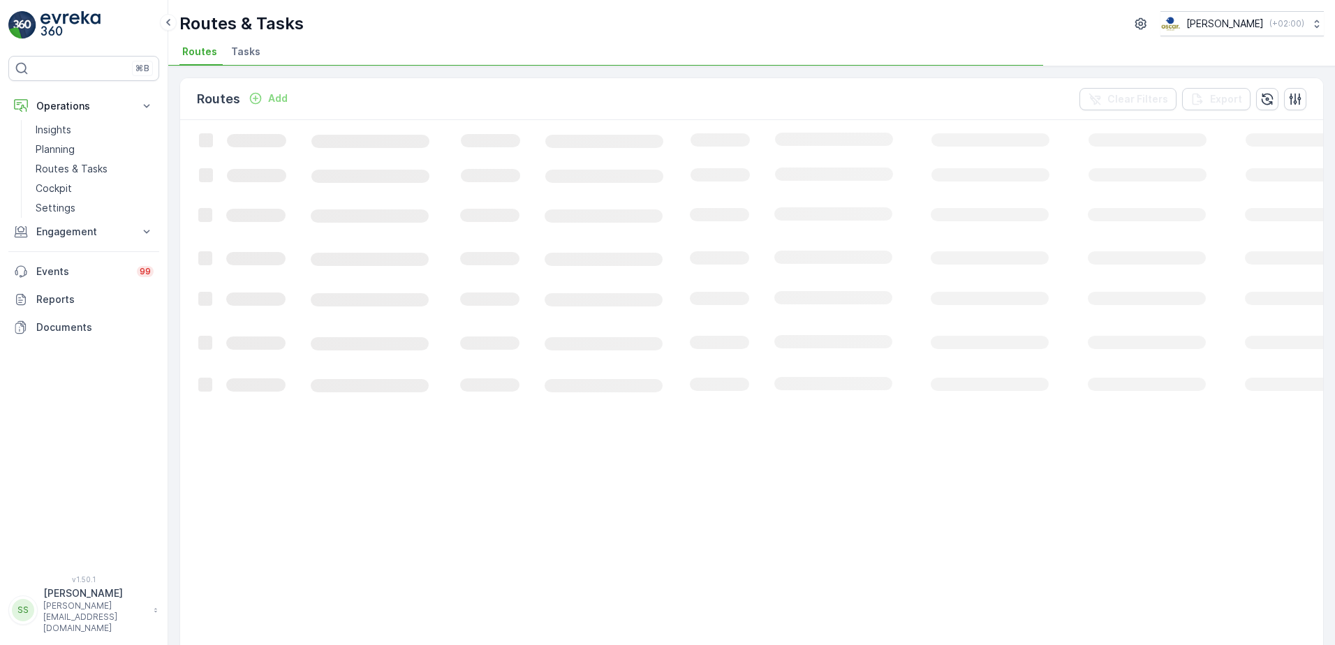
click at [689, 104] on div "Routes Add Clear Filters Export" at bounding box center [751, 99] width 1143 height 42
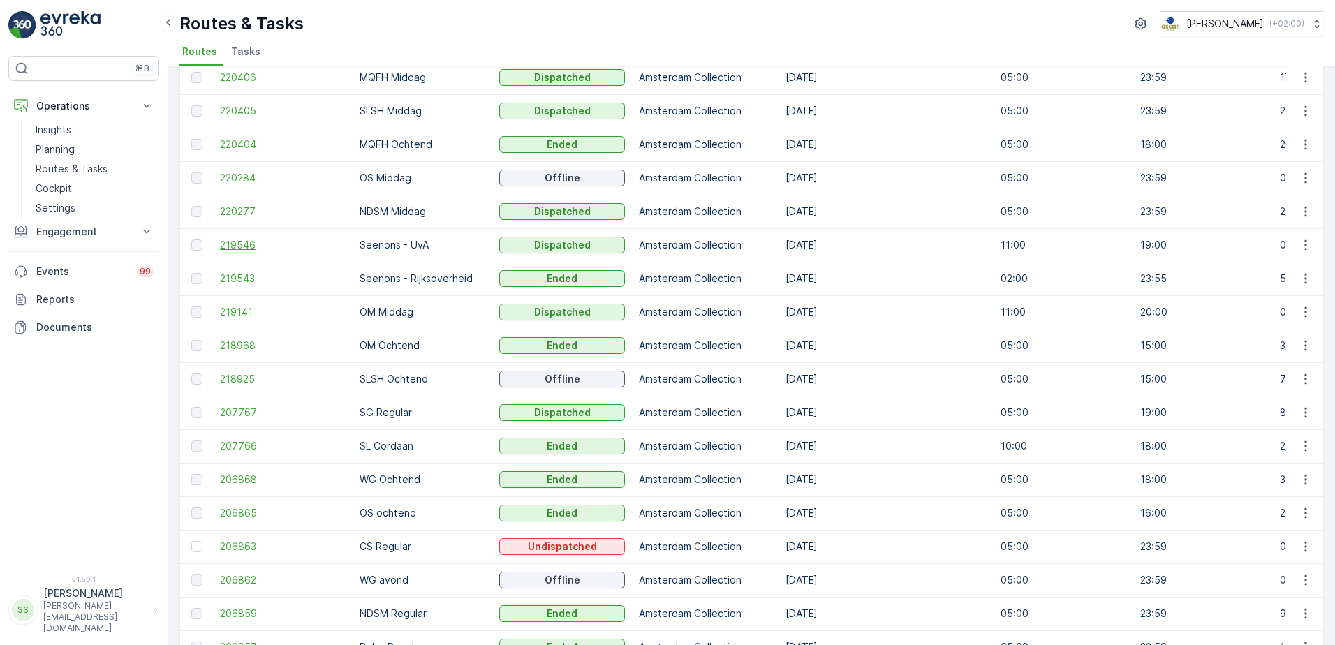
scroll to position [210, 0]
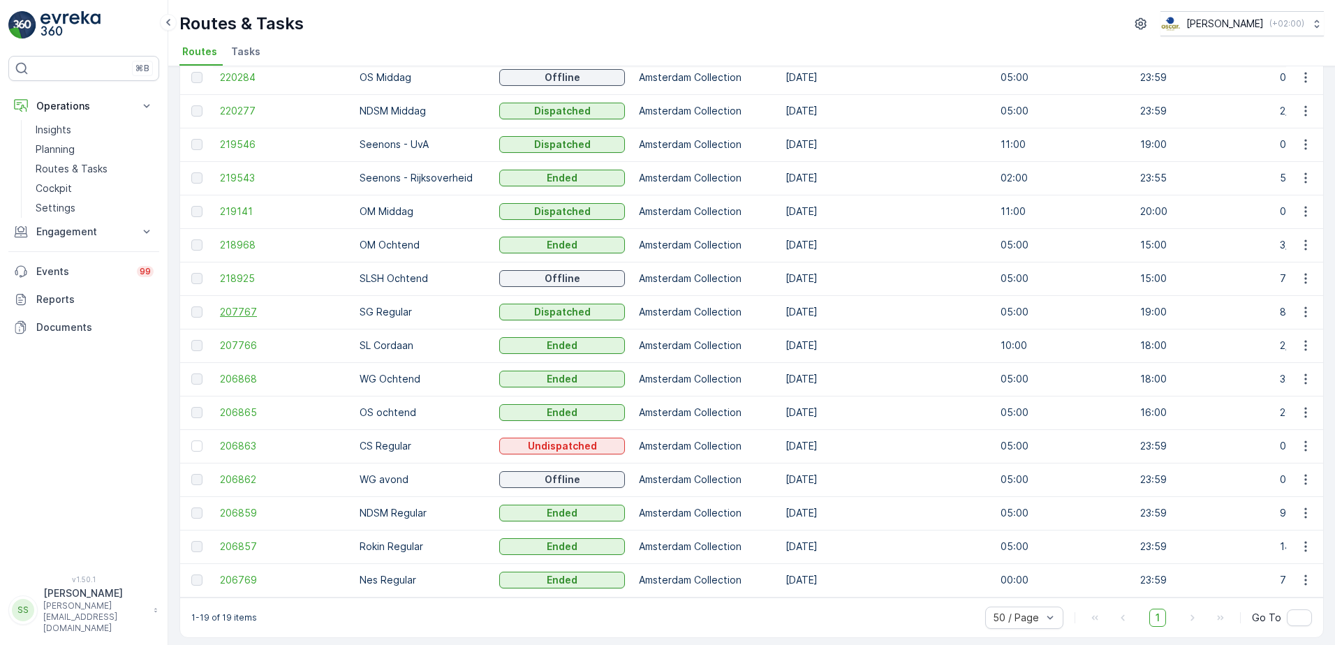
click at [238, 308] on span "207767" at bounding box center [283, 312] width 126 height 14
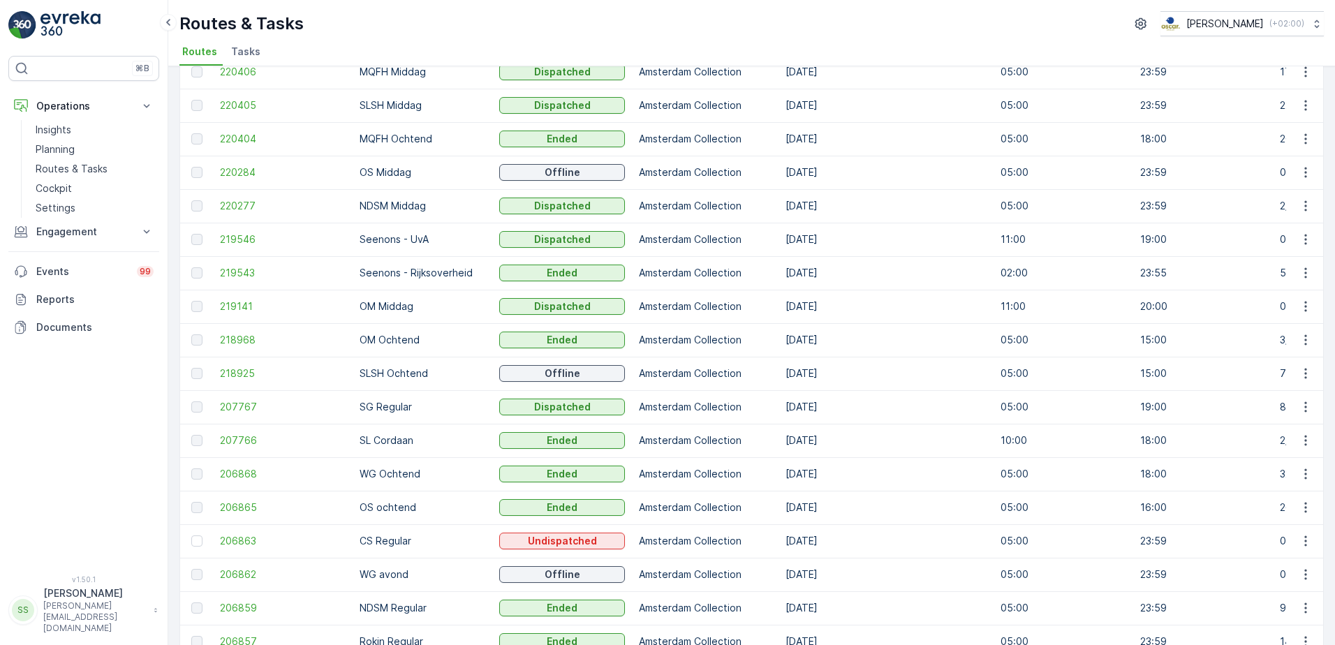
scroll to position [140, 0]
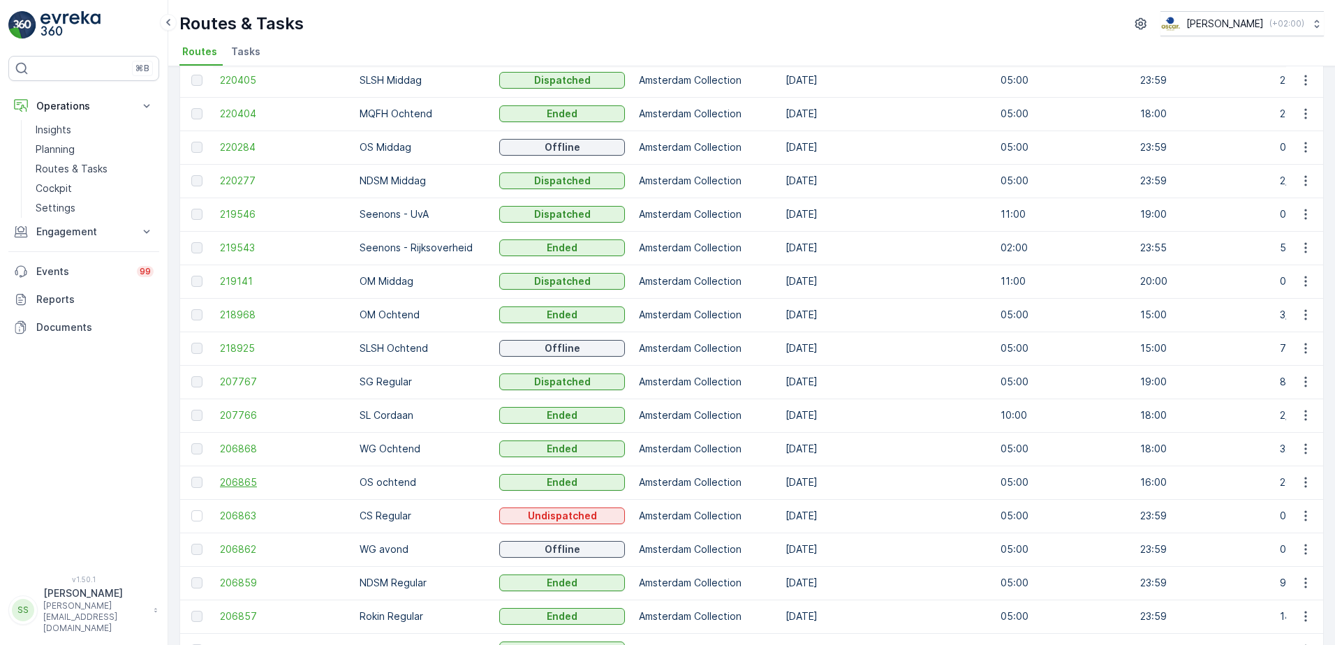
click at [261, 483] on span "206865" at bounding box center [283, 483] width 126 height 14
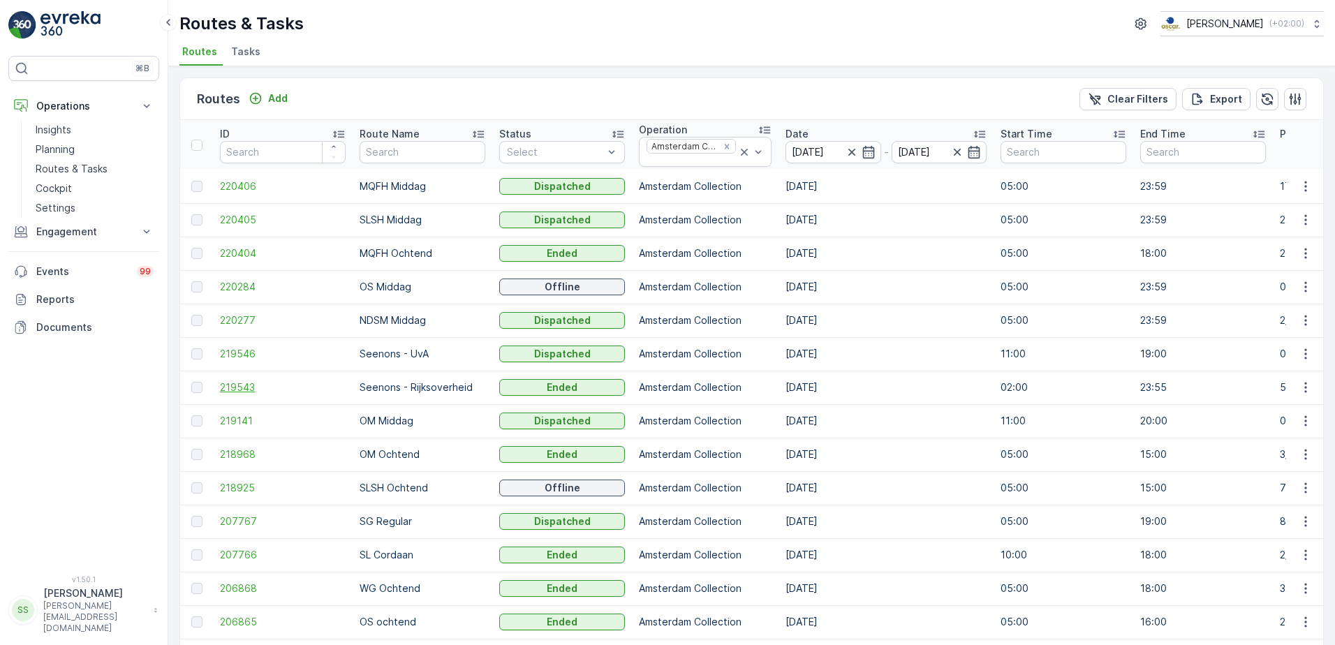
click at [263, 385] on span "219543" at bounding box center [283, 388] width 126 height 14
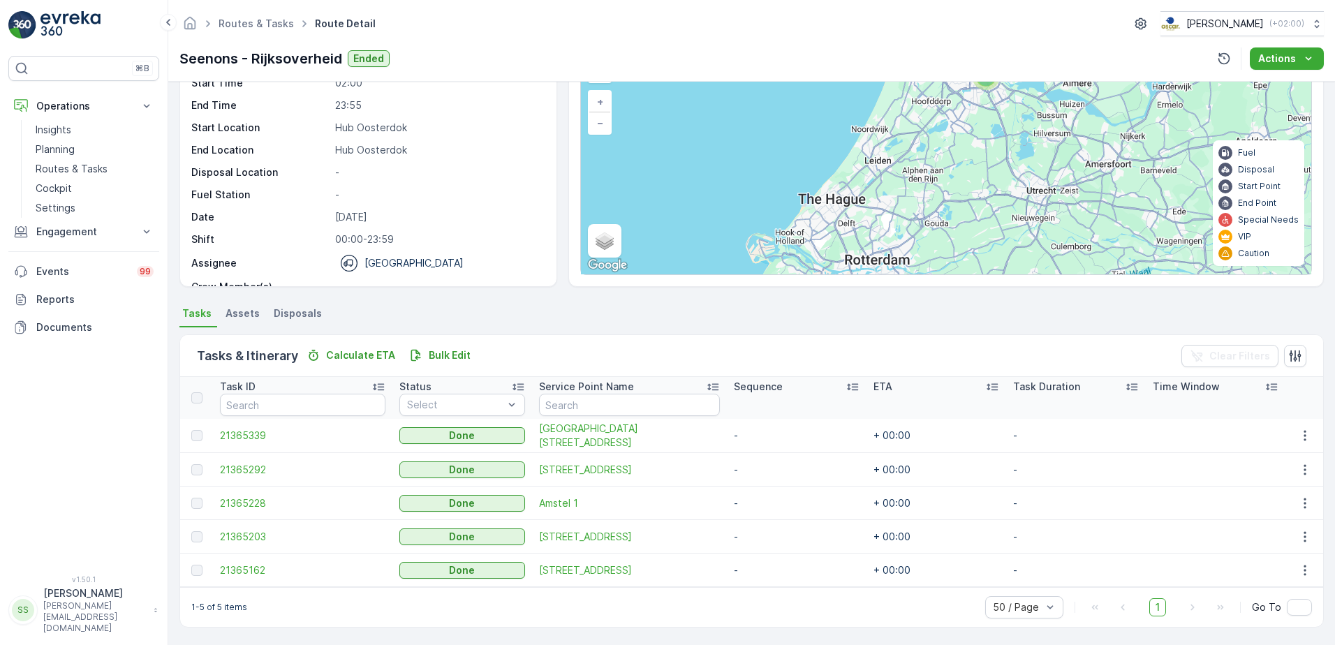
scroll to position [86, 0]
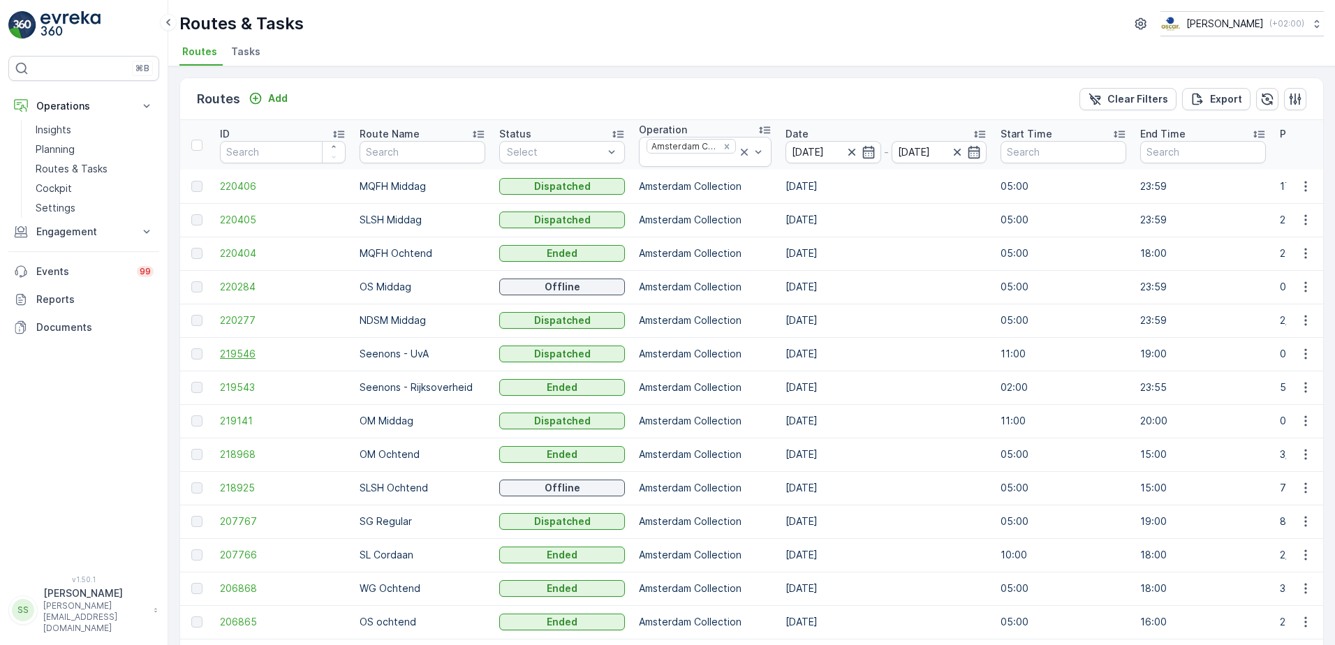
click at [237, 348] on span "219546" at bounding box center [283, 354] width 126 height 14
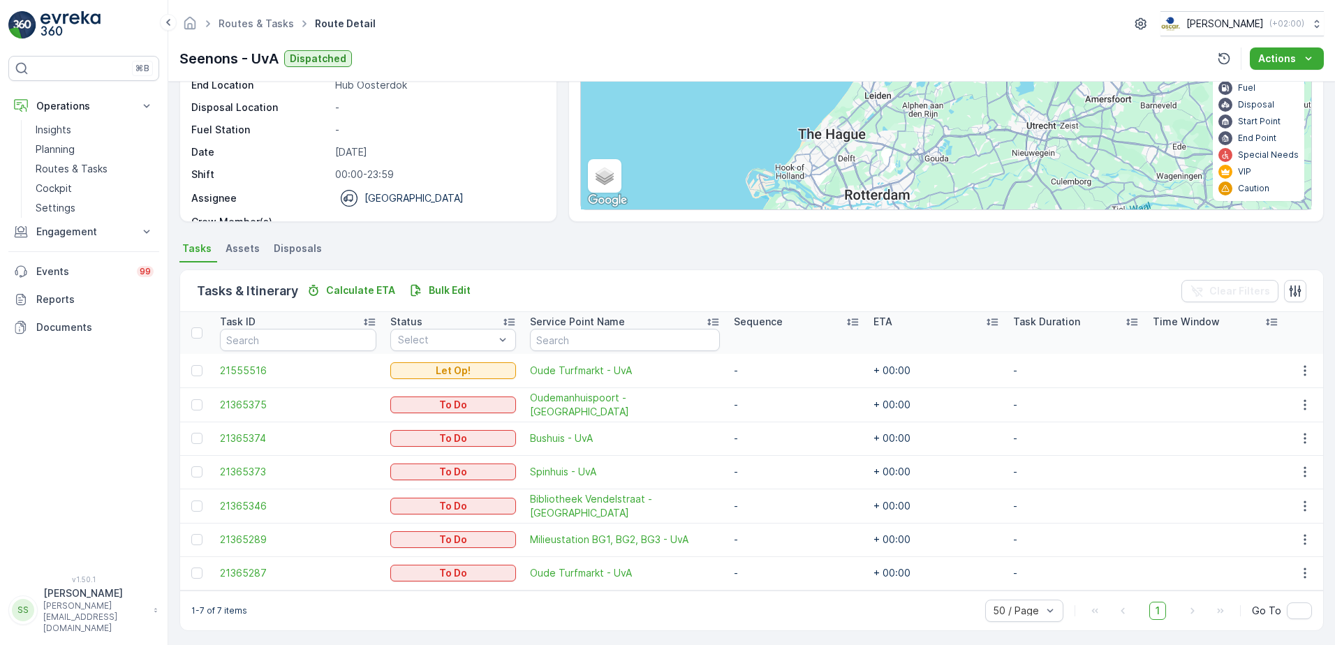
scroll to position [153, 0]
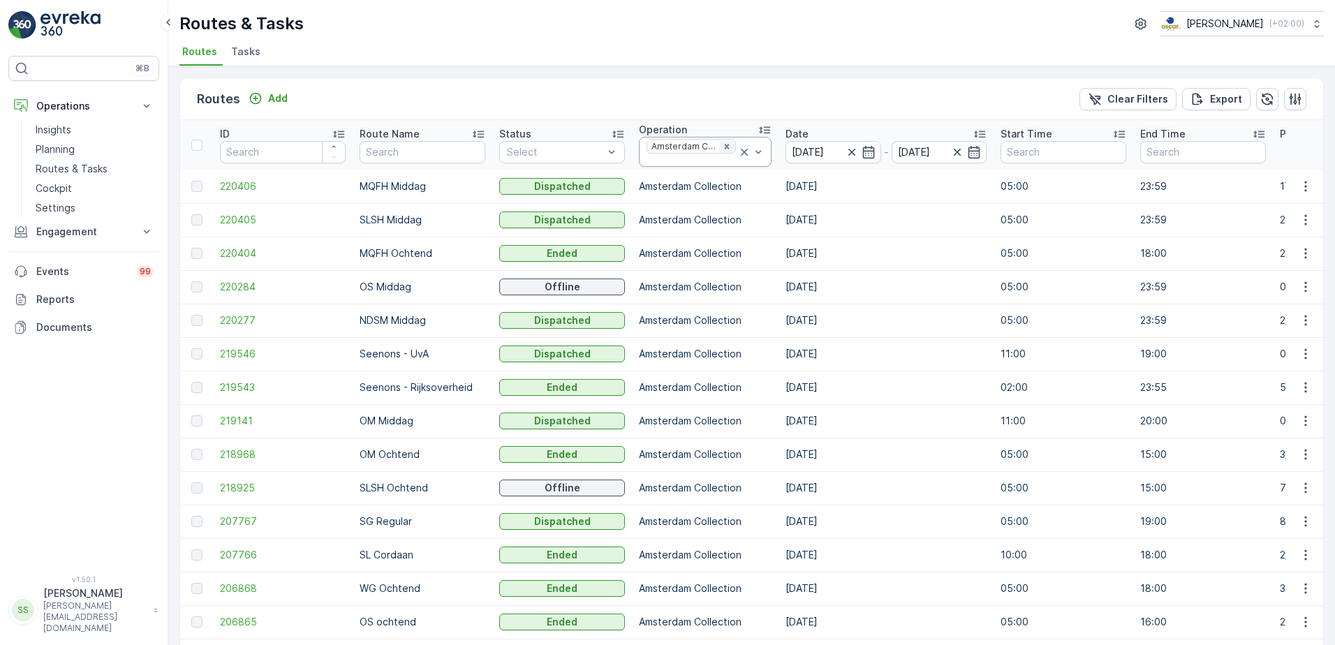
click at [722, 144] on icon "Remove Amsterdam Collection" at bounding box center [727, 147] width 10 height 10
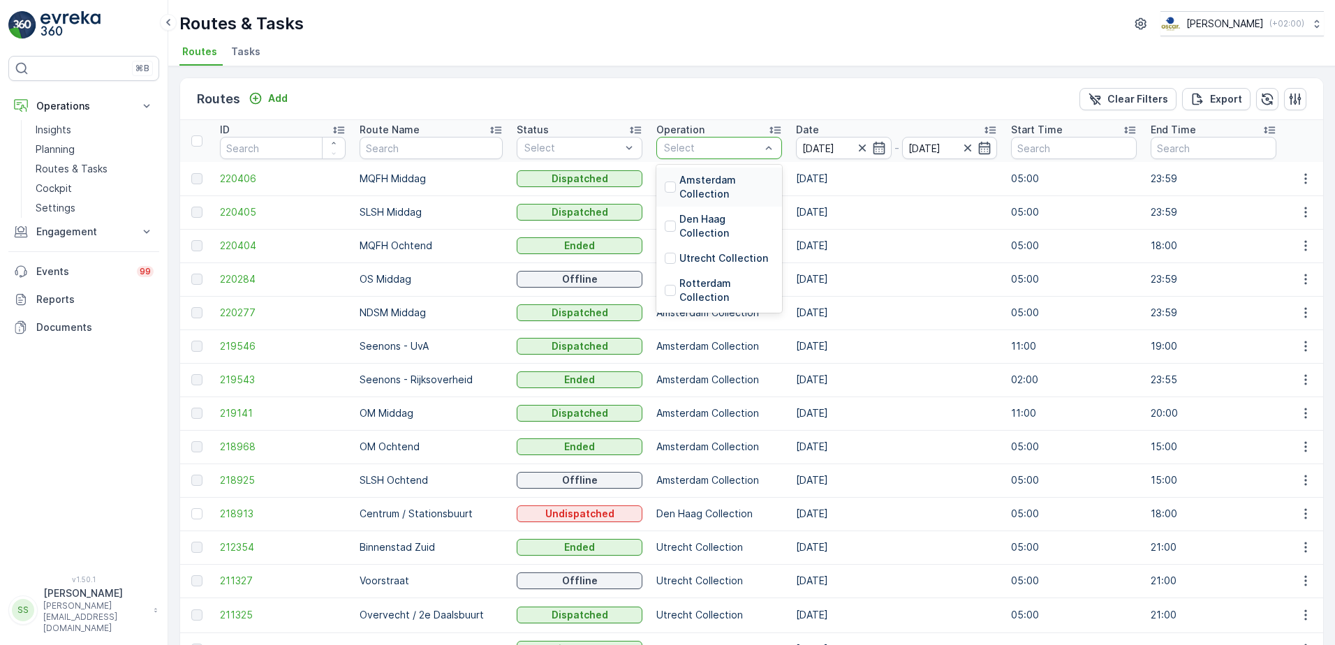
click at [690, 139] on div "Select" at bounding box center [719, 148] width 126 height 22
click at [665, 258] on div at bounding box center [670, 258] width 11 height 11
click at [701, 106] on div "Routes Add Clear Filters Export" at bounding box center [751, 99] width 1143 height 42
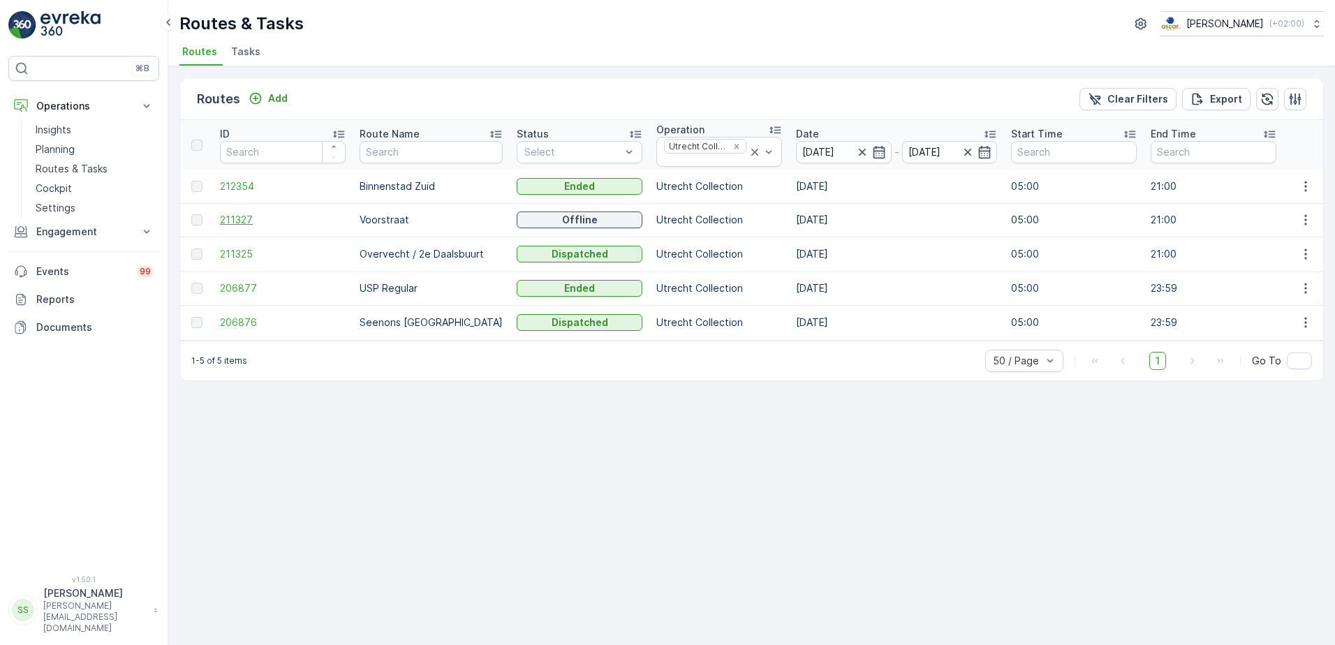
click at [237, 217] on span "211327" at bounding box center [283, 220] width 126 height 14
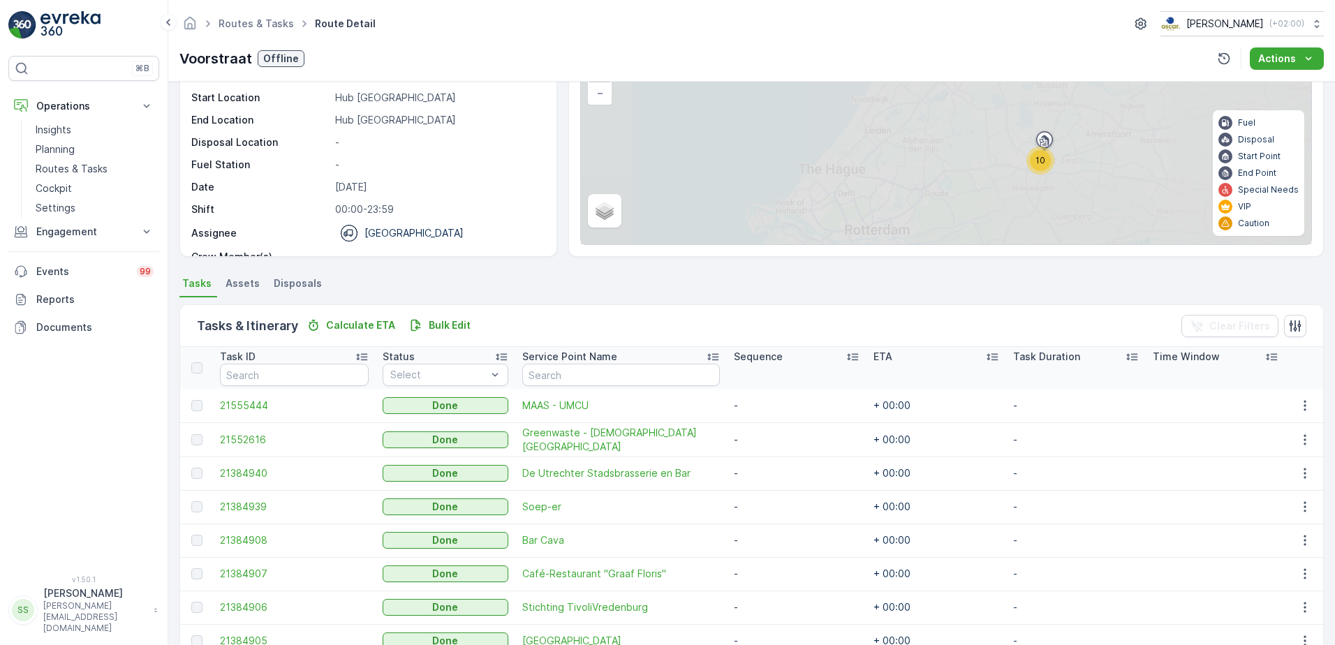
scroll to position [254, 0]
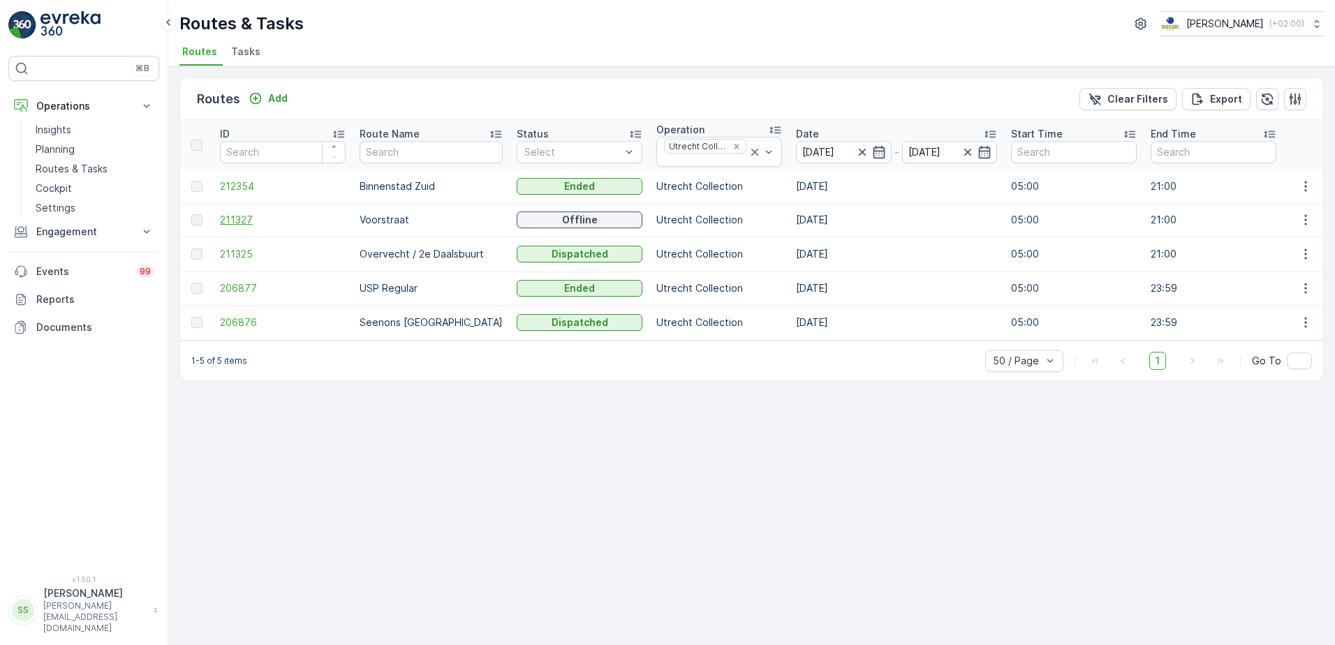
click at [222, 220] on span "211327" at bounding box center [283, 220] width 126 height 14
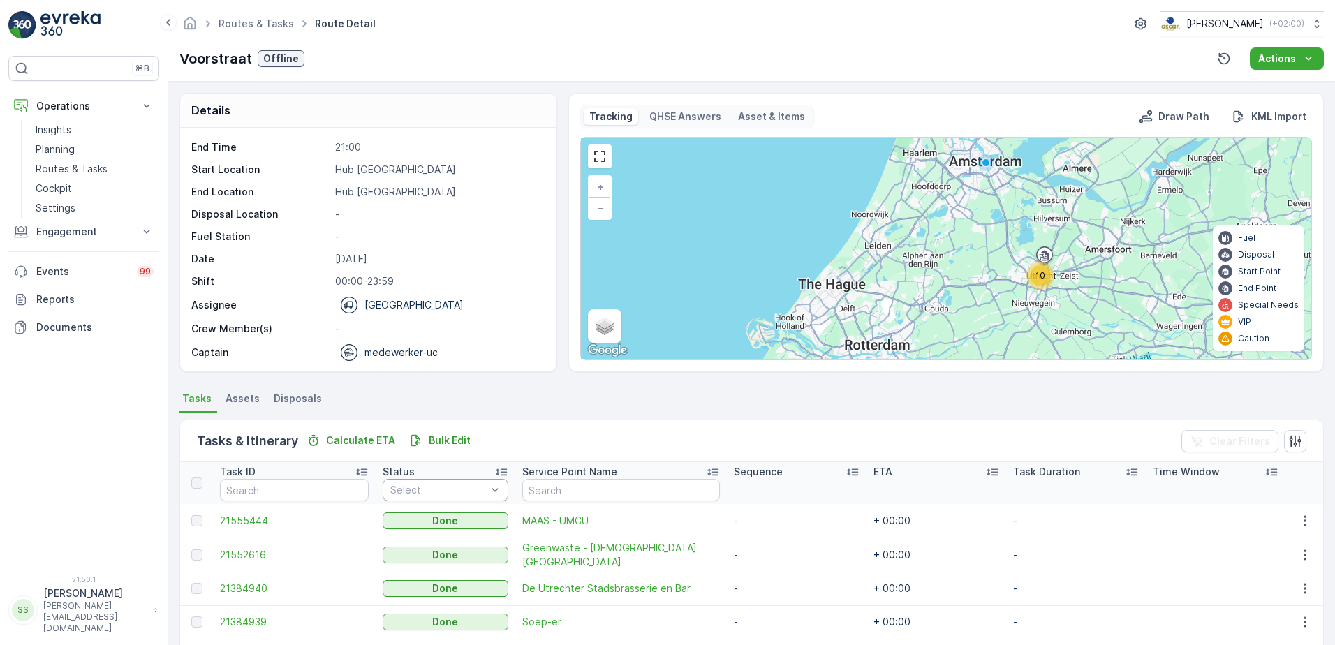
scroll to position [44, 0]
click at [249, 520] on span "21555444" at bounding box center [294, 521] width 149 height 14
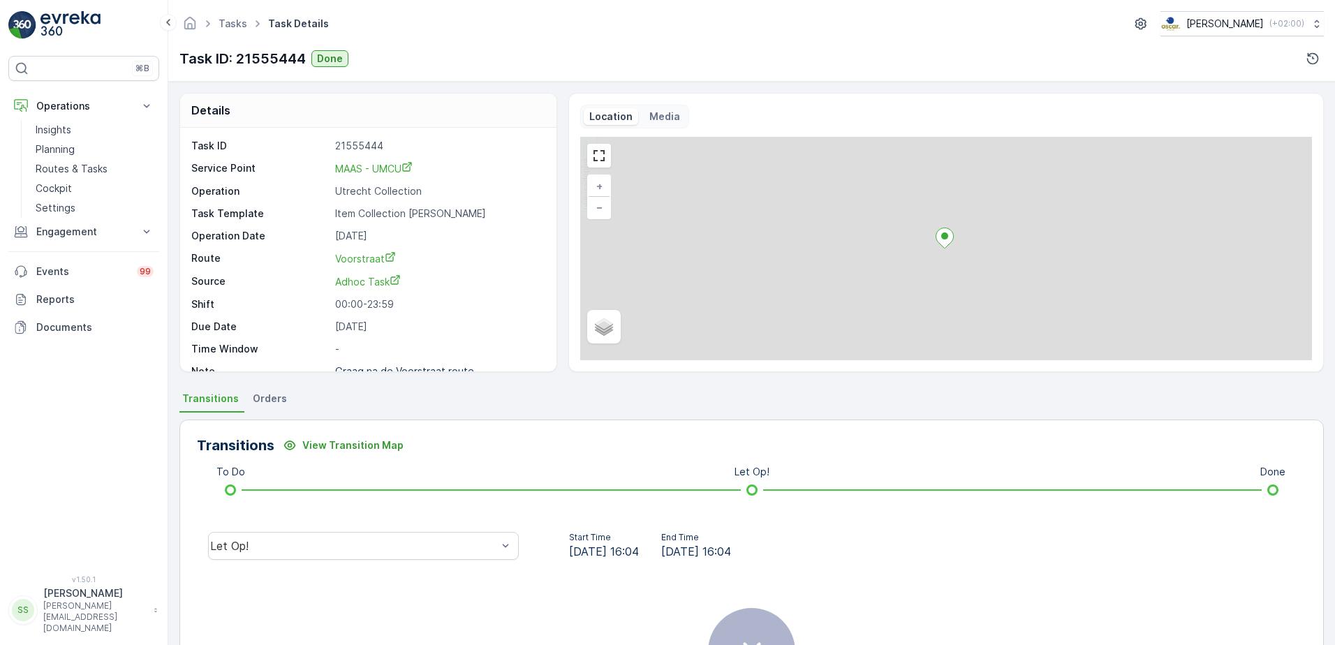
click at [328, 526] on div "Let Op!" at bounding box center [363, 546] width 333 height 45
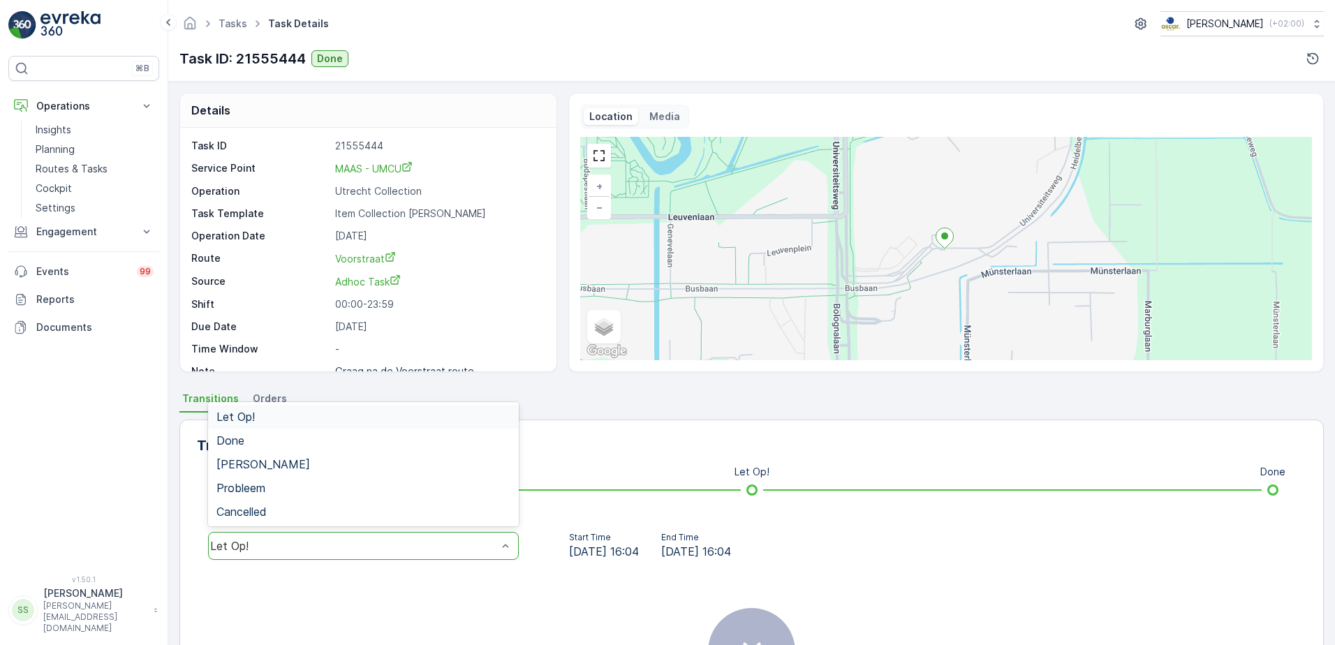
drag, startPoint x: 260, startPoint y: 559, endPoint x: 256, endPoint y: 536, distance: 23.4
click at [258, 557] on div "Let Op!" at bounding box center [363, 546] width 311 height 28
click at [257, 441] on div "Done" at bounding box center [363, 440] width 294 height 13
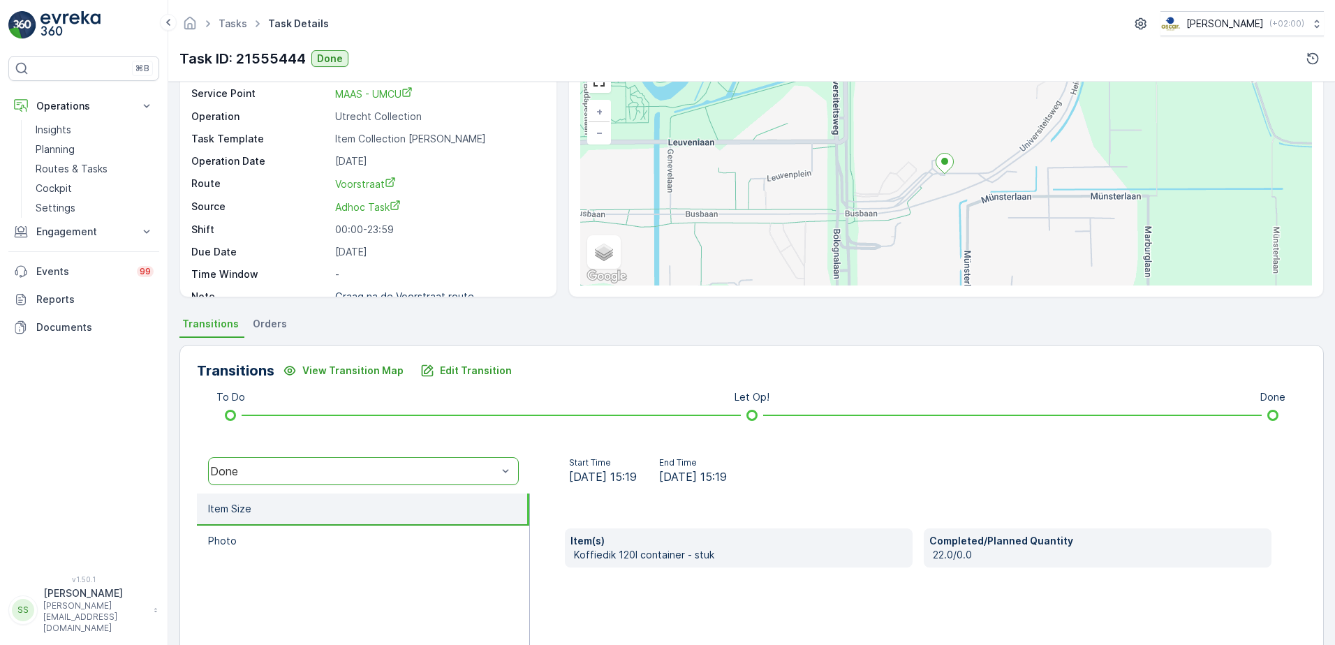
scroll to position [210, 0]
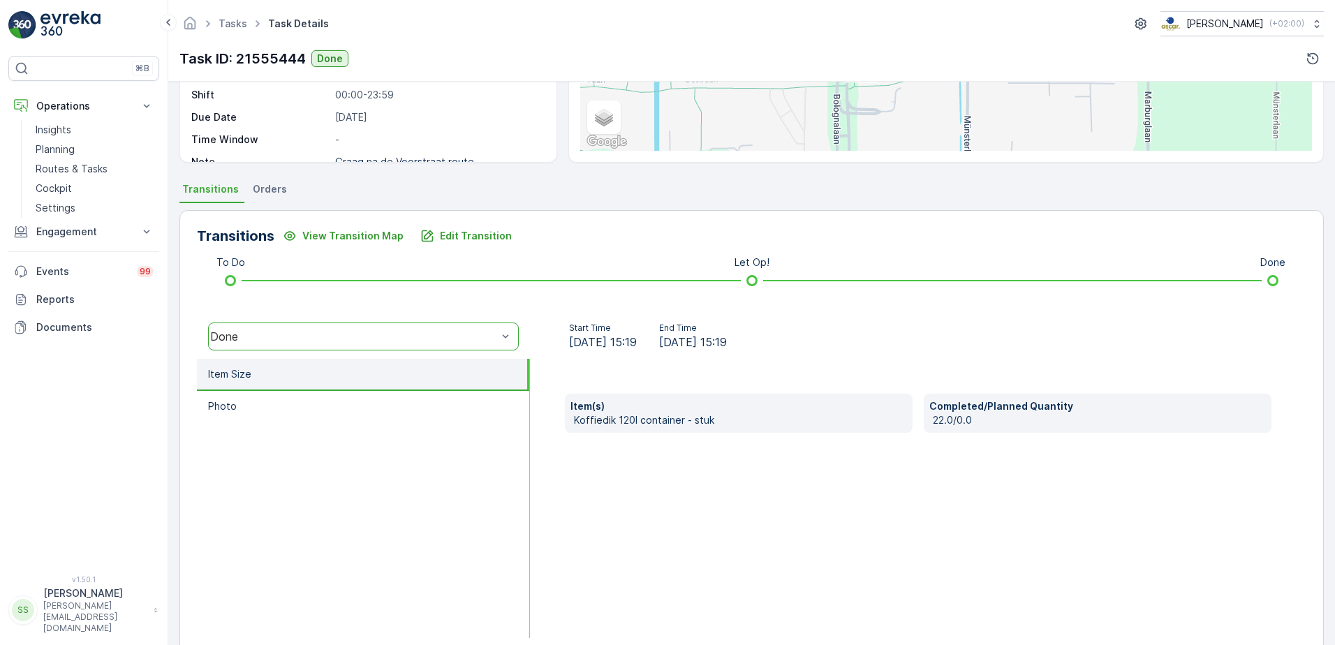
click at [594, 420] on p "Koffiedik 120l container - stuk" at bounding box center [740, 420] width 333 height 14
drag, startPoint x: 594, startPoint y: 420, endPoint x: 693, endPoint y: 510, distance: 133.0
click at [693, 510] on div "Item(s) Koffiedik 120l container - stuk Completed/Planned Quantity 22.0/0.0" at bounding box center [918, 498] width 777 height 279
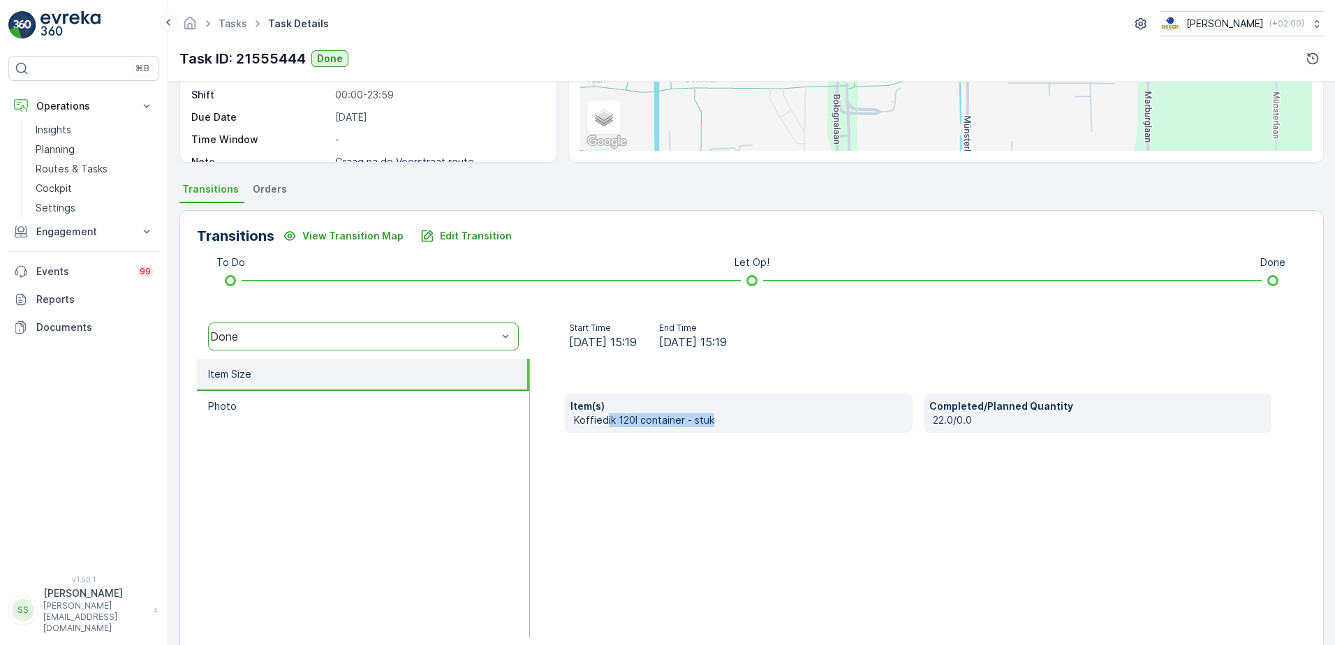
drag, startPoint x: 607, startPoint y: 418, endPoint x: 754, endPoint y: 418, distance: 146.7
click at [754, 418] on p "Koffiedik 120l container - stuk" at bounding box center [740, 420] width 333 height 14
drag, startPoint x: 754, startPoint y: 418, endPoint x: 775, endPoint y: 483, distance: 67.8
click at [775, 483] on div "Item(s) Koffiedik 120l container - stuk Completed/Planned Quantity 22.0/0.0" at bounding box center [918, 498] width 777 height 279
click at [623, 423] on p "Koffiedik 120l container - stuk" at bounding box center [740, 420] width 333 height 14
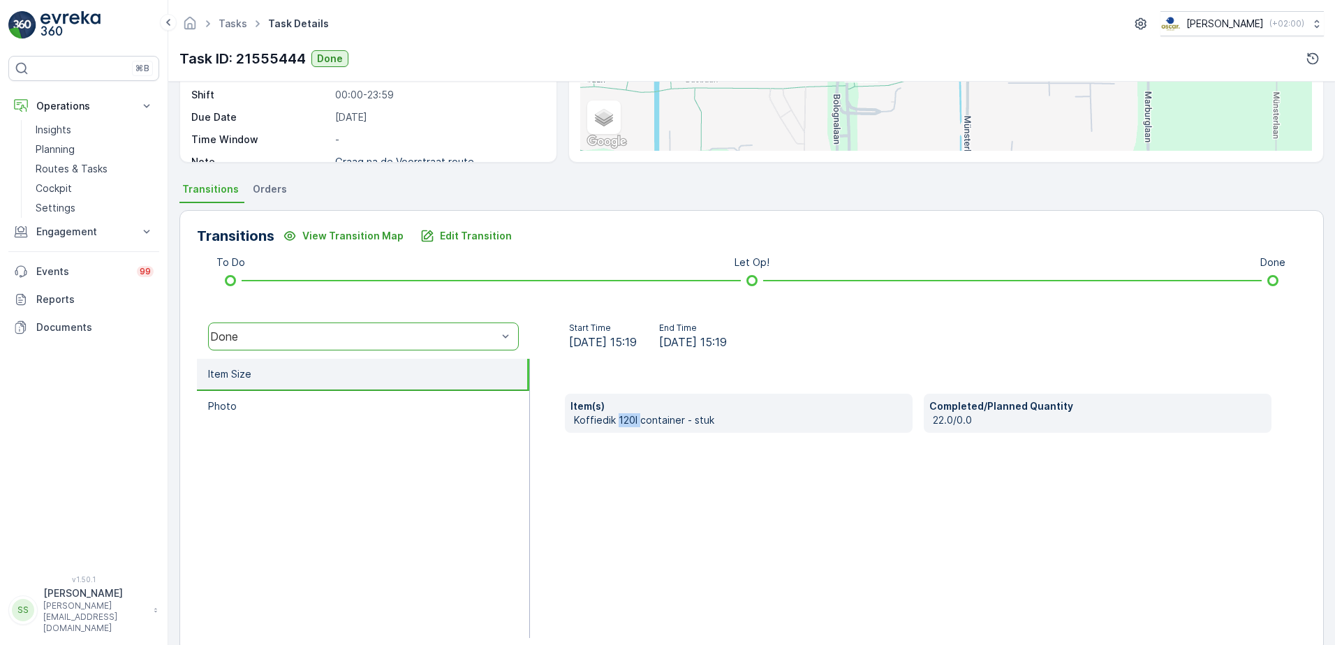
click at [623, 423] on p "Koffiedik 120l container - stuk" at bounding box center [740, 420] width 333 height 14
drag, startPoint x: 623, startPoint y: 423, endPoint x: 652, endPoint y: 492, distance: 75.5
click at [652, 492] on div "Item(s) Koffiedik 120l container - stuk Completed/Planned Quantity 22.0/0.0" at bounding box center [918, 498] width 777 height 279
click at [601, 482] on div "Item(s) Koffiedik 120l container - stuk Completed/Planned Quantity 22.0/0.0" at bounding box center [918, 498] width 777 height 279
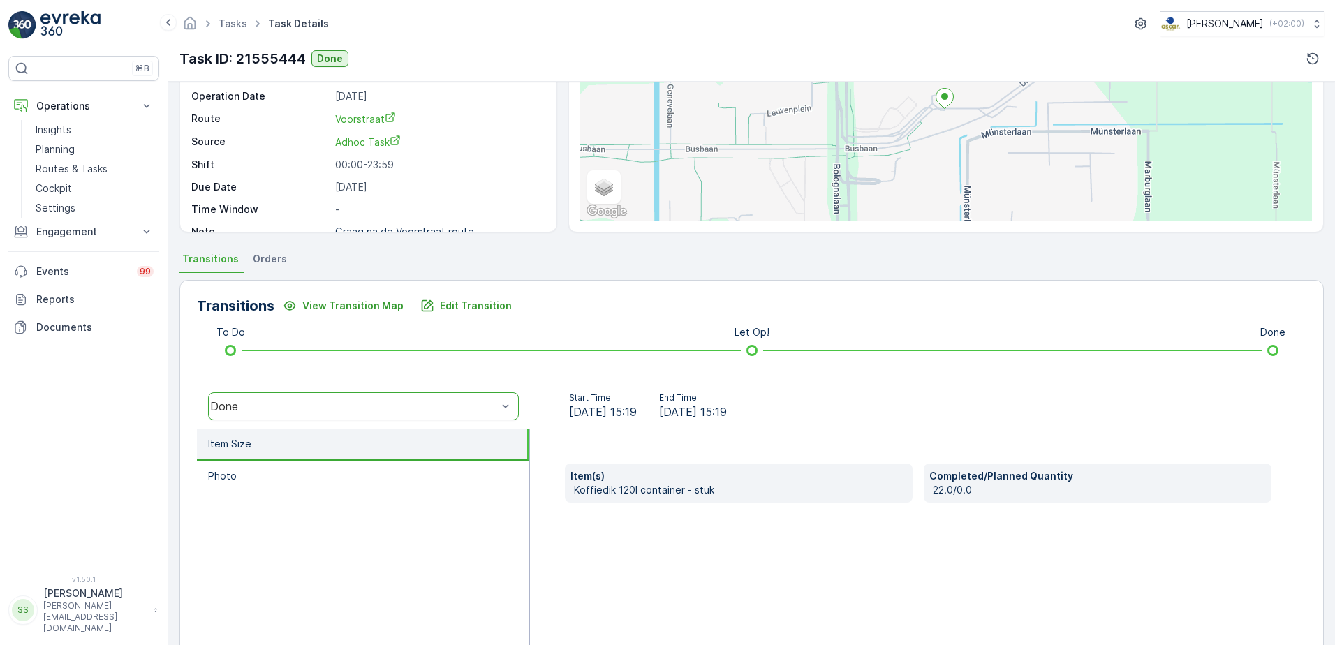
scroll to position [0, 0]
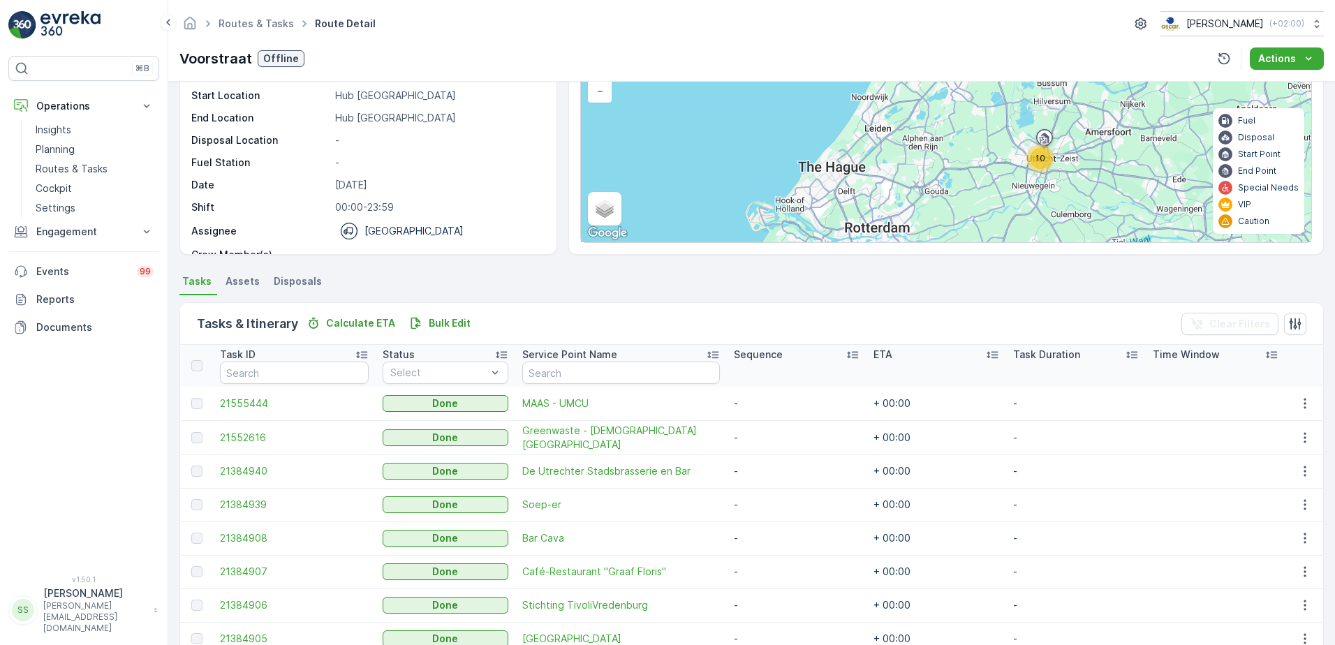
scroll to position [254, 0]
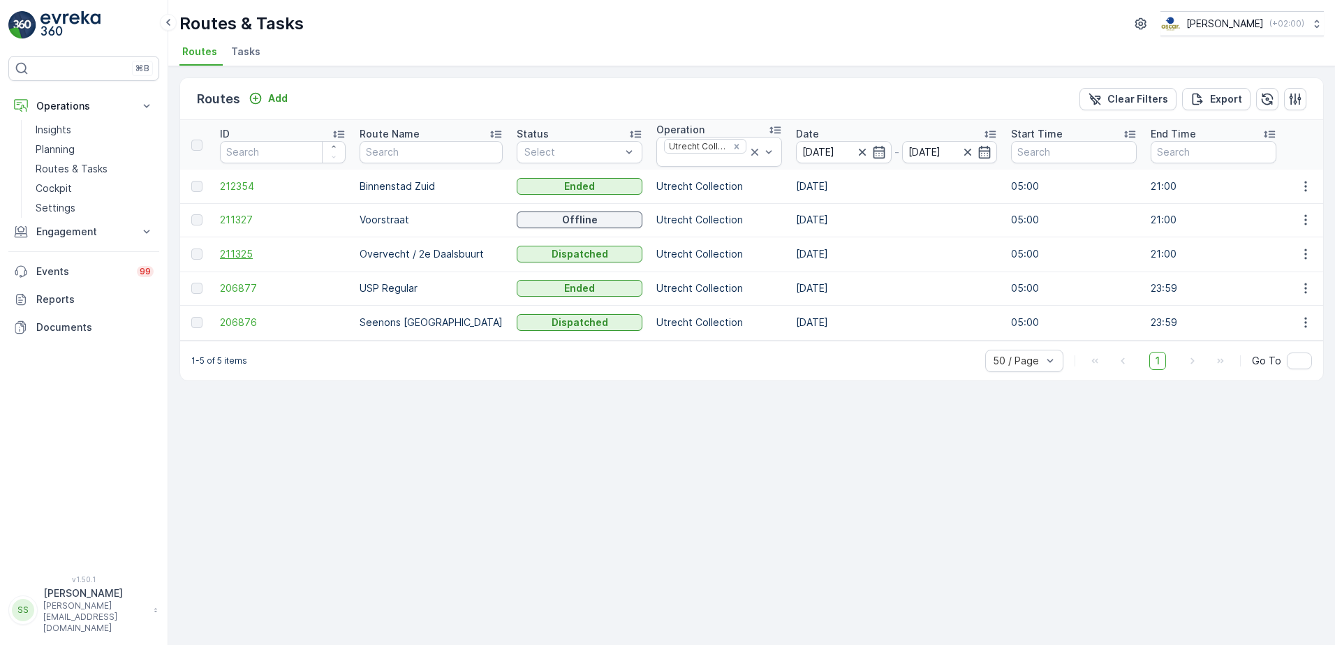
click at [240, 254] on span "211325" at bounding box center [283, 254] width 126 height 14
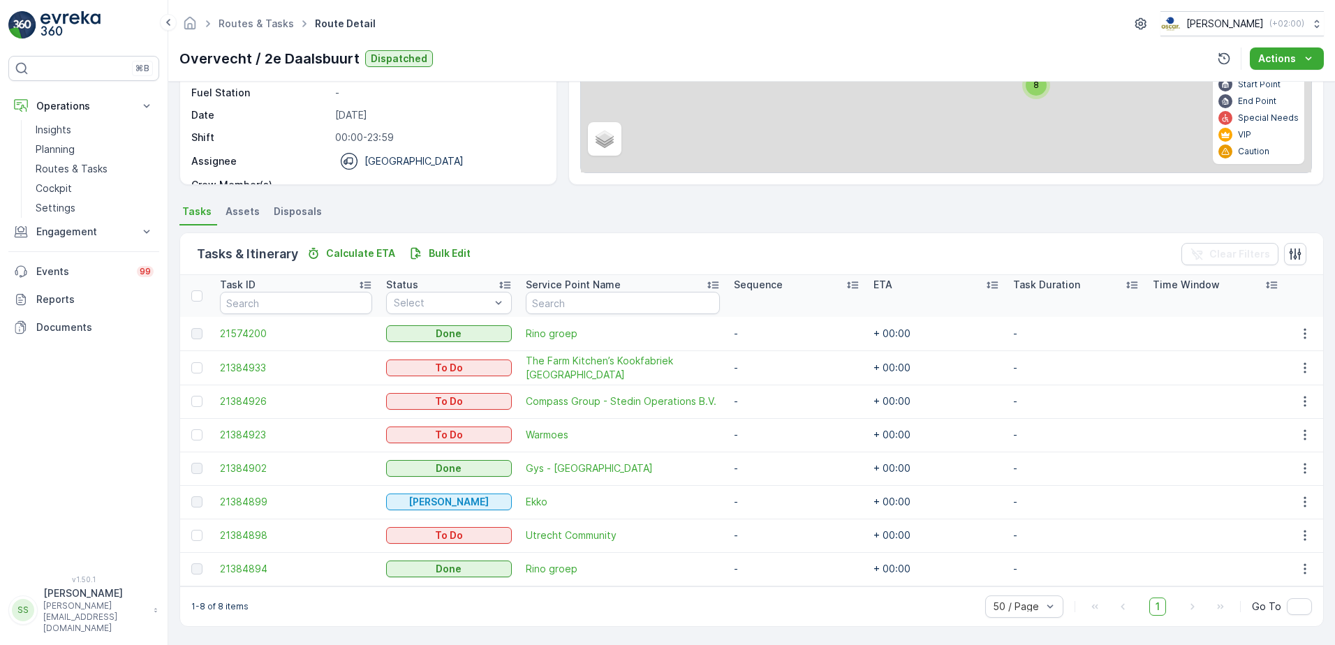
scroll to position [187, 0]
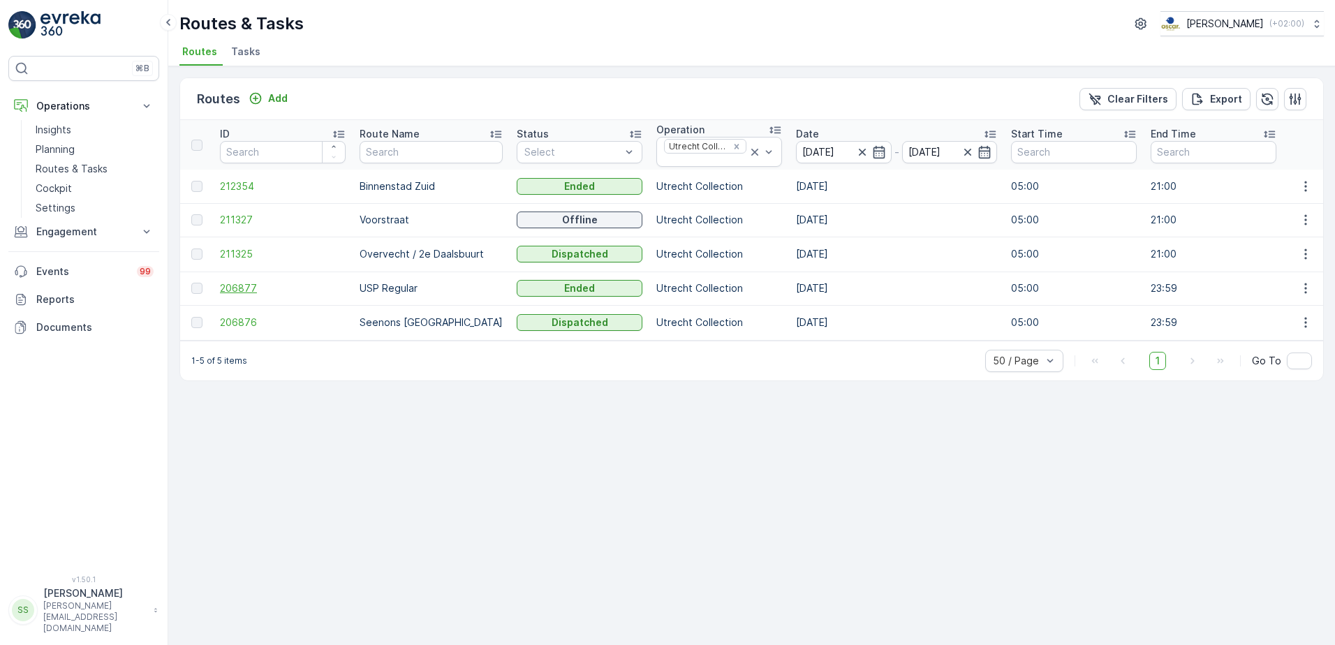
click at [242, 294] on span "206877" at bounding box center [283, 288] width 126 height 14
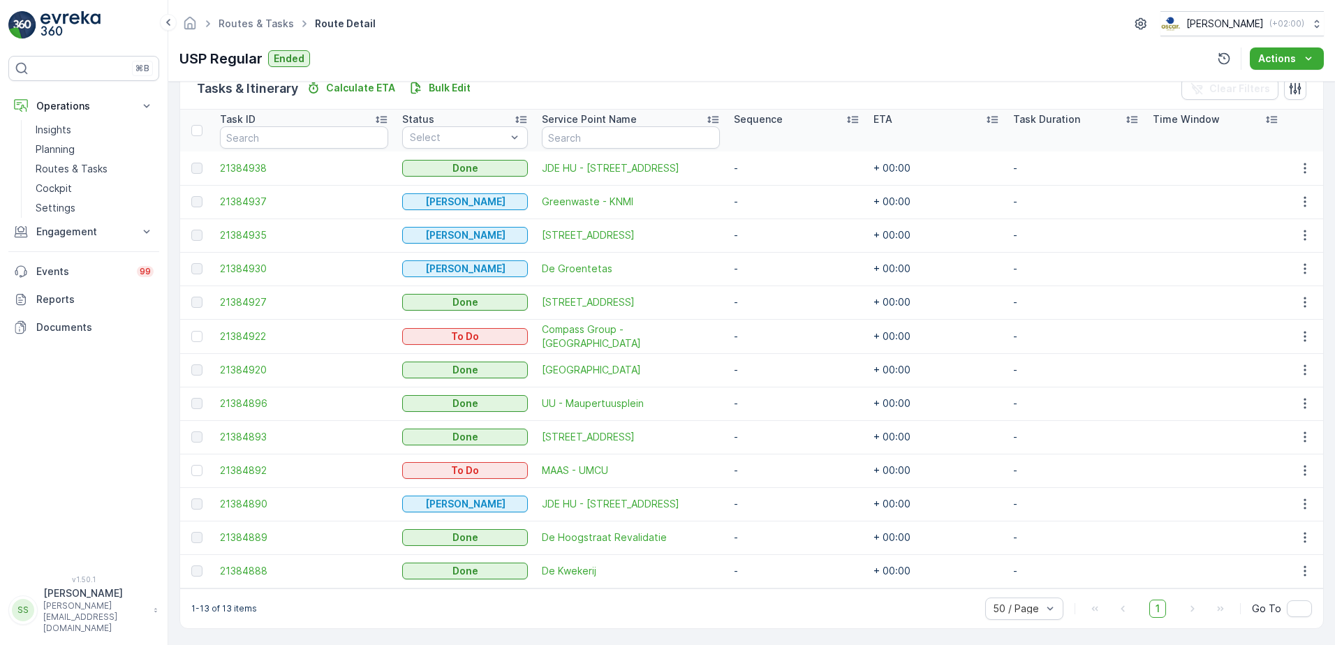
scroll to position [354, 0]
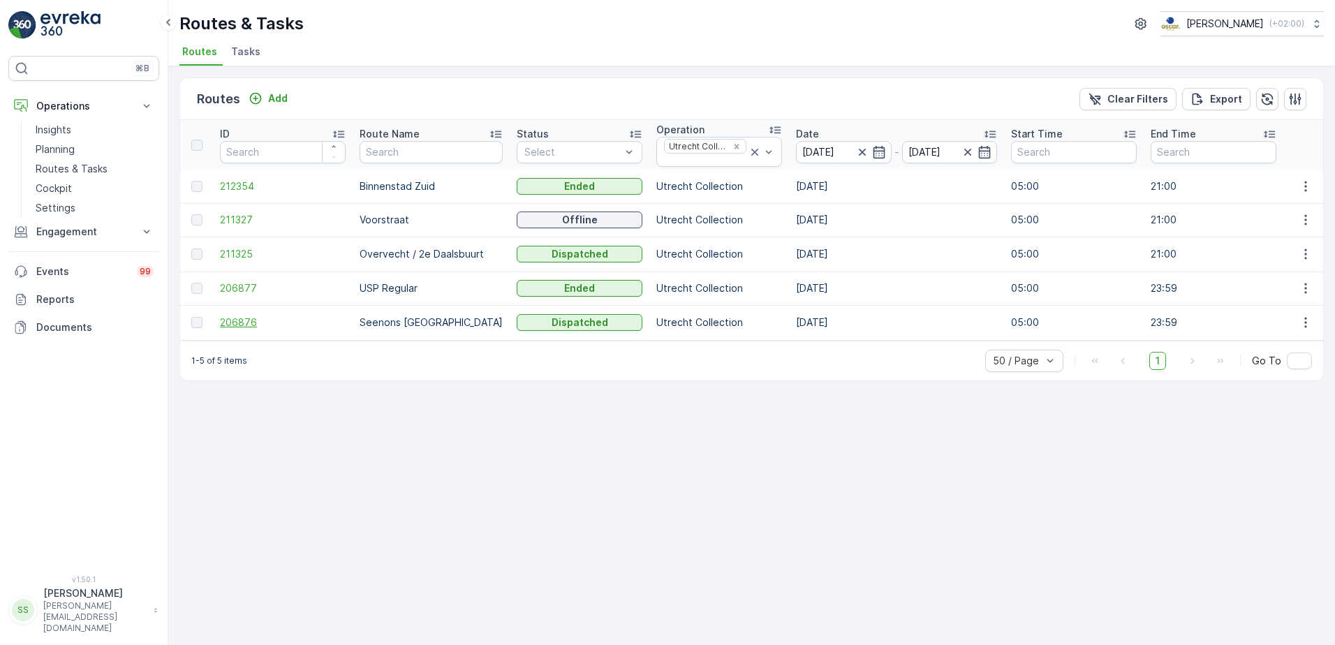
click at [240, 322] on span "206876" at bounding box center [283, 323] width 126 height 14
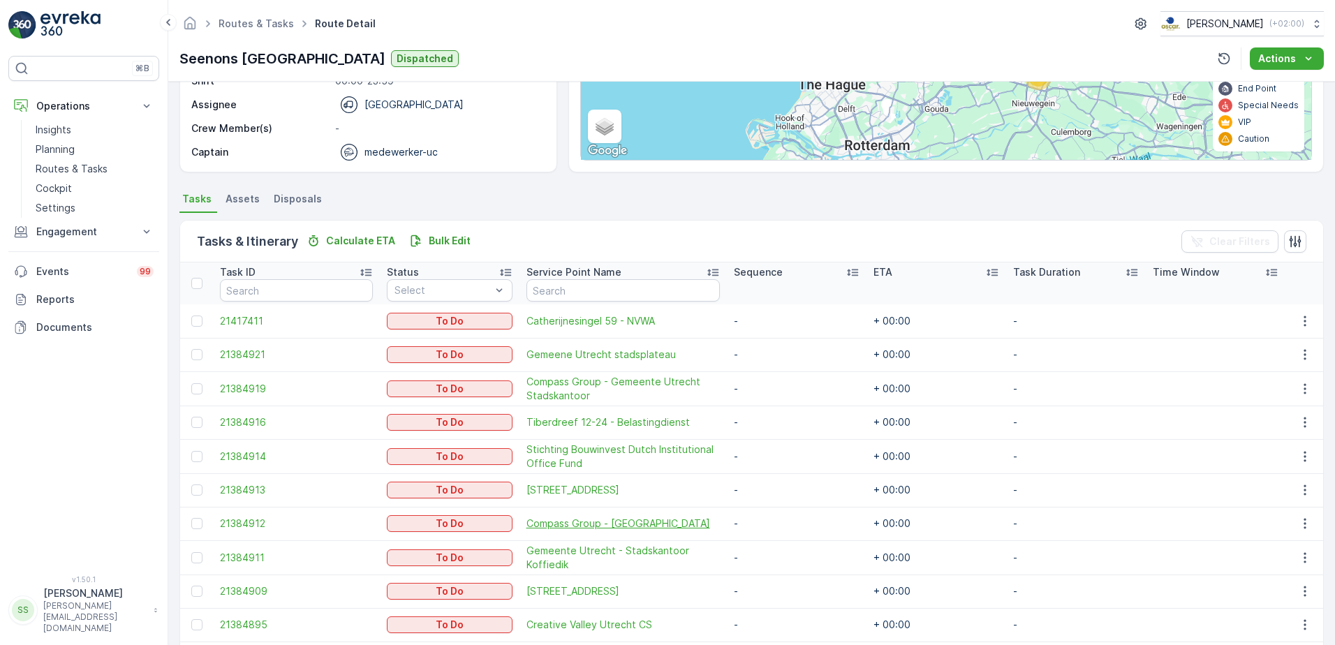
scroll to position [323, 0]
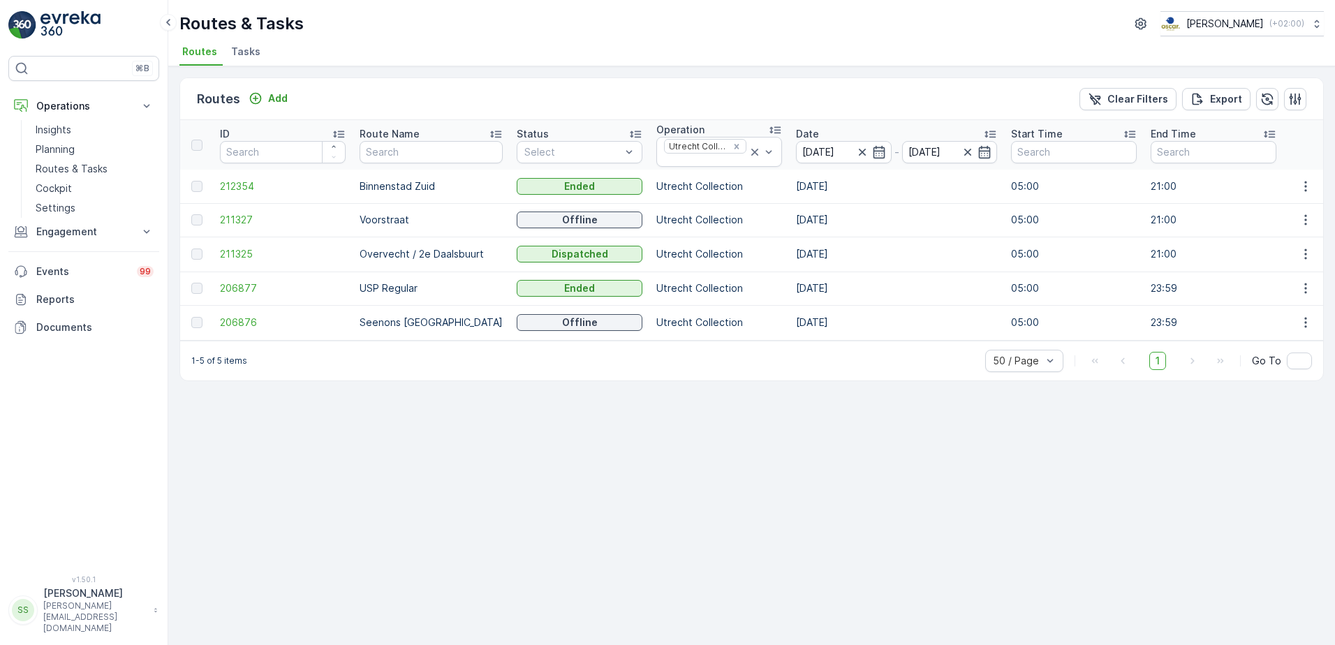
click at [369, 395] on div "Routes Add Clear Filters Export ID Route Name Status Select Operation Utrecht C…" at bounding box center [751, 355] width 1167 height 579
click at [402, 370] on div "1-5 of 5 items 50 / Page 1 Go To" at bounding box center [751, 361] width 1143 height 40
click at [434, 381] on div "1-5 of 5 items 50 / Page 1 Go To" at bounding box center [751, 361] width 1143 height 40
click at [66, 163] on p "Routes & Tasks" at bounding box center [72, 169] width 72 height 14
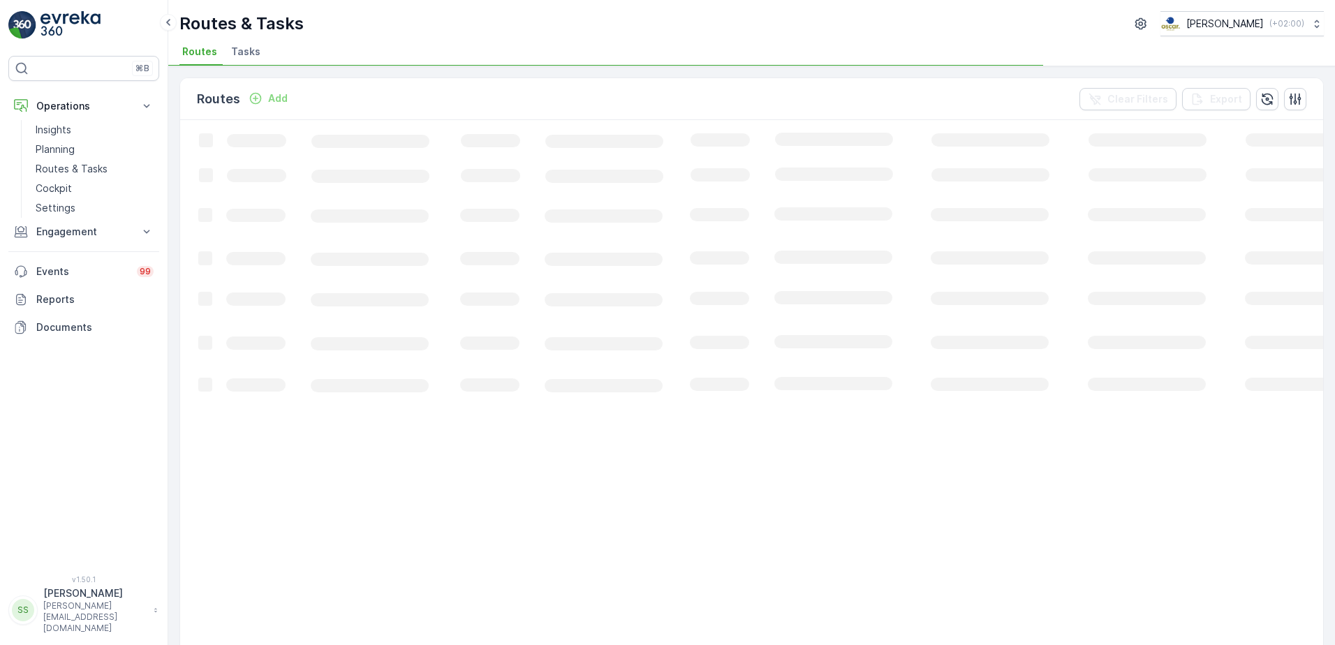
click at [762, 96] on div "Routes Add Clear Filters Export" at bounding box center [751, 99] width 1143 height 42
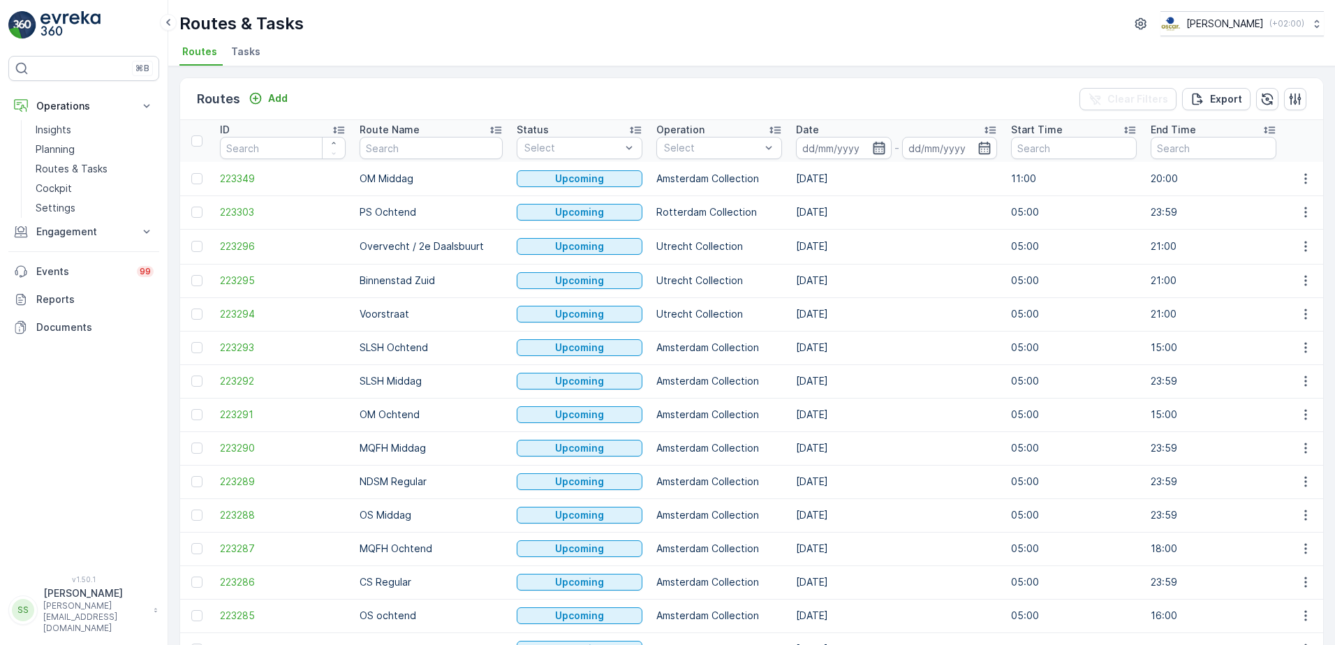
click at [872, 145] on icon "button" at bounding box center [879, 148] width 14 height 14
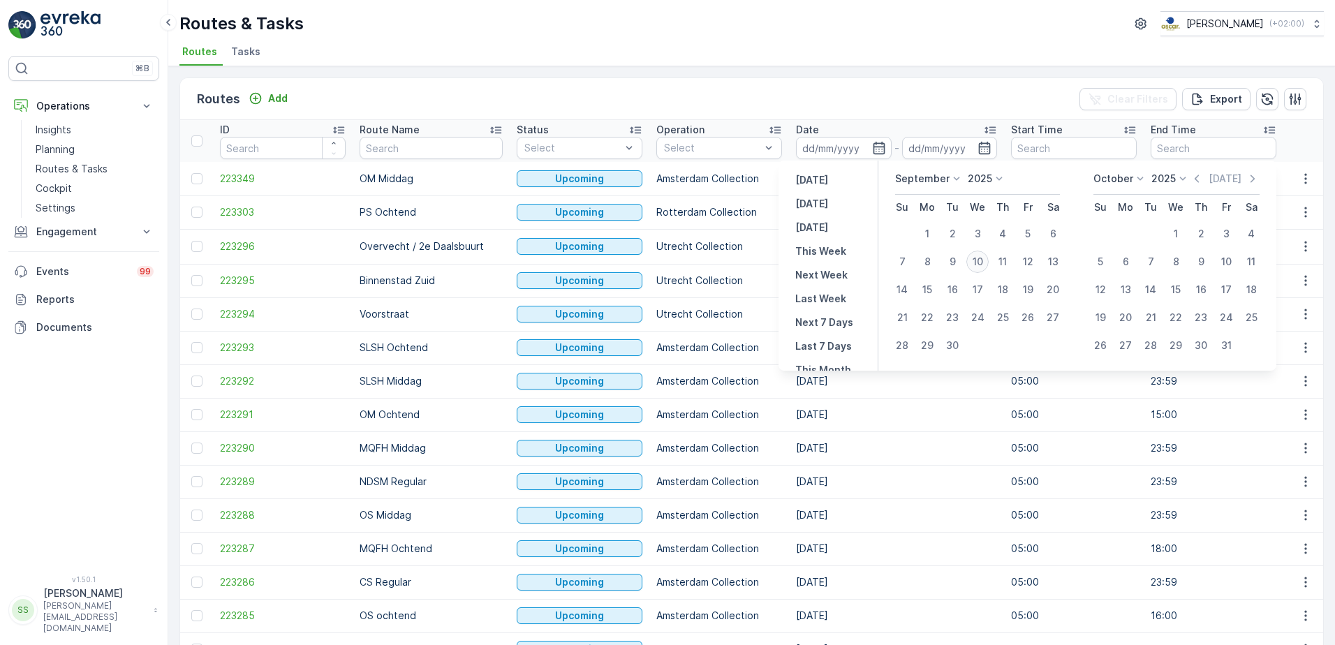
click at [981, 261] on div "10" at bounding box center [978, 262] width 22 height 22
type input "[DATE]"
click at [897, 90] on div "Routes Add Clear Filters Export" at bounding box center [751, 99] width 1143 height 42
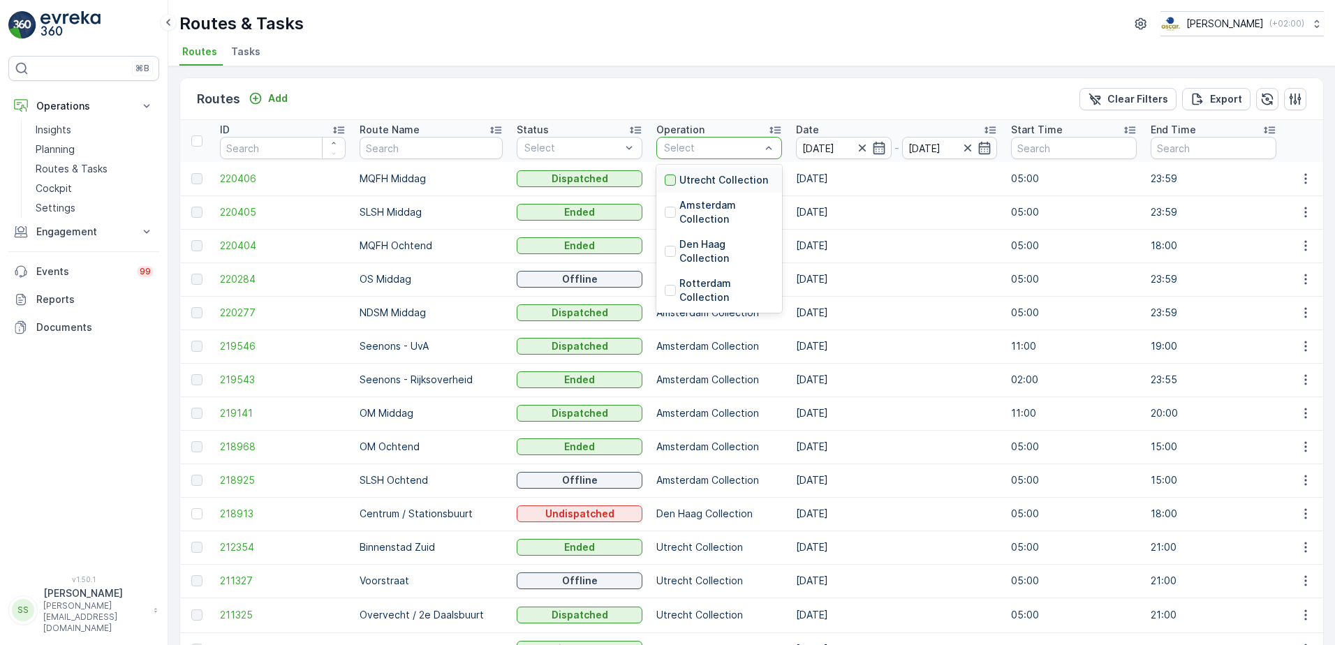
click at [665, 182] on div at bounding box center [670, 180] width 11 height 11
click at [726, 91] on div "Routes Add Clear Filters Export" at bounding box center [751, 99] width 1143 height 42
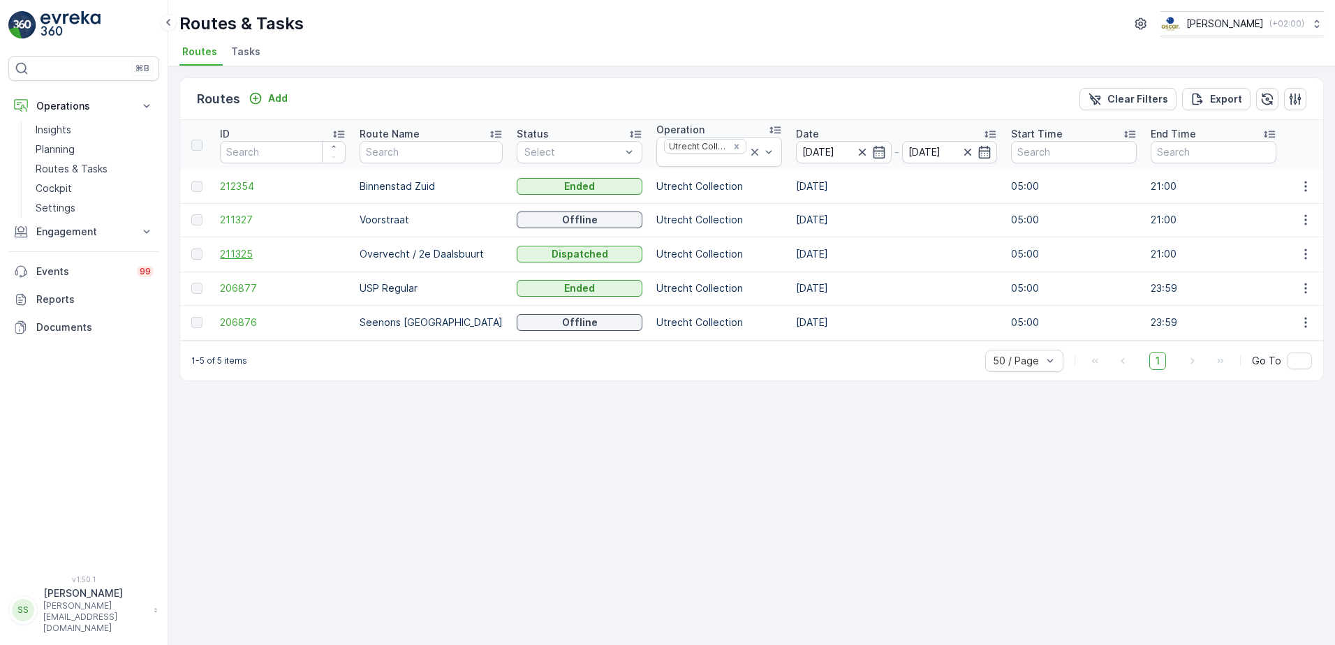
click at [246, 251] on span "211325" at bounding box center [283, 254] width 126 height 14
click at [238, 285] on span "206877" at bounding box center [283, 288] width 126 height 14
click at [471, 98] on div "Routes Add Clear Filters Export" at bounding box center [751, 99] width 1143 height 42
click at [569, 529] on div "Routes Add Clear Filters Export ID Route Name Status Select Operation Utrecht C…" at bounding box center [751, 355] width 1167 height 579
click at [383, 57] on ul "Routes Tasks" at bounding box center [745, 54] width 1133 height 24
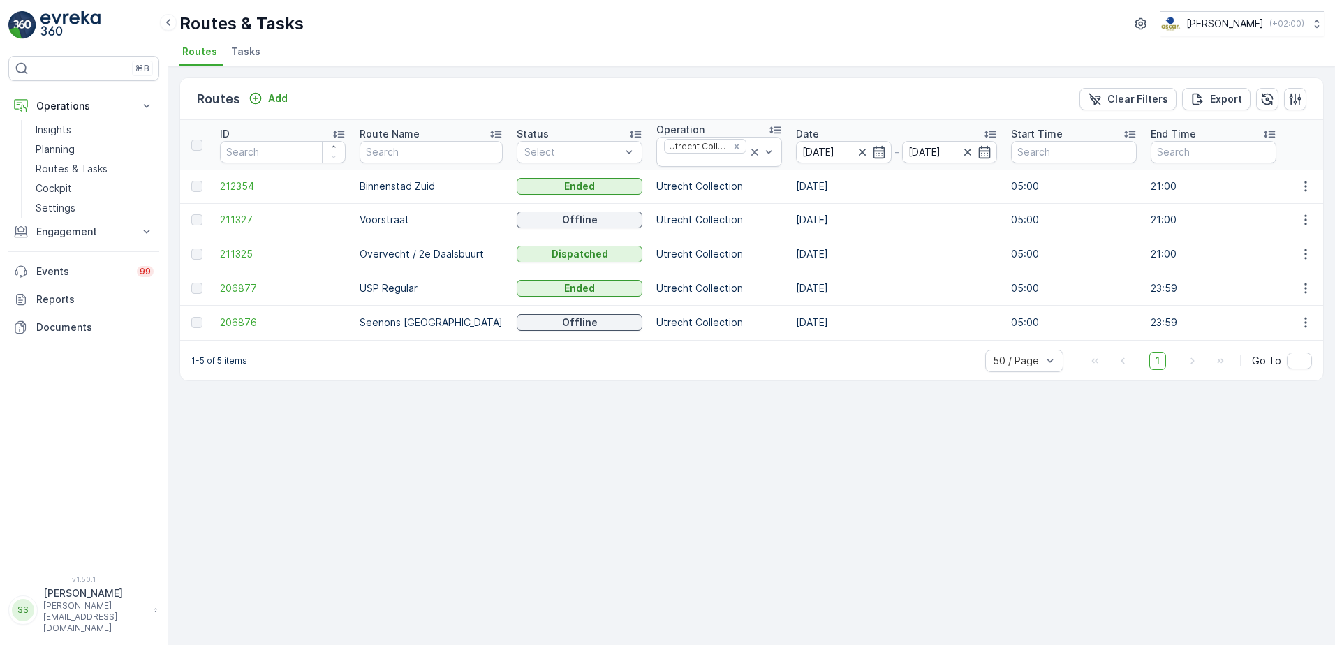
click at [867, 41] on div "Routes & Tasks Oscar Circulair ( +02:00 ) Routes Tasks" at bounding box center [751, 33] width 1167 height 66
click at [438, 38] on div "Routes & Tasks Oscar Circulair ( +02:00 ) Routes Tasks" at bounding box center [751, 33] width 1167 height 66
drag, startPoint x: 318, startPoint y: 24, endPoint x: 176, endPoint y: 22, distance: 141.8
click at [176, 22] on div "⌘B Operations Insights Planning Routes & Tasks Cockpit Settings Engagement Insi…" at bounding box center [667, 322] width 1335 height 645
click at [176, 22] on button at bounding box center [168, 22] width 17 height 17
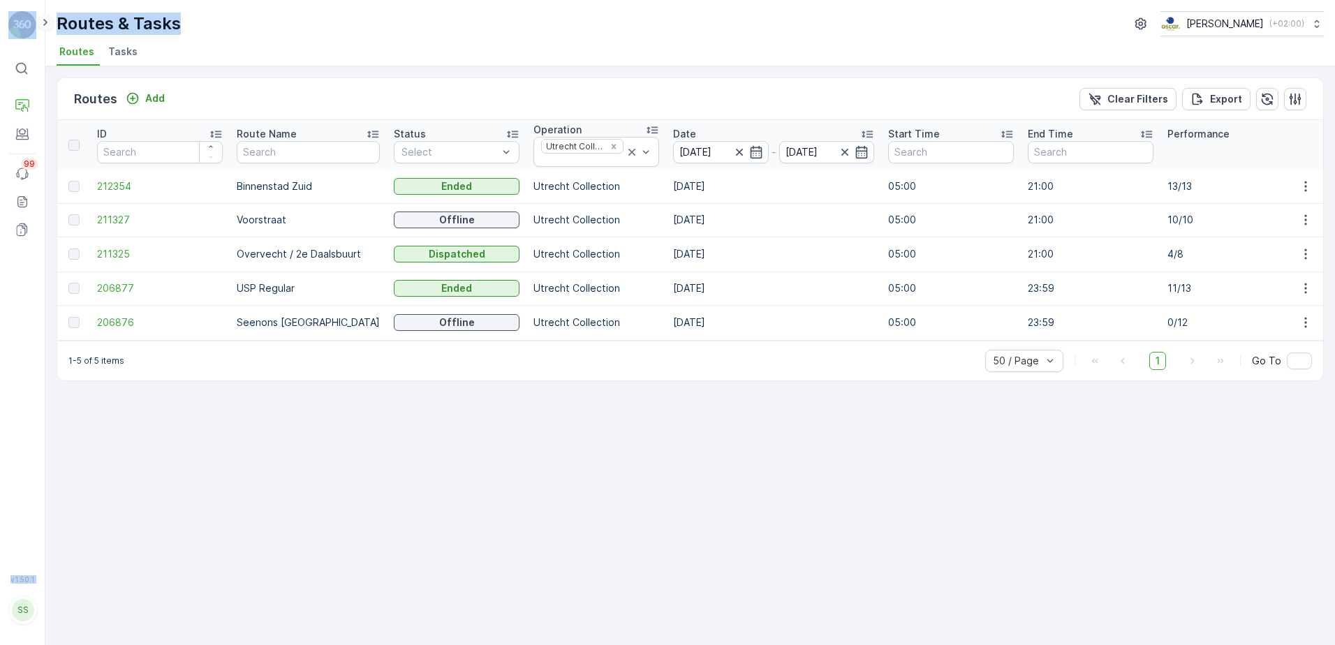
click at [43, 22] on icon at bounding box center [45, 22] width 15 height 17
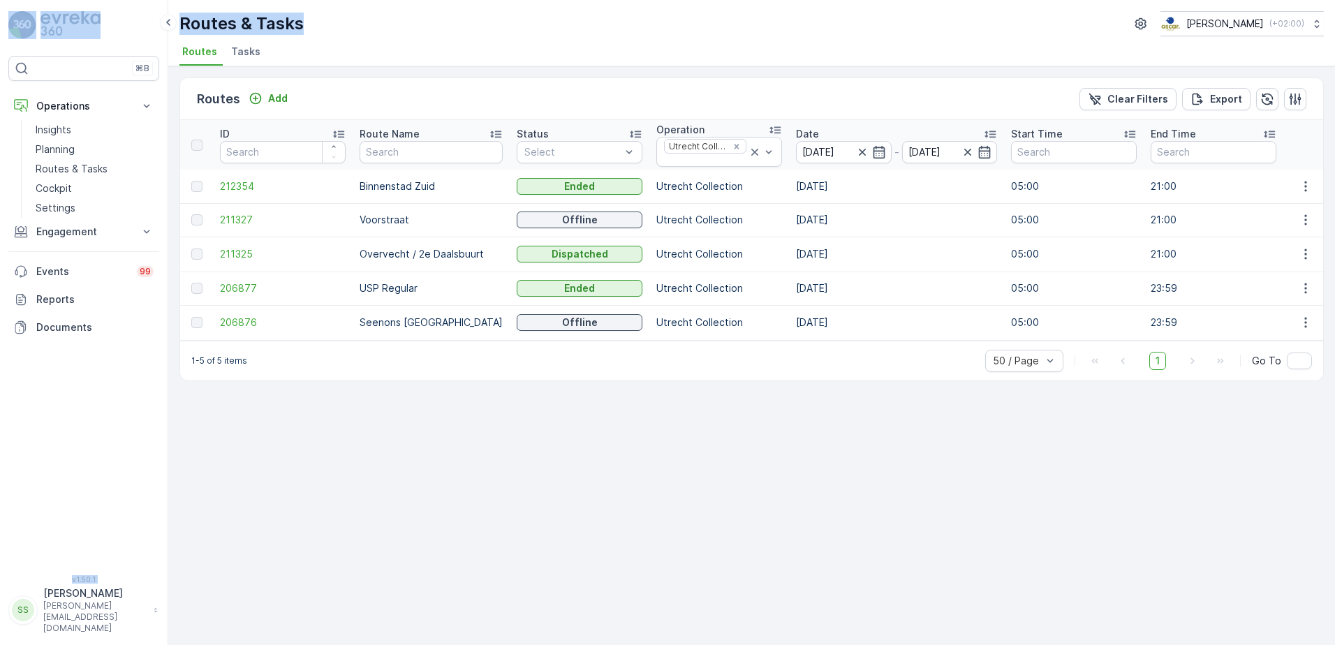
click at [484, 29] on div "Routes & Tasks Oscar Circulair ( +02:00 )" at bounding box center [751, 23] width 1145 height 25
click at [362, 13] on div "Routes & Tasks Oscar Circulair ( +02:00 )" at bounding box center [751, 23] width 1145 height 25
click at [371, 23] on div "Routes & Tasks Oscar Circulair ( +02:00 )" at bounding box center [751, 23] width 1145 height 25
drag, startPoint x: 460, startPoint y: 440, endPoint x: 454, endPoint y: 398, distance: 42.3
click at [460, 440] on div "Routes Add Clear Filters Export ID Route Name Status Select Operation Utrecht C…" at bounding box center [751, 355] width 1167 height 579
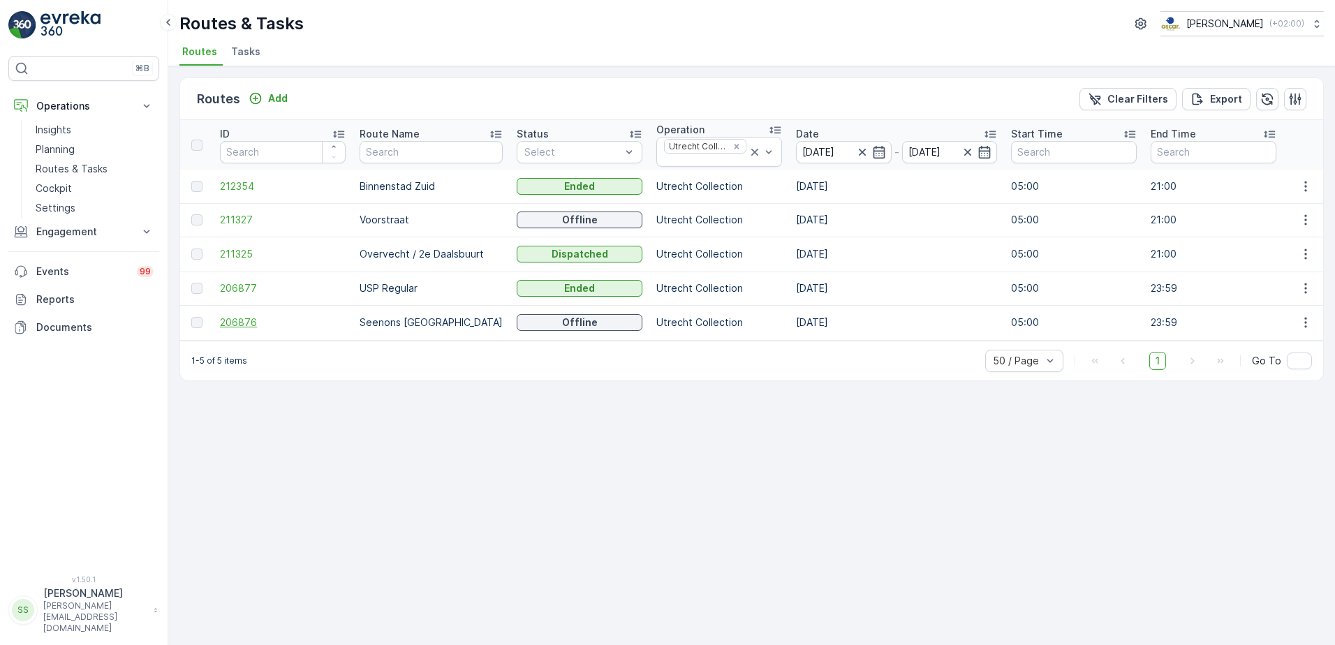
click at [254, 323] on span "206876" at bounding box center [283, 323] width 126 height 14
click at [231, 288] on span "206877" at bounding box center [283, 288] width 126 height 14
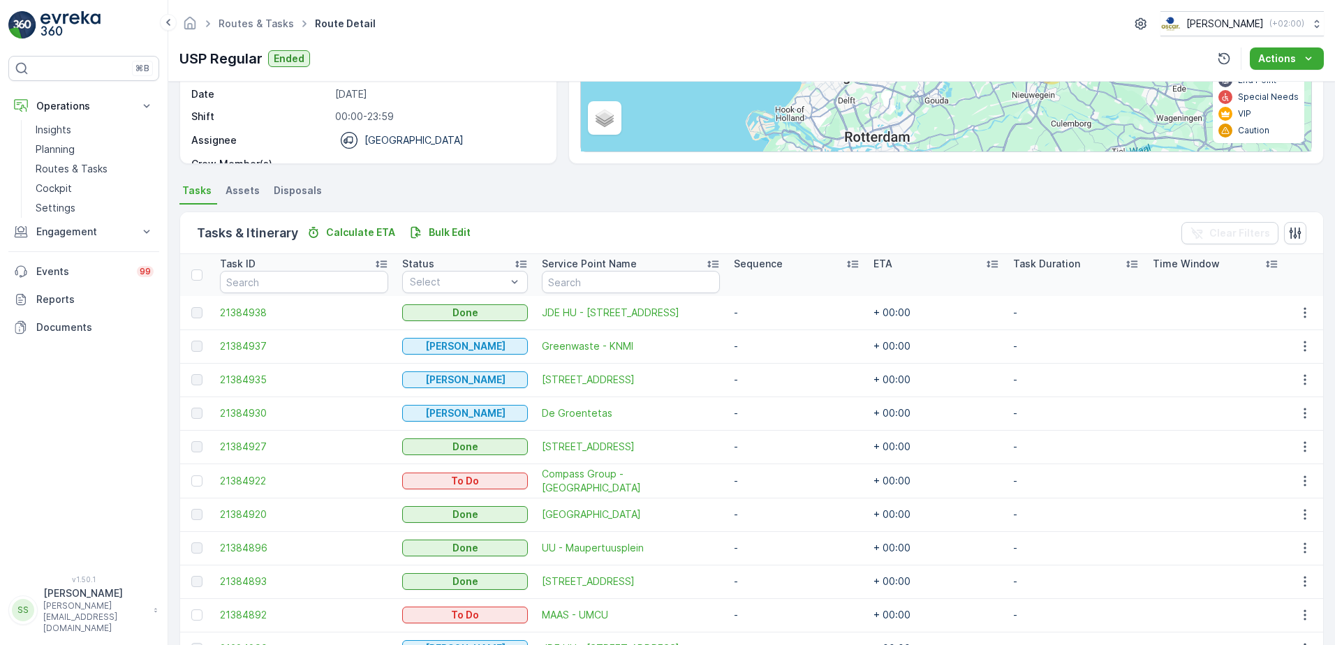
scroll to position [349, 0]
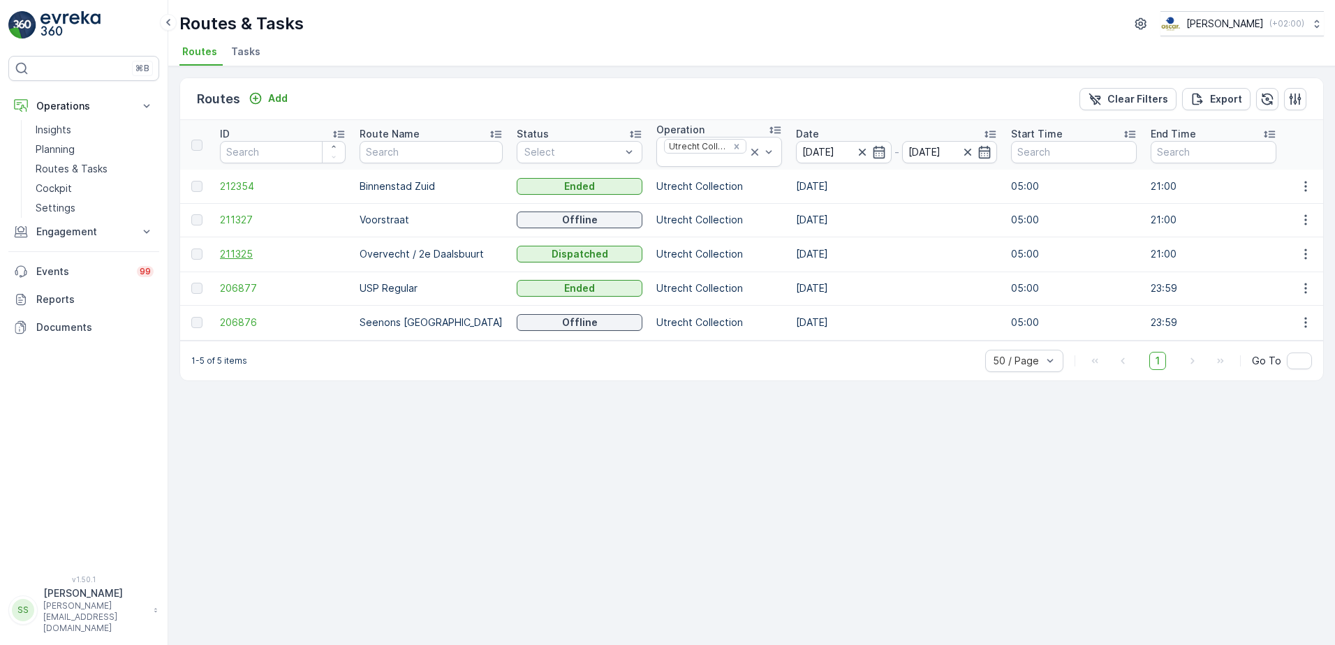
click at [237, 247] on span "211325" at bounding box center [283, 254] width 126 height 14
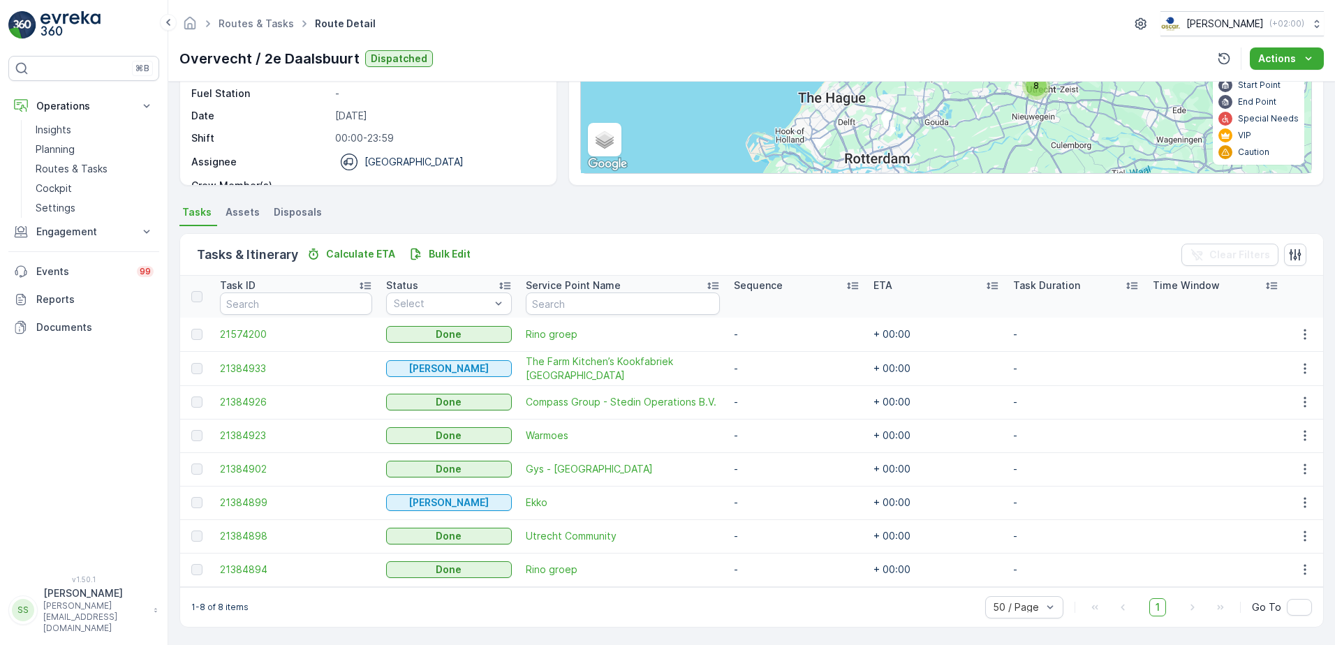
scroll to position [187, 0]
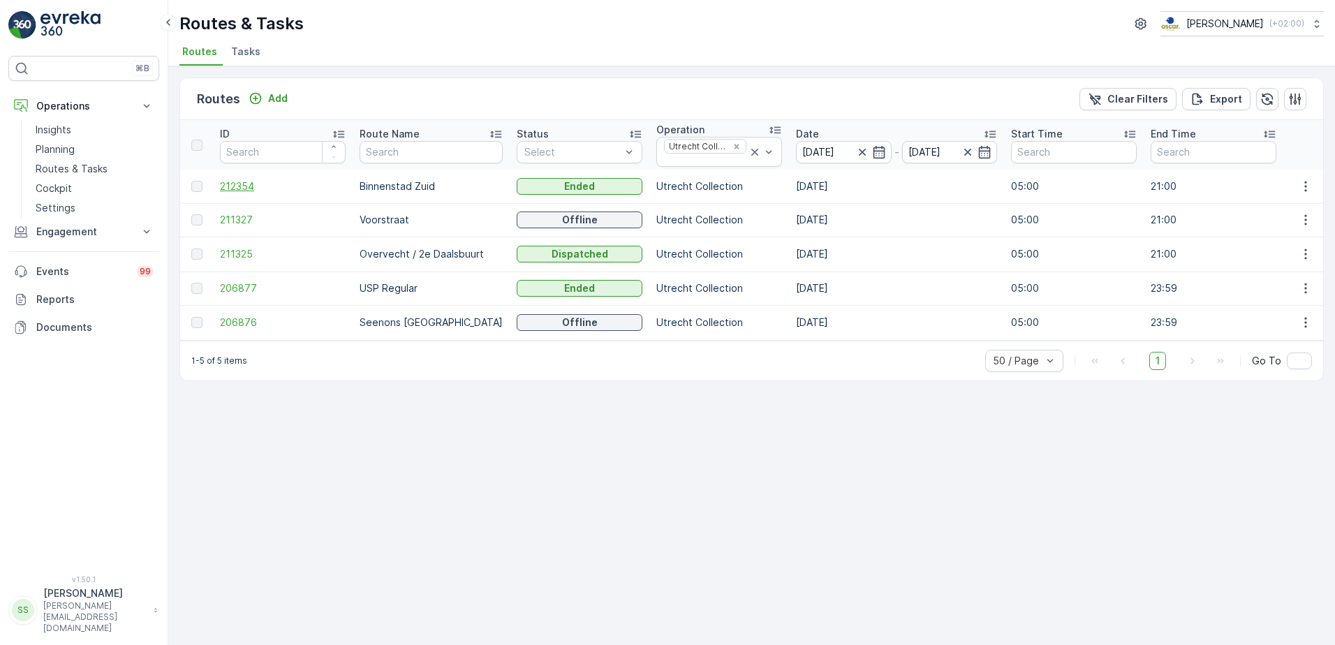
click at [256, 190] on span "212354" at bounding box center [283, 186] width 126 height 14
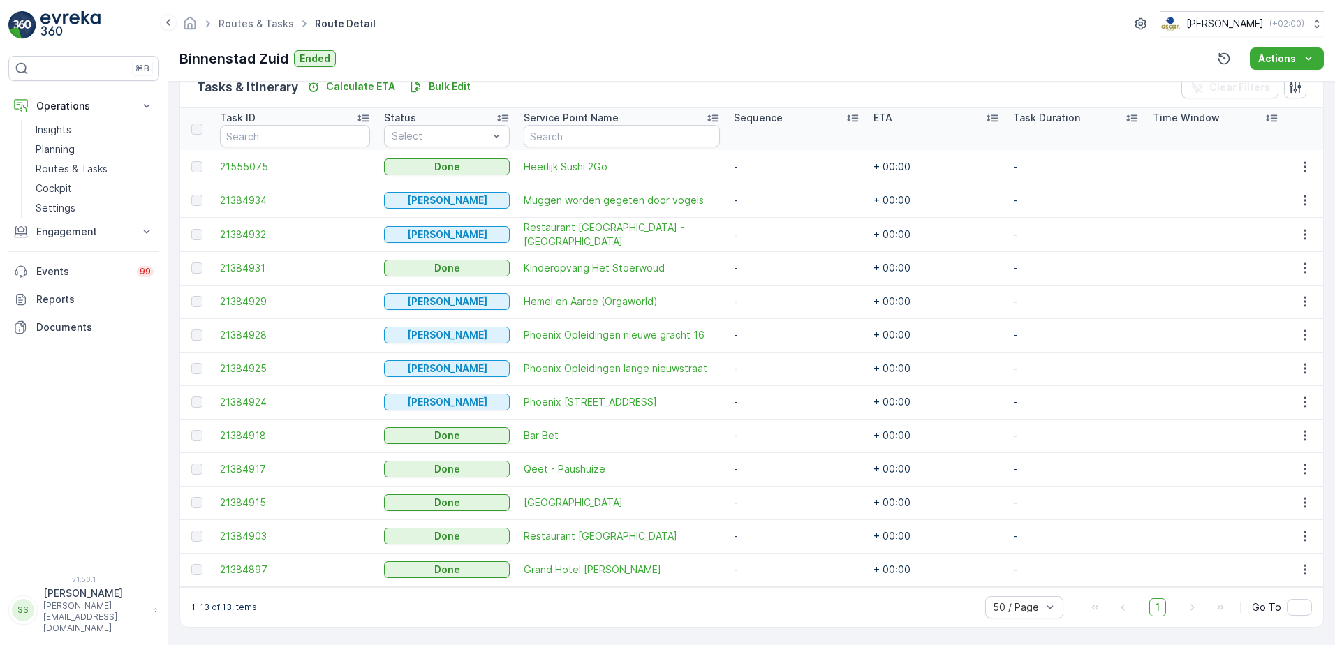
scroll to position [284, 0]
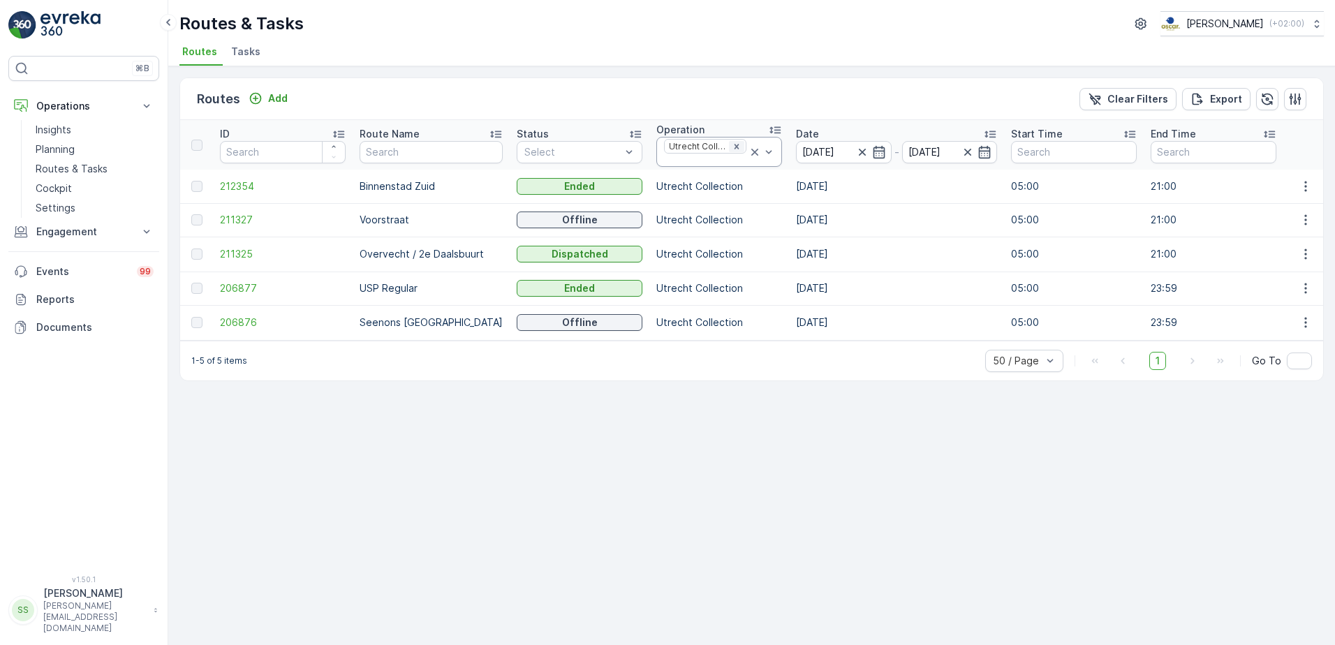
click at [732, 145] on icon "Remove Utrecht Collection" at bounding box center [737, 147] width 10 height 10
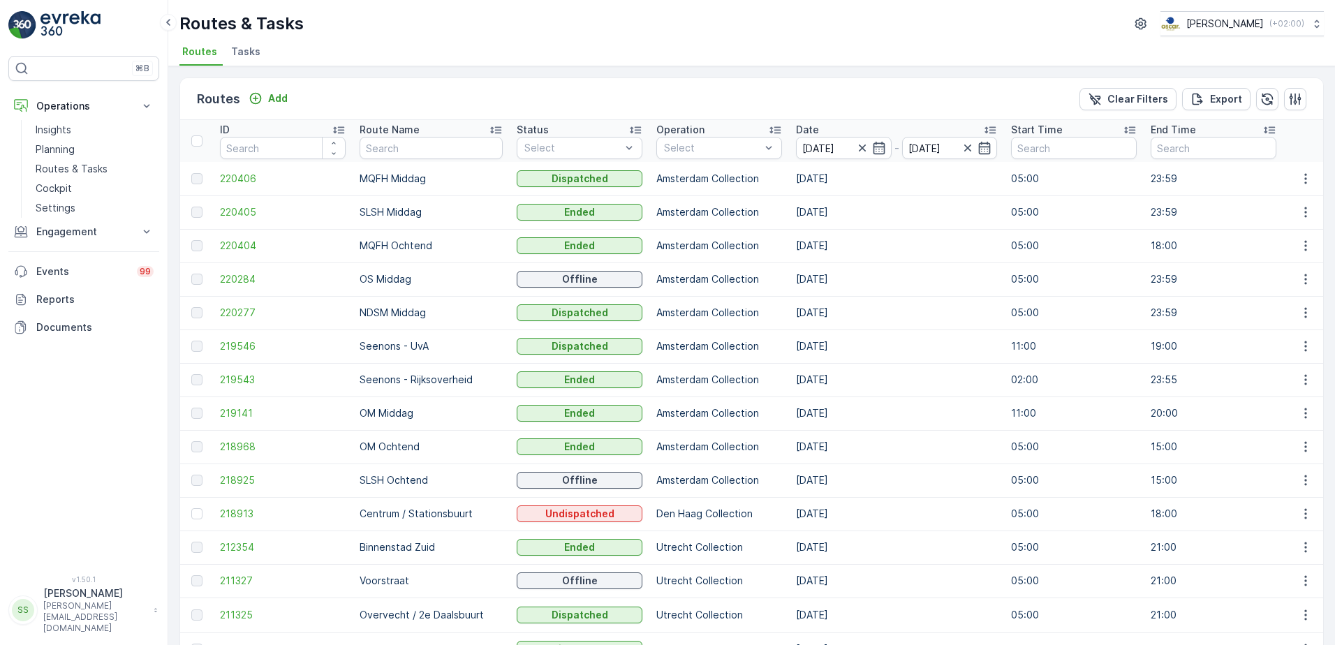
click at [705, 156] on div "Select" at bounding box center [719, 148] width 126 height 22
click at [665, 290] on div at bounding box center [670, 290] width 11 height 11
click at [617, 100] on div "Routes Add Clear Filters Export" at bounding box center [751, 99] width 1143 height 42
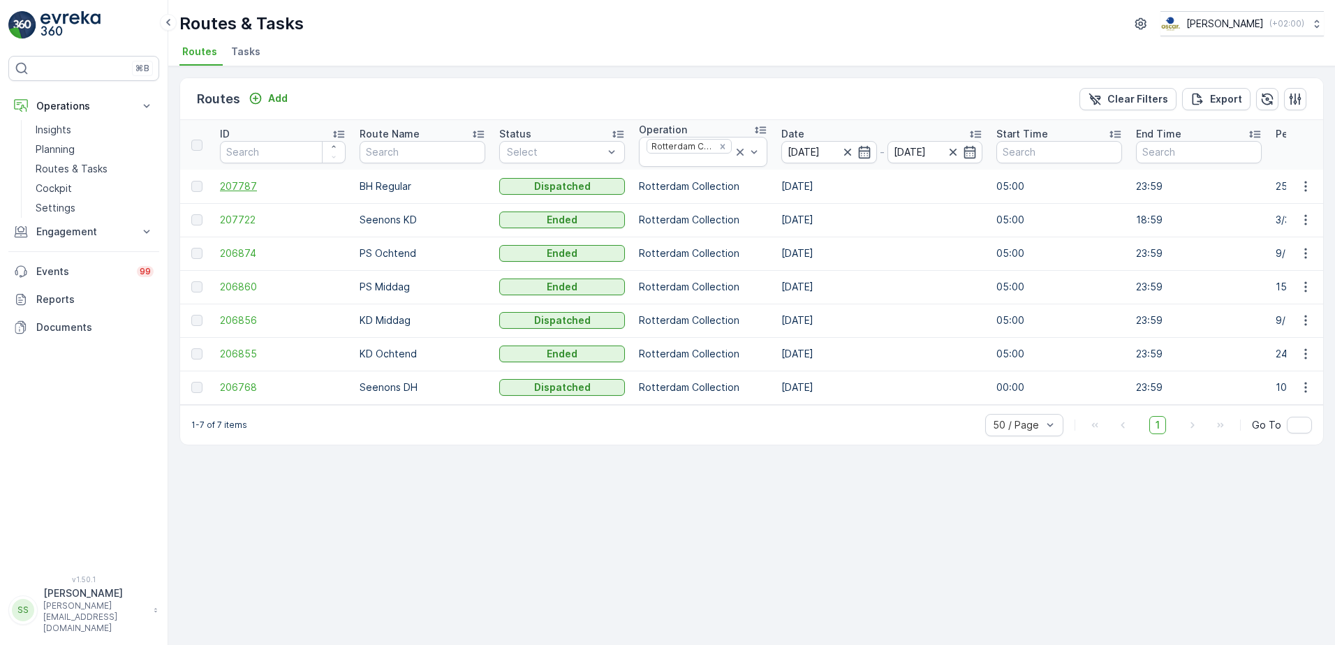
click at [226, 189] on span "207787" at bounding box center [283, 186] width 126 height 14
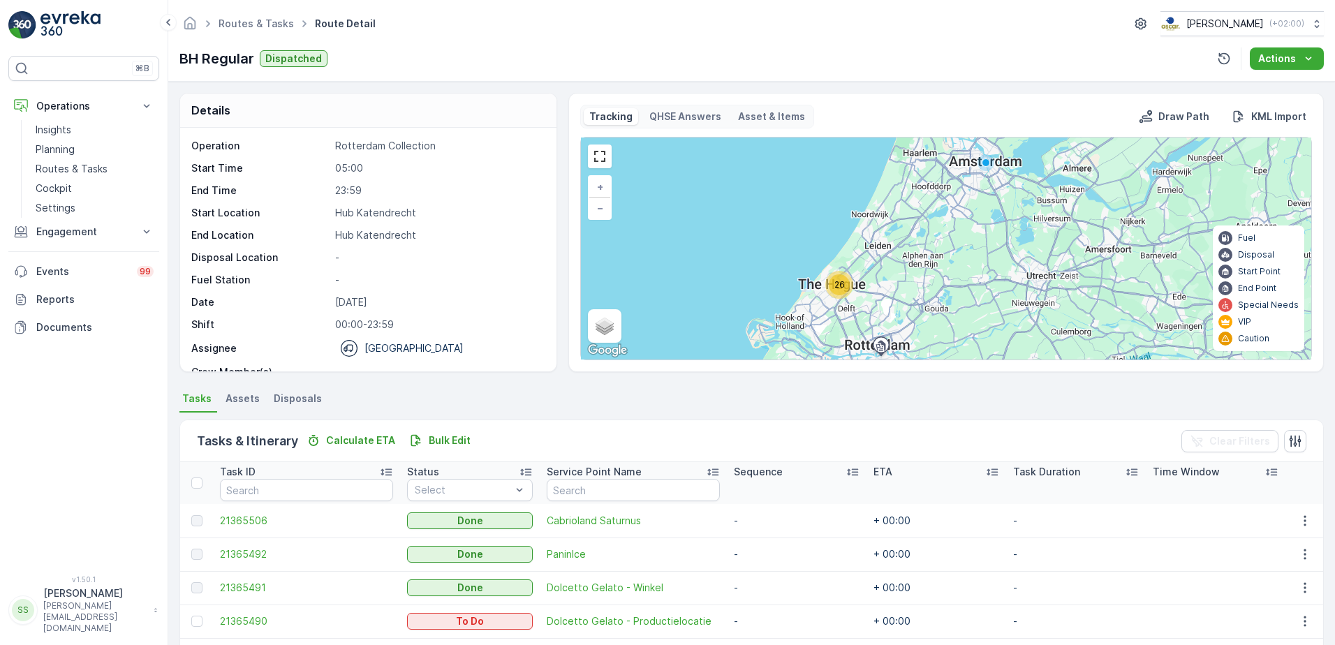
scroll to position [70, 0]
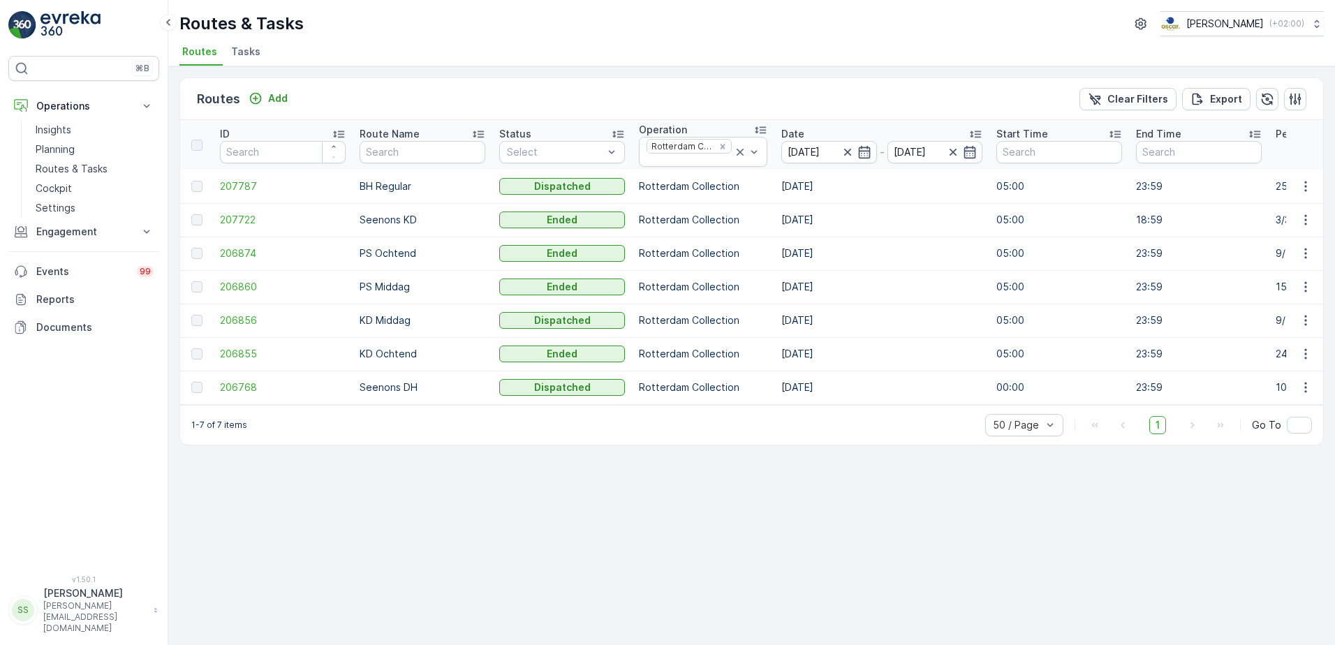
click at [203, 222] on div at bounding box center [198, 219] width 15 height 11
click at [223, 219] on span "207722" at bounding box center [283, 220] width 126 height 14
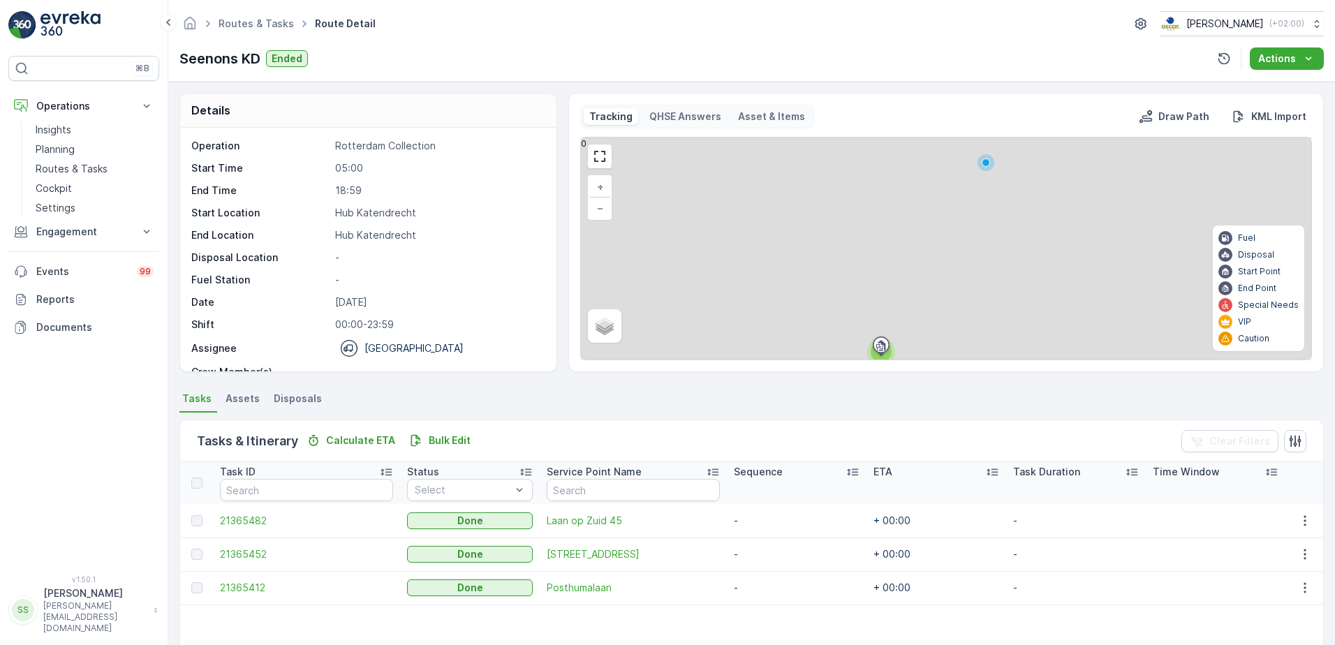
scroll to position [75, 0]
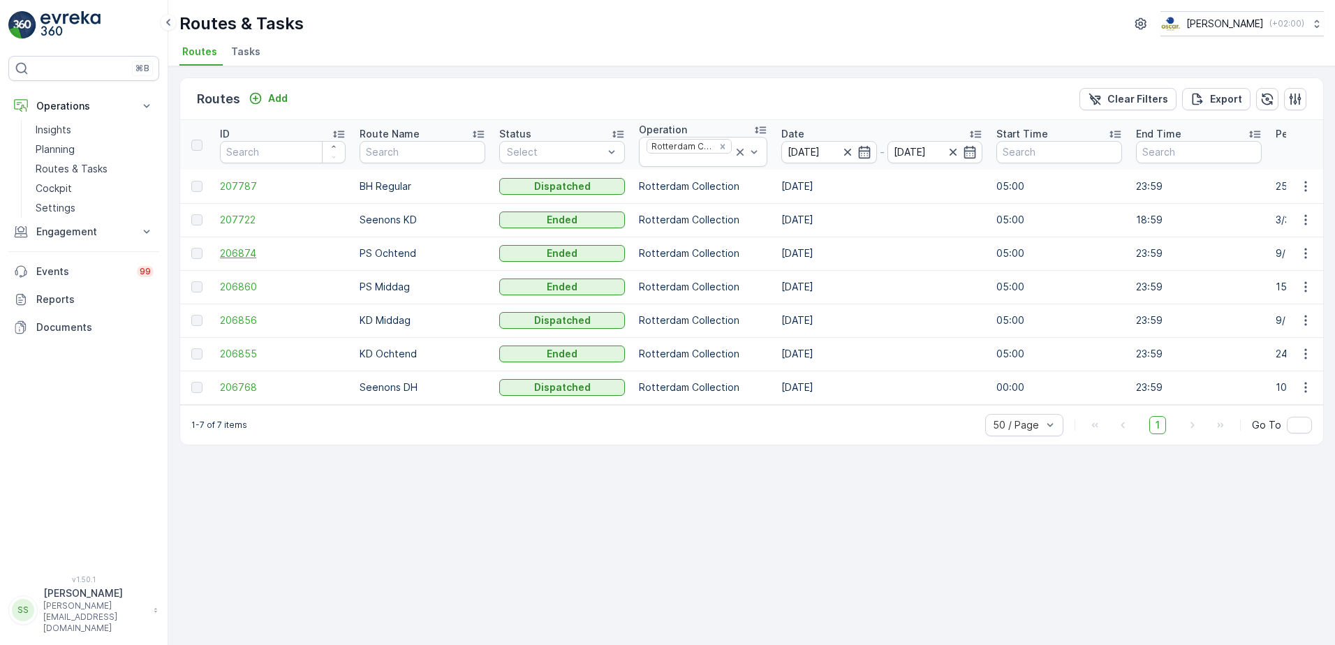
click at [245, 253] on span "206874" at bounding box center [283, 254] width 126 height 14
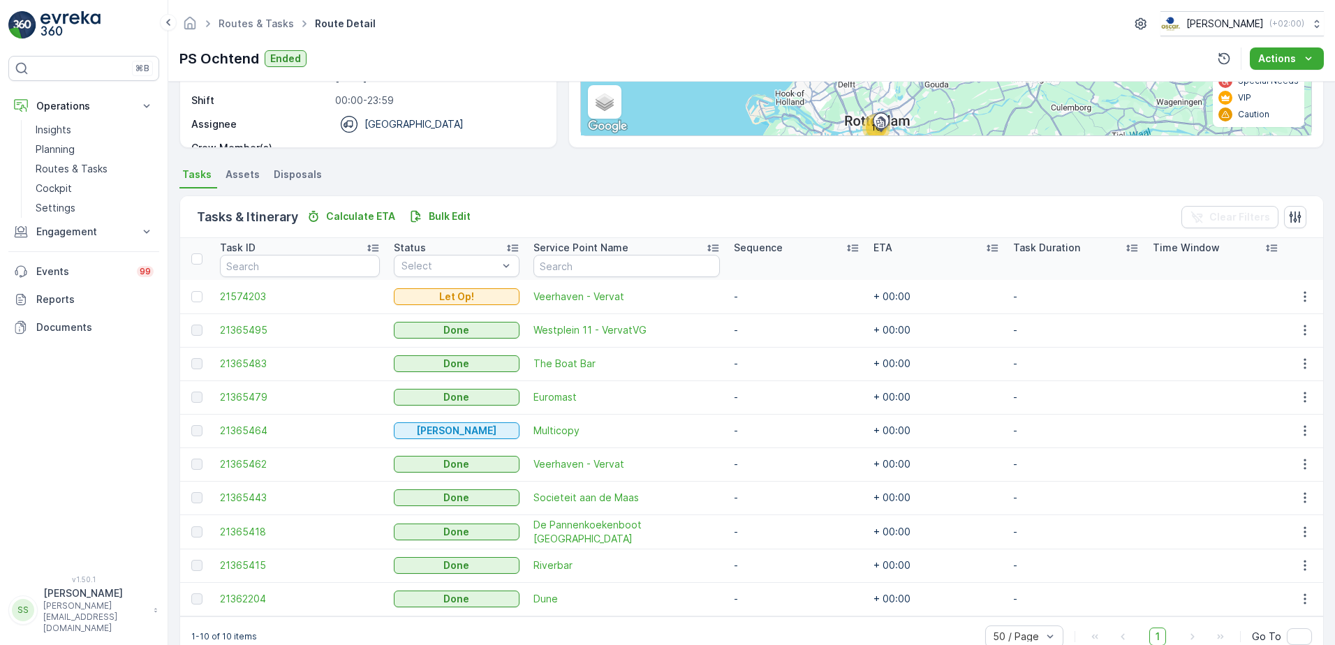
scroll to position [254, 0]
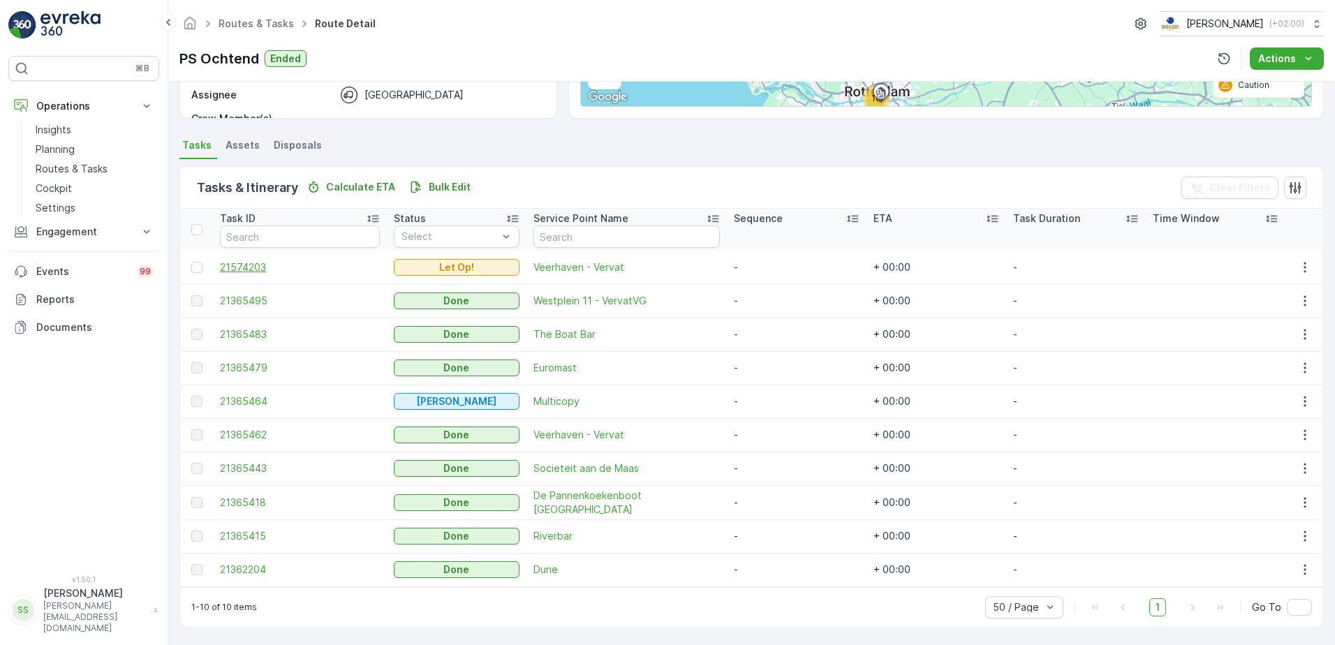
click at [267, 265] on span "21574203" at bounding box center [300, 267] width 160 height 14
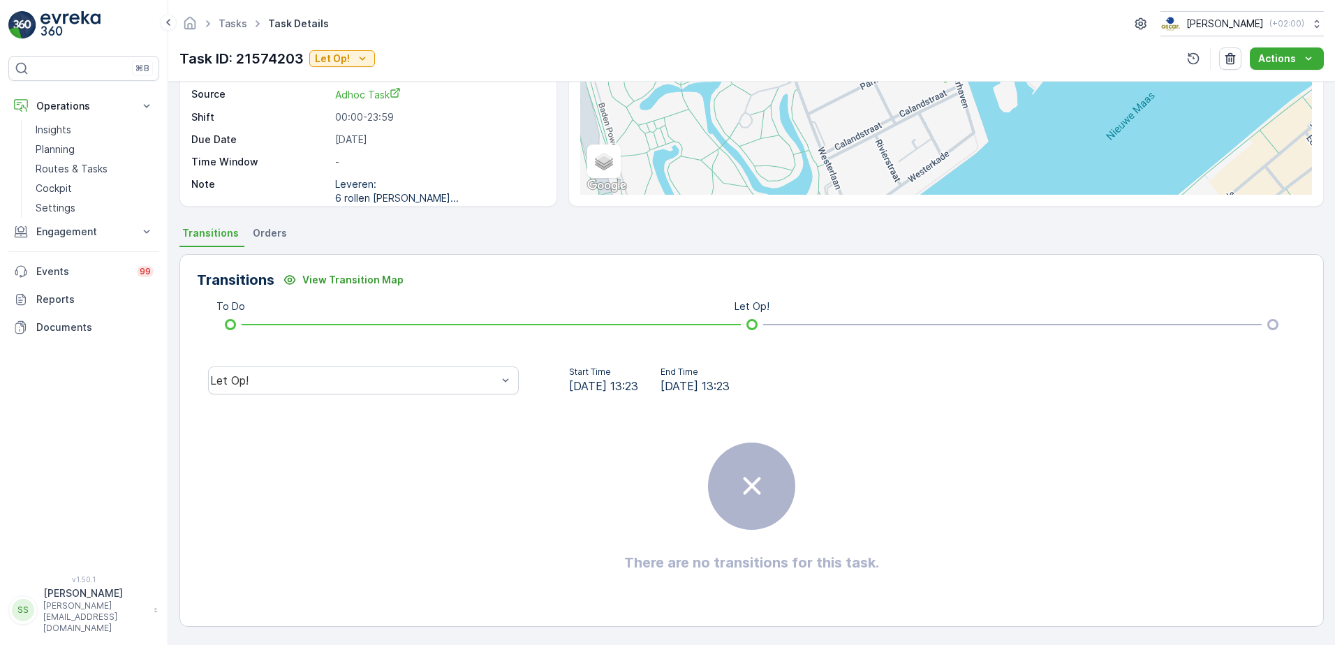
scroll to position [32, 0]
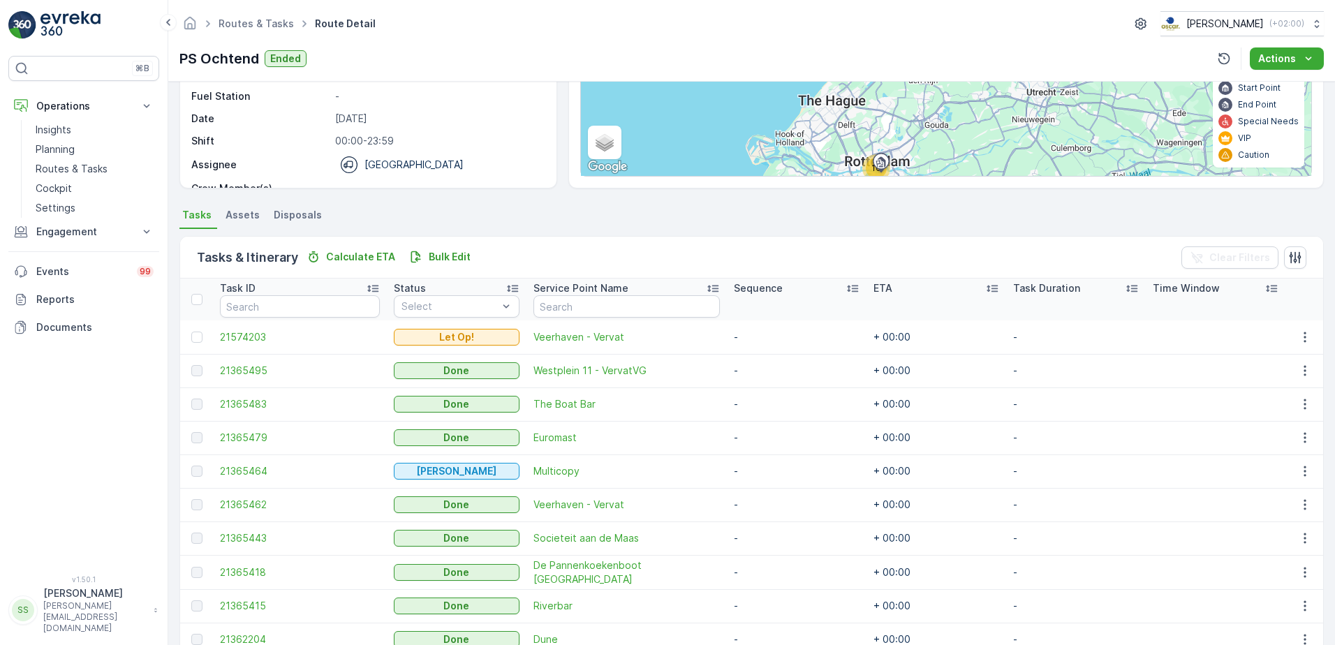
scroll to position [254, 0]
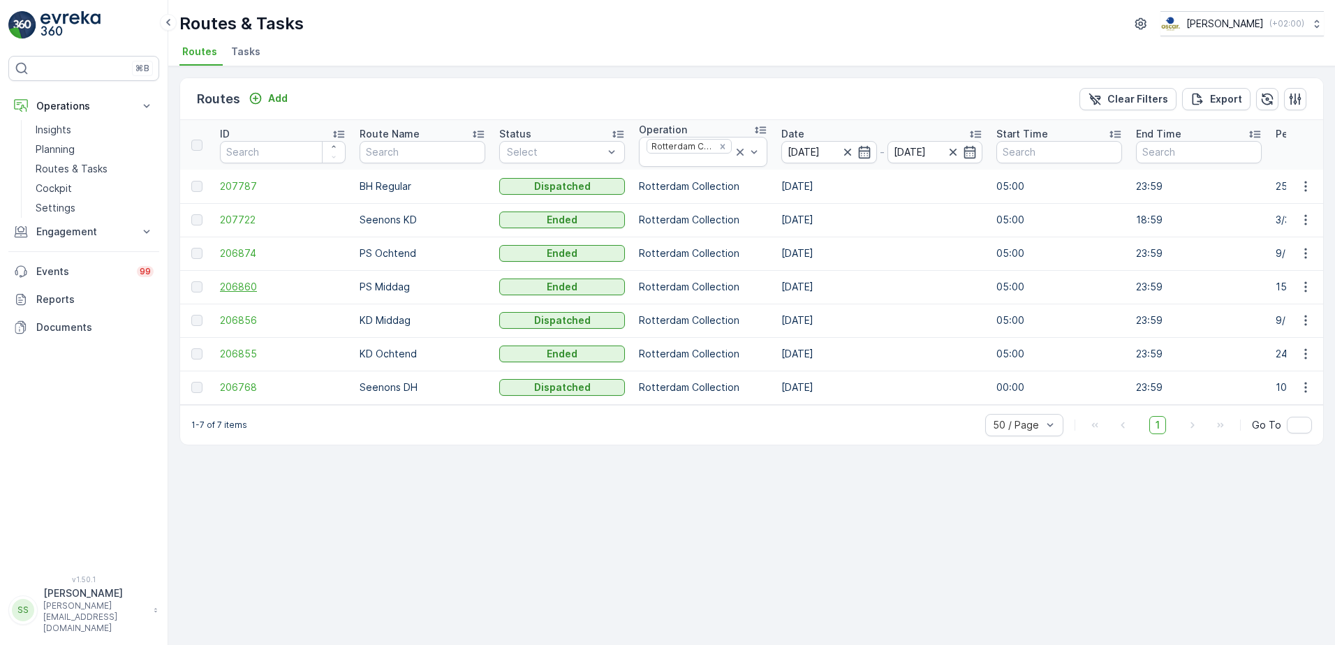
click at [237, 285] on span "206860" at bounding box center [283, 287] width 126 height 14
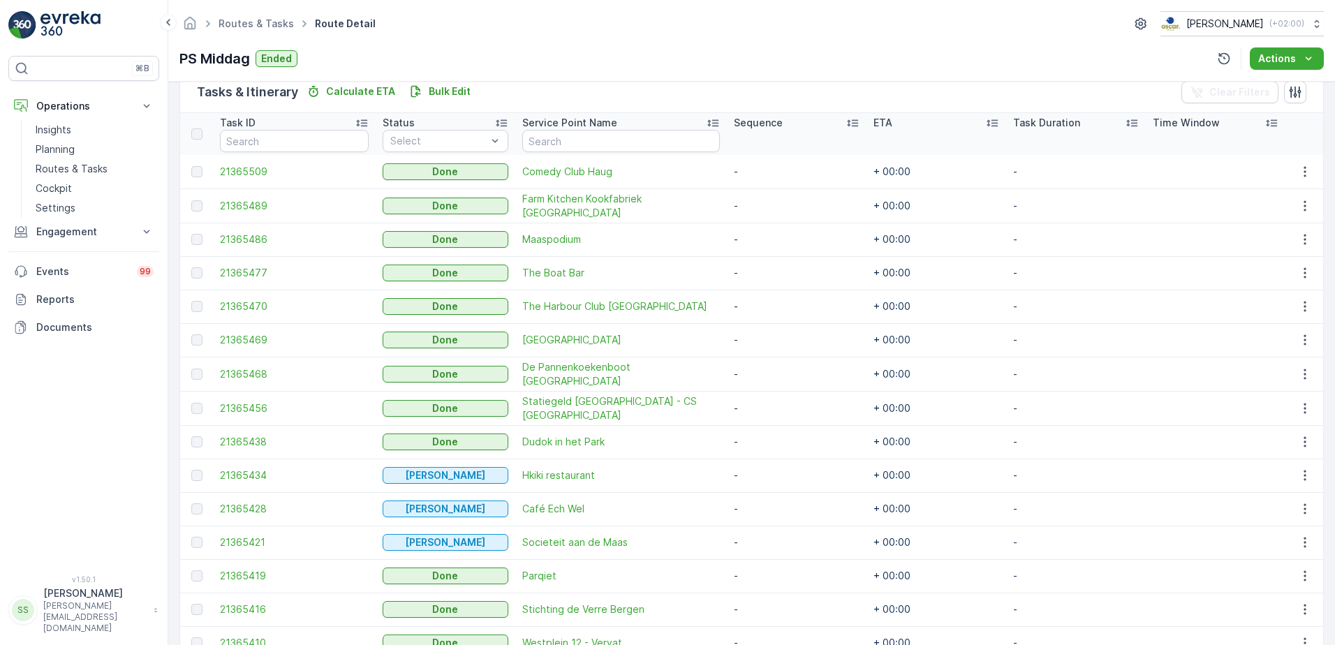
scroll to position [421, 0]
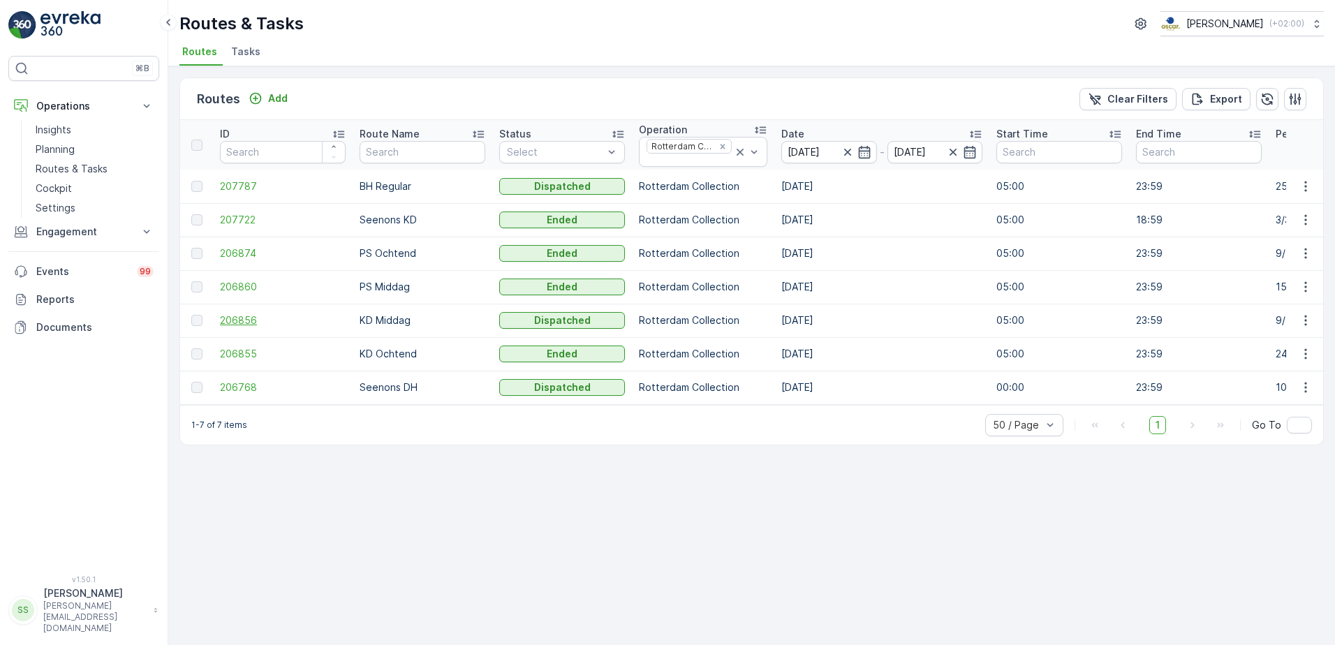
click at [221, 316] on span "206856" at bounding box center [283, 321] width 126 height 14
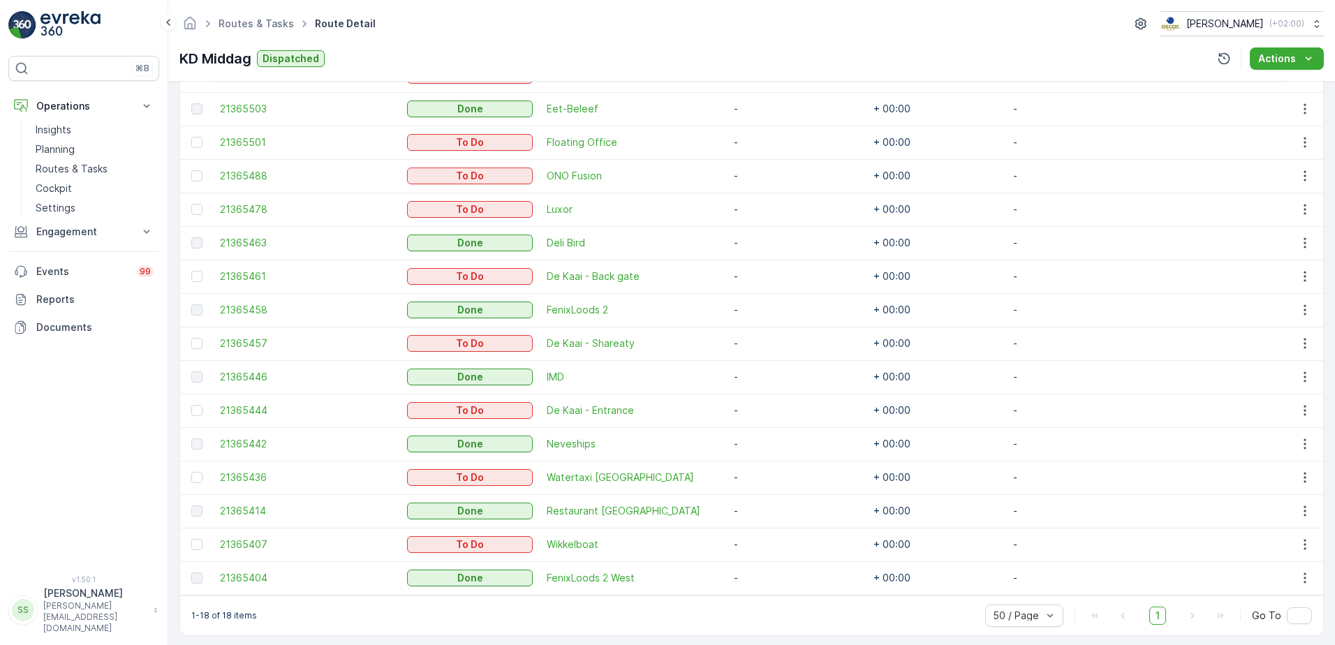
scroll to position [522, 0]
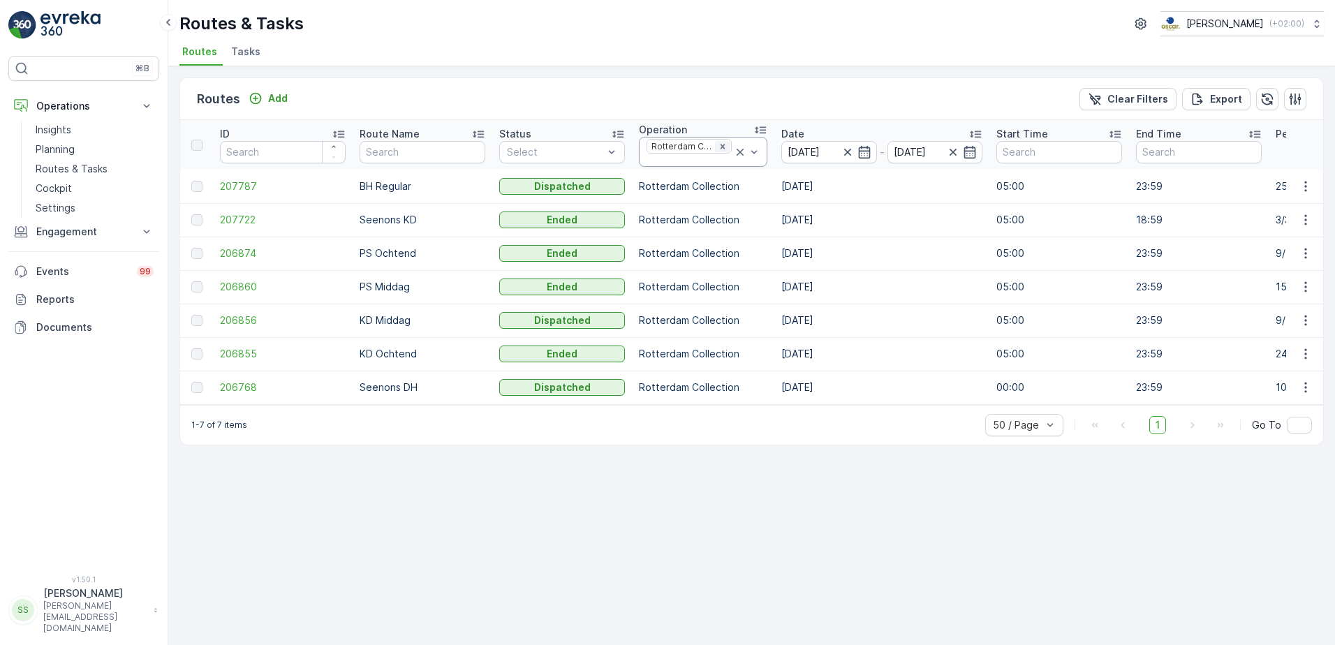
click at [719, 143] on icon "Remove Rotterdam Collection" at bounding box center [723, 147] width 10 height 10
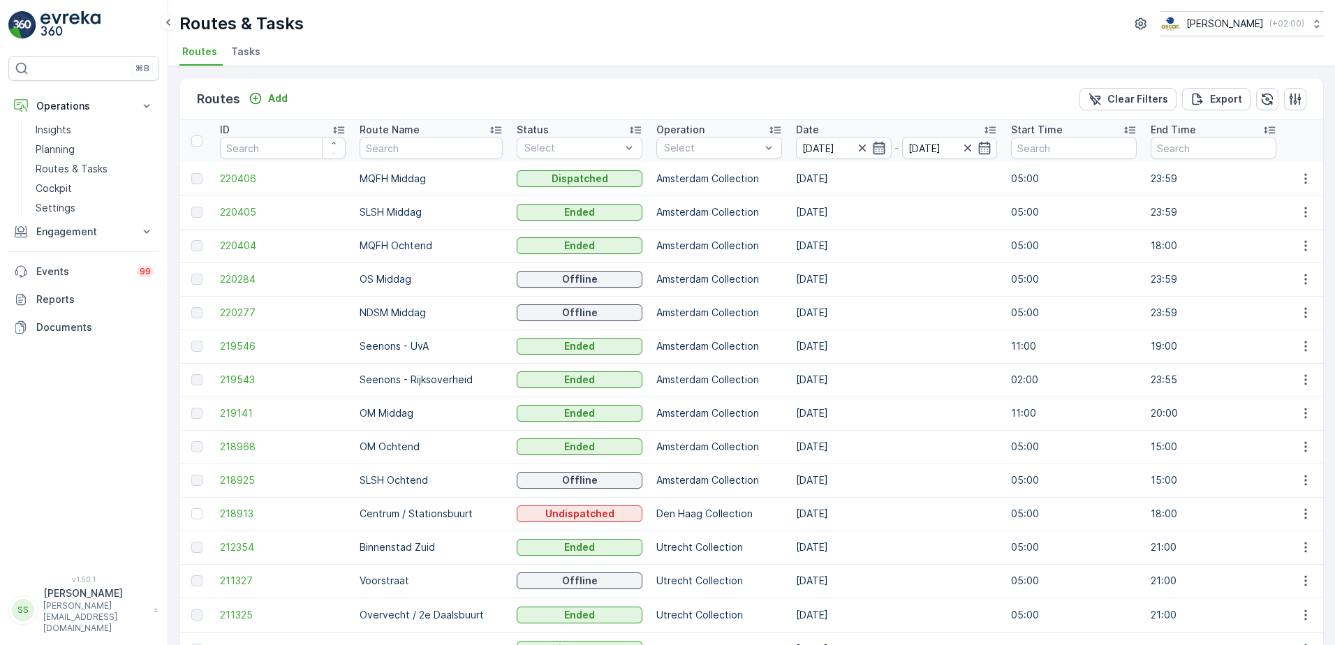
click at [872, 148] on icon "button" at bounding box center [879, 148] width 14 height 14
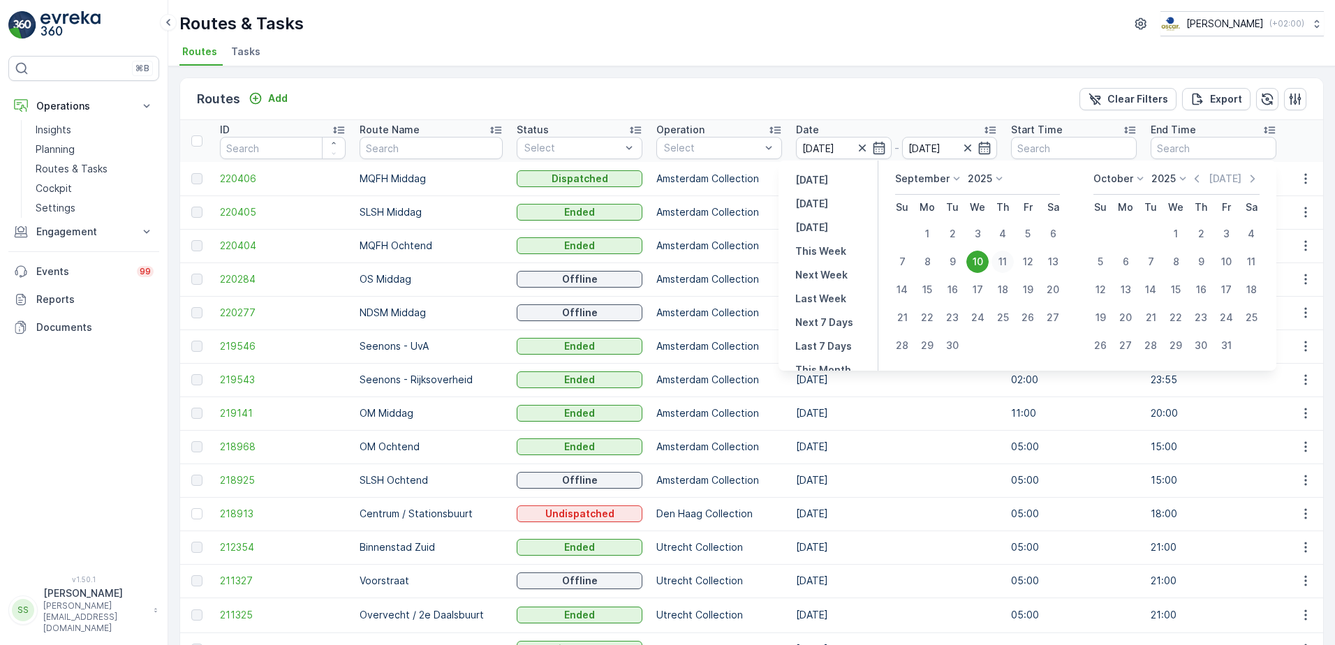
click at [999, 263] on div "11" at bounding box center [1003, 262] width 22 height 22
type input "11.09.2025"
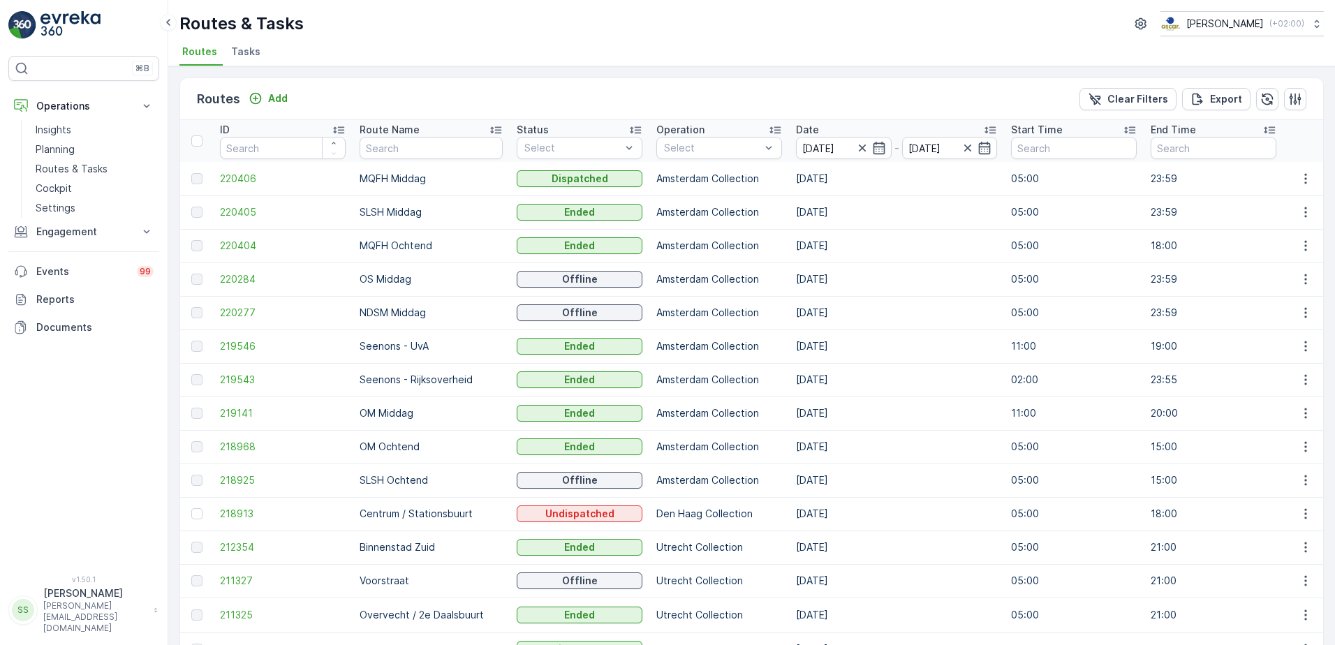
click at [756, 99] on div "Routes Add Clear Filters Export" at bounding box center [751, 99] width 1143 height 42
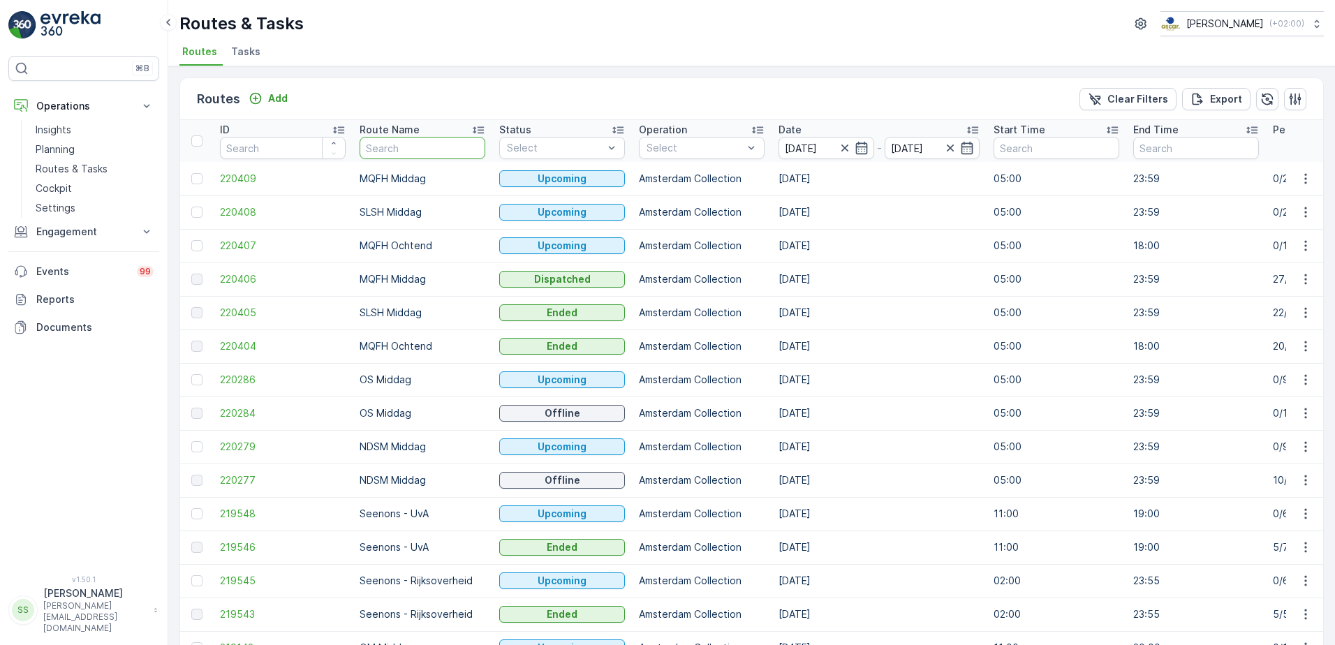
click at [388, 149] on input "text" at bounding box center [423, 148] width 126 height 22
click at [412, 100] on div "Routes Add Clear Filters Export" at bounding box center [751, 99] width 1143 height 42
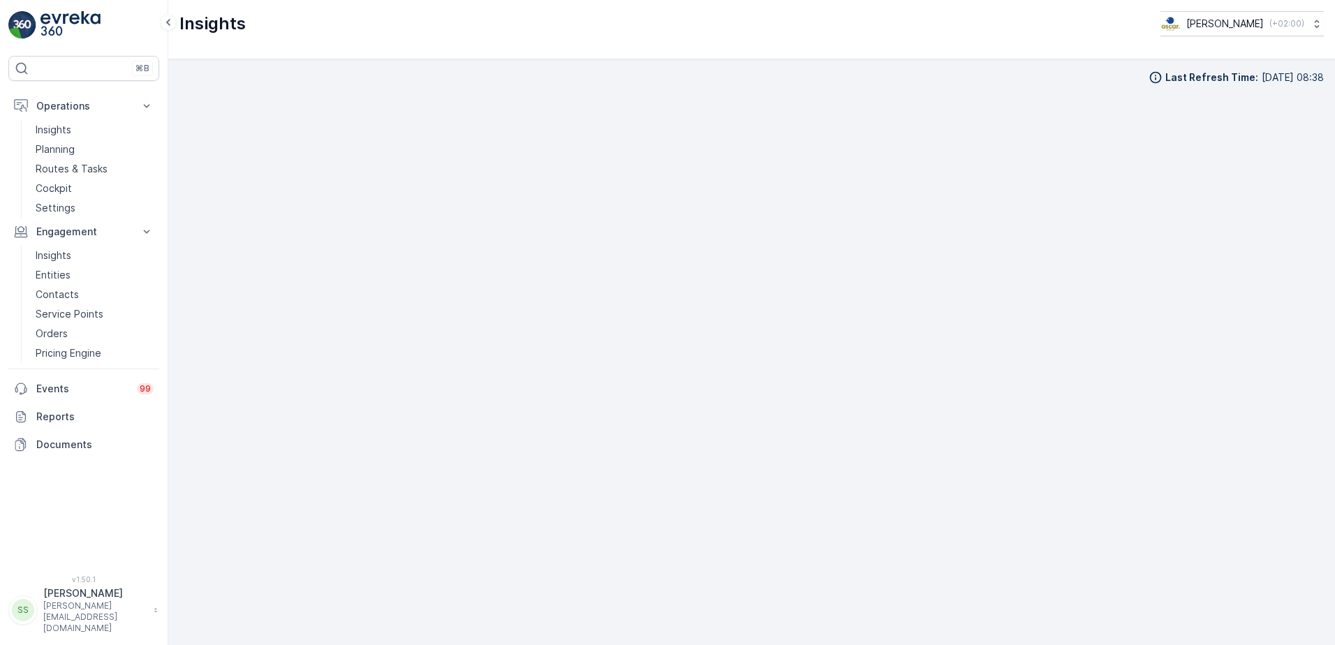
scroll to position [16, 0]
